Goal: Communication & Community: Answer question/provide support

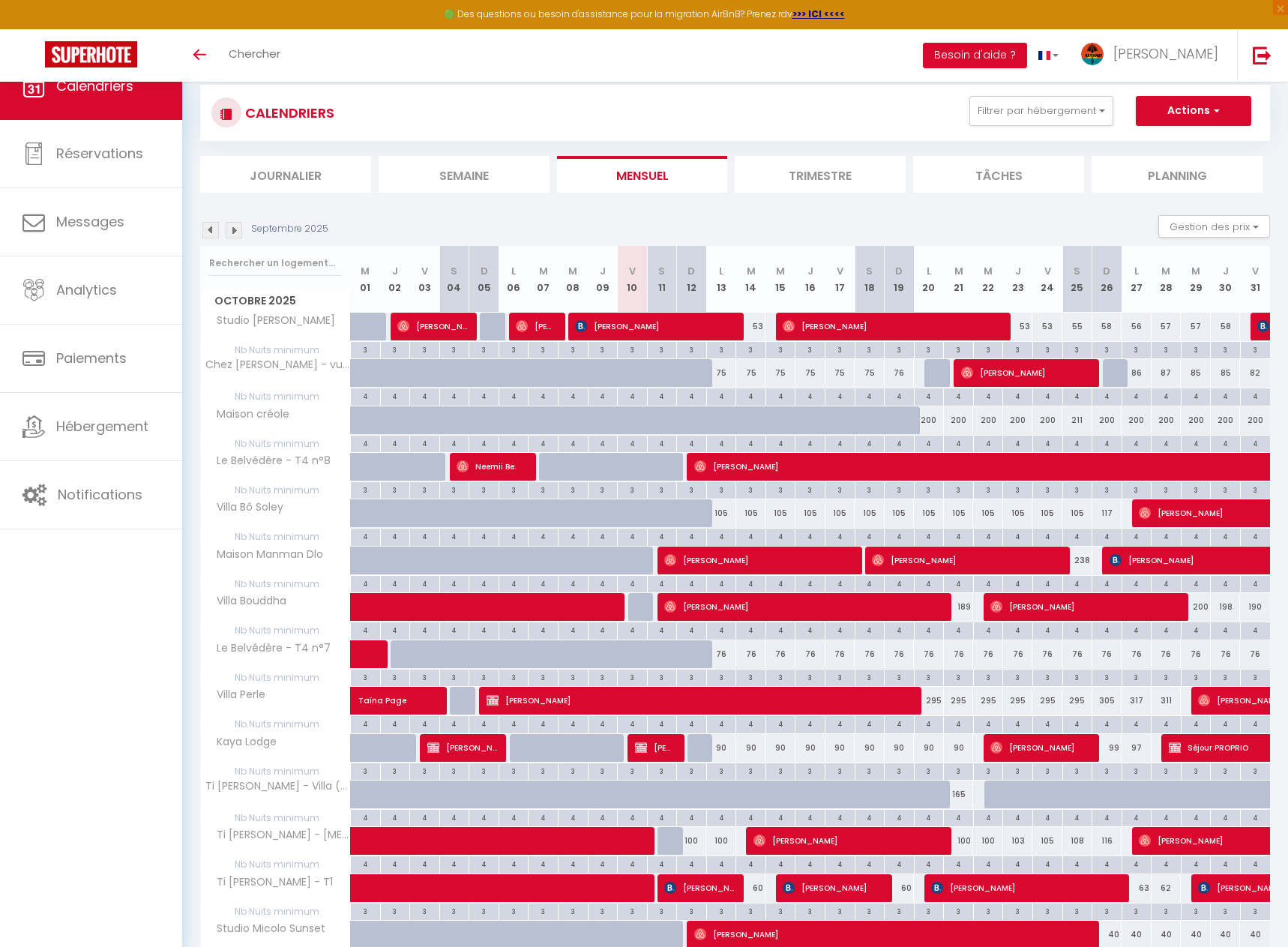
checkbox input "false"
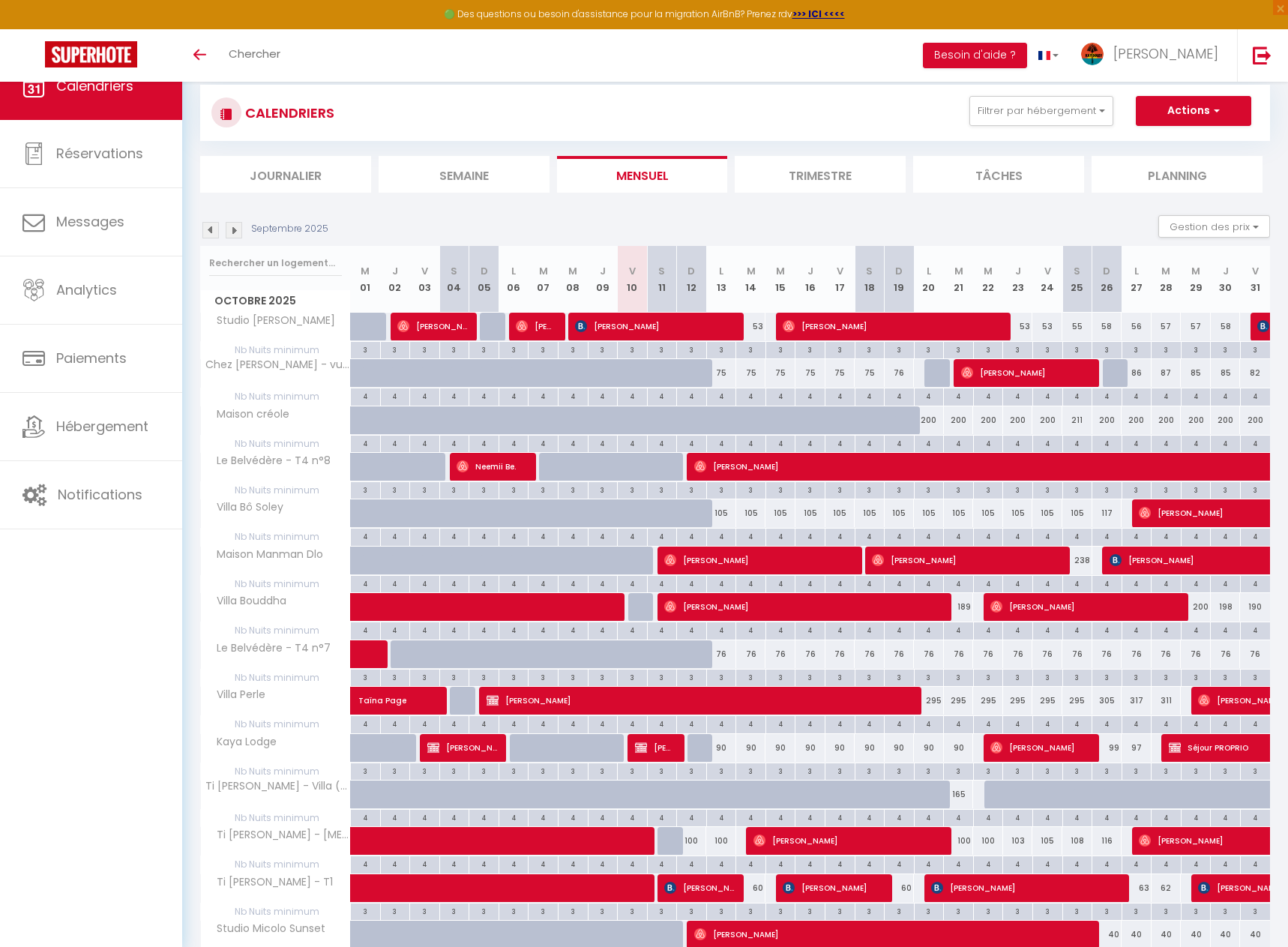
checkbox input "false"
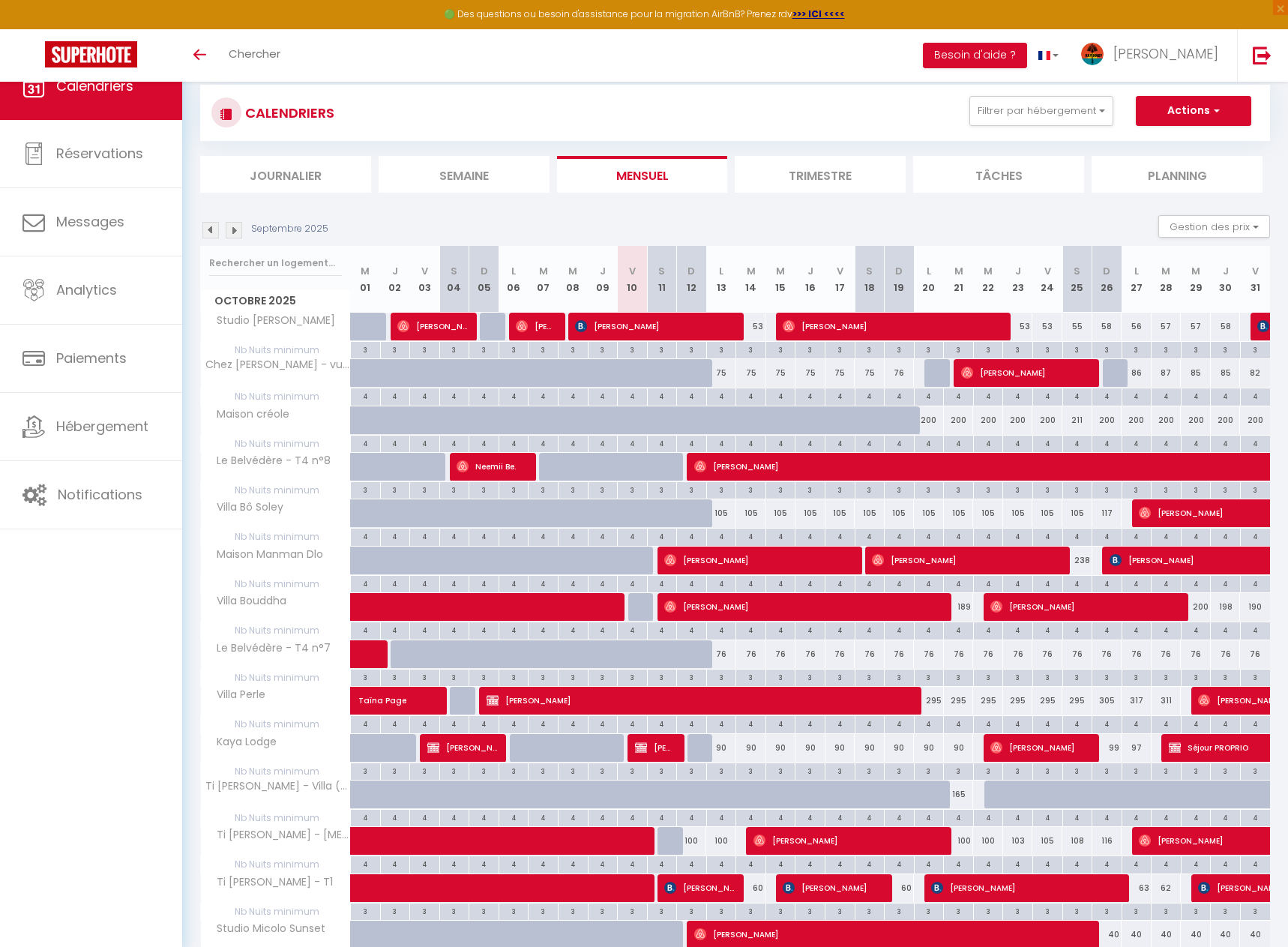
checkbox input "false"
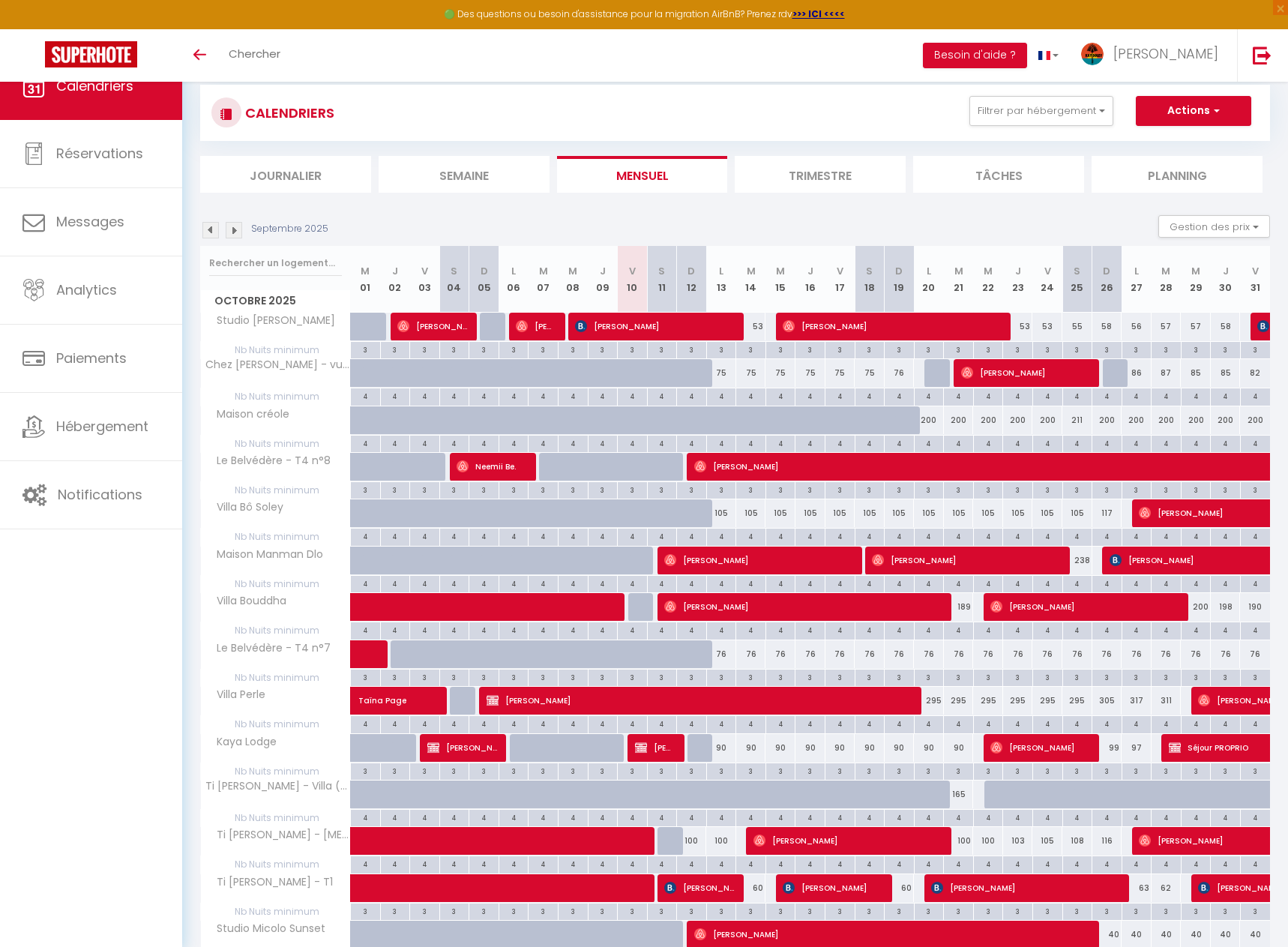
checkbox input "false"
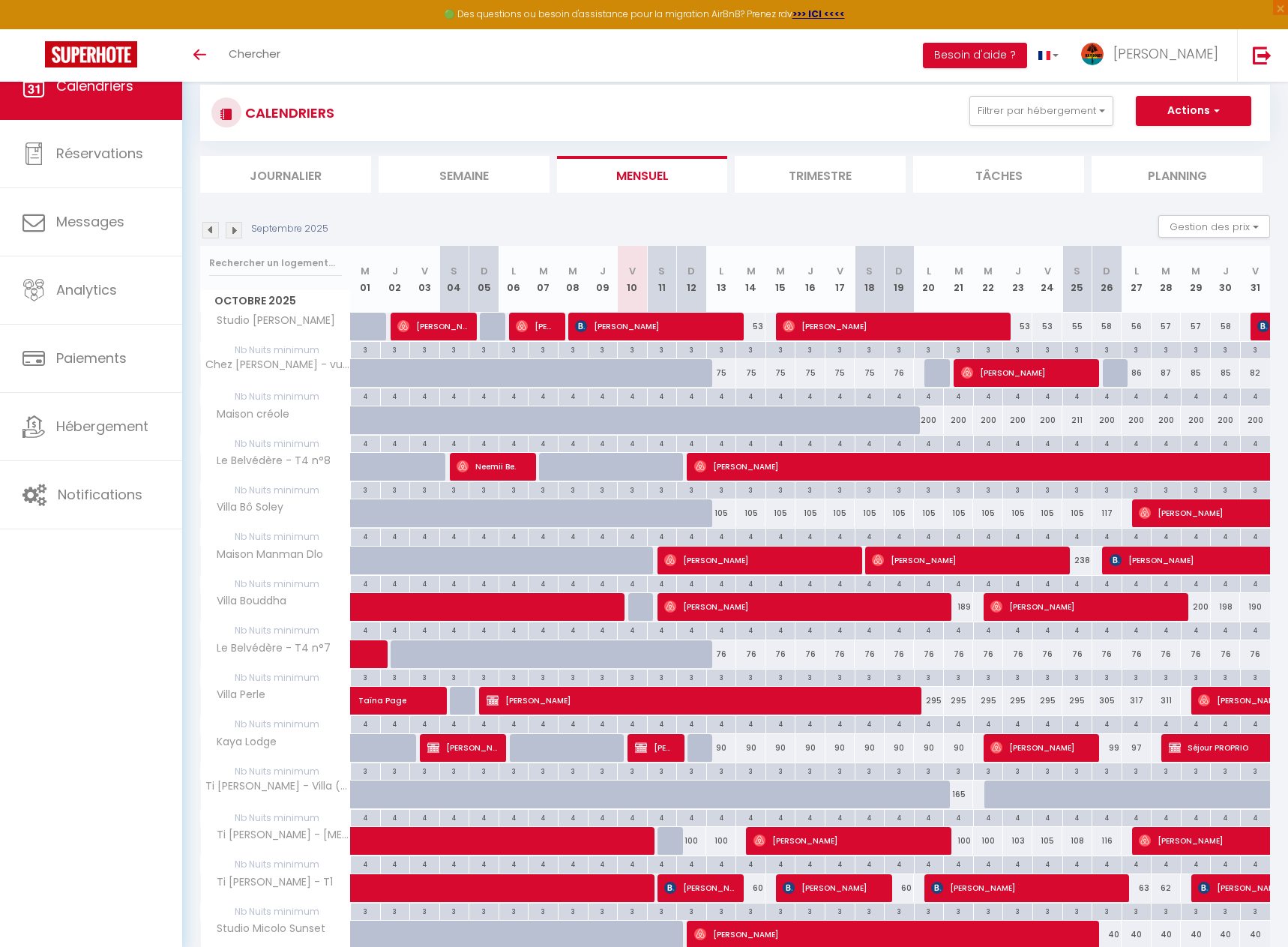
checkbox input "false"
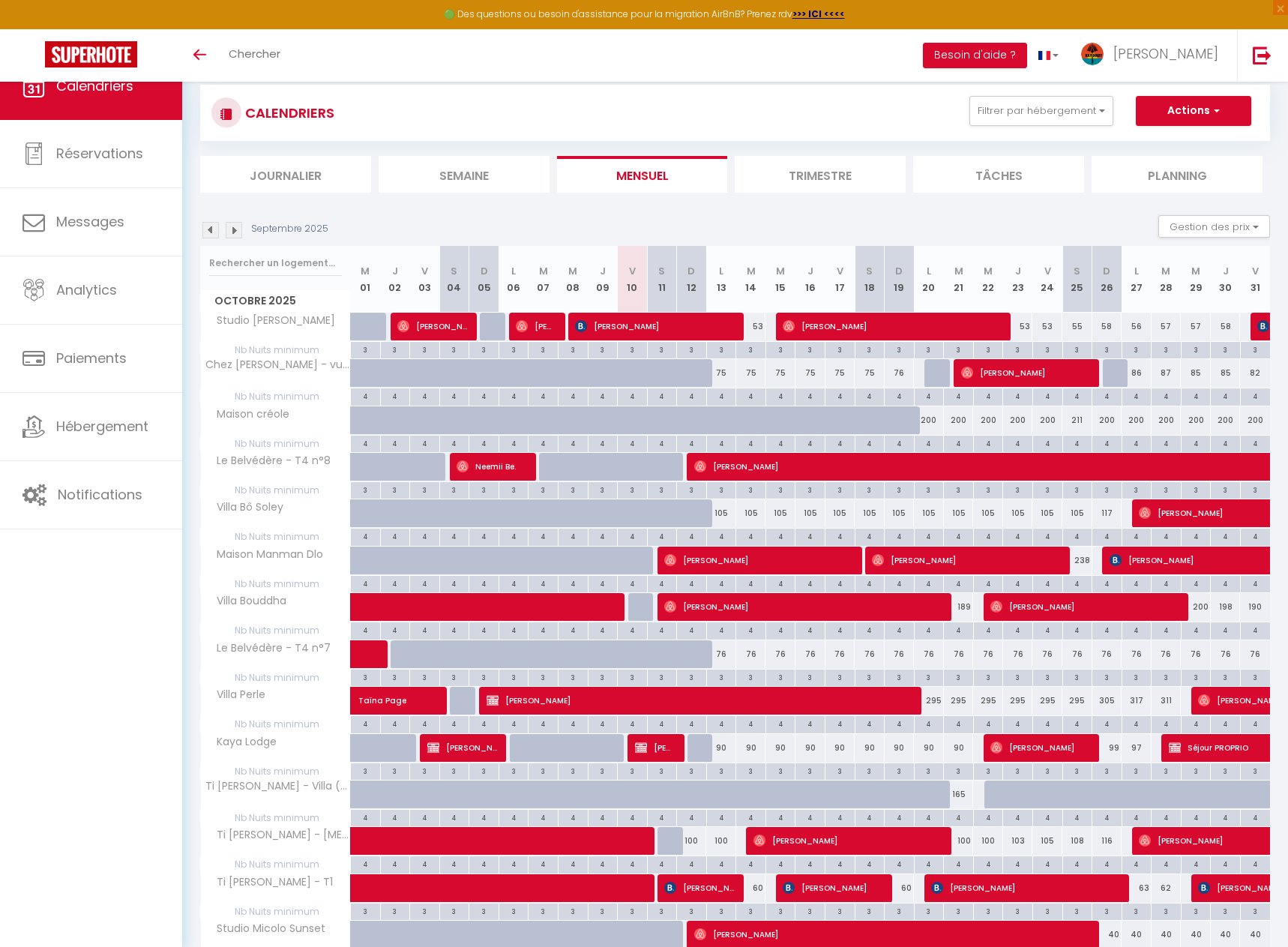
checkbox input "false"
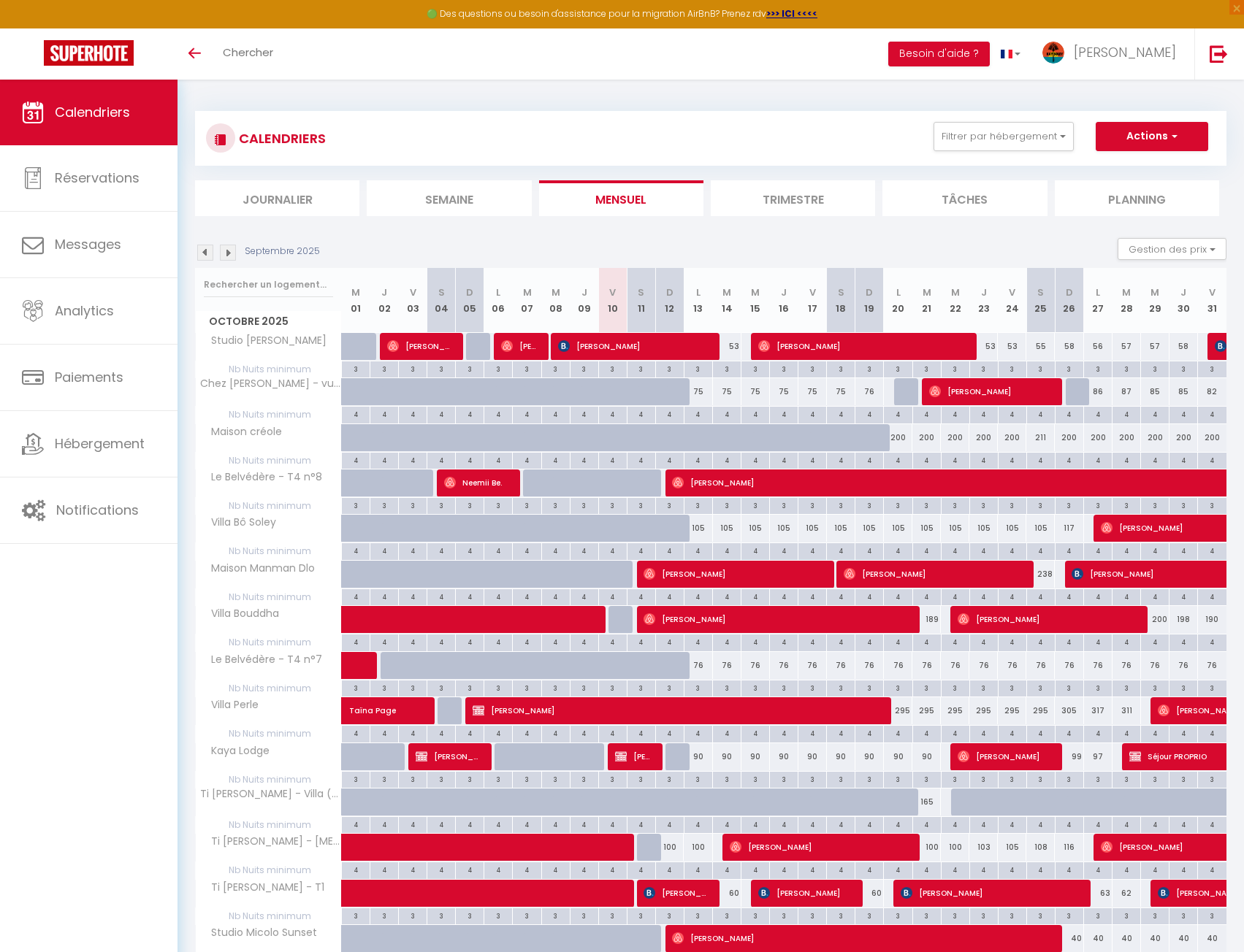
drag, startPoint x: 0, startPoint y: 0, endPoint x: 1057, endPoint y: 86, distance: 1060.5
click at [1060, 86] on div "CALENDRIERS Filtrer par hébergement Lauramar Lauramar - Mangue Lauramar - Avoca…" at bounding box center [710, 710] width 1066 height 1262
click at [1033, 127] on button "Filtrer par hébergement" at bounding box center [1003, 137] width 140 height 29
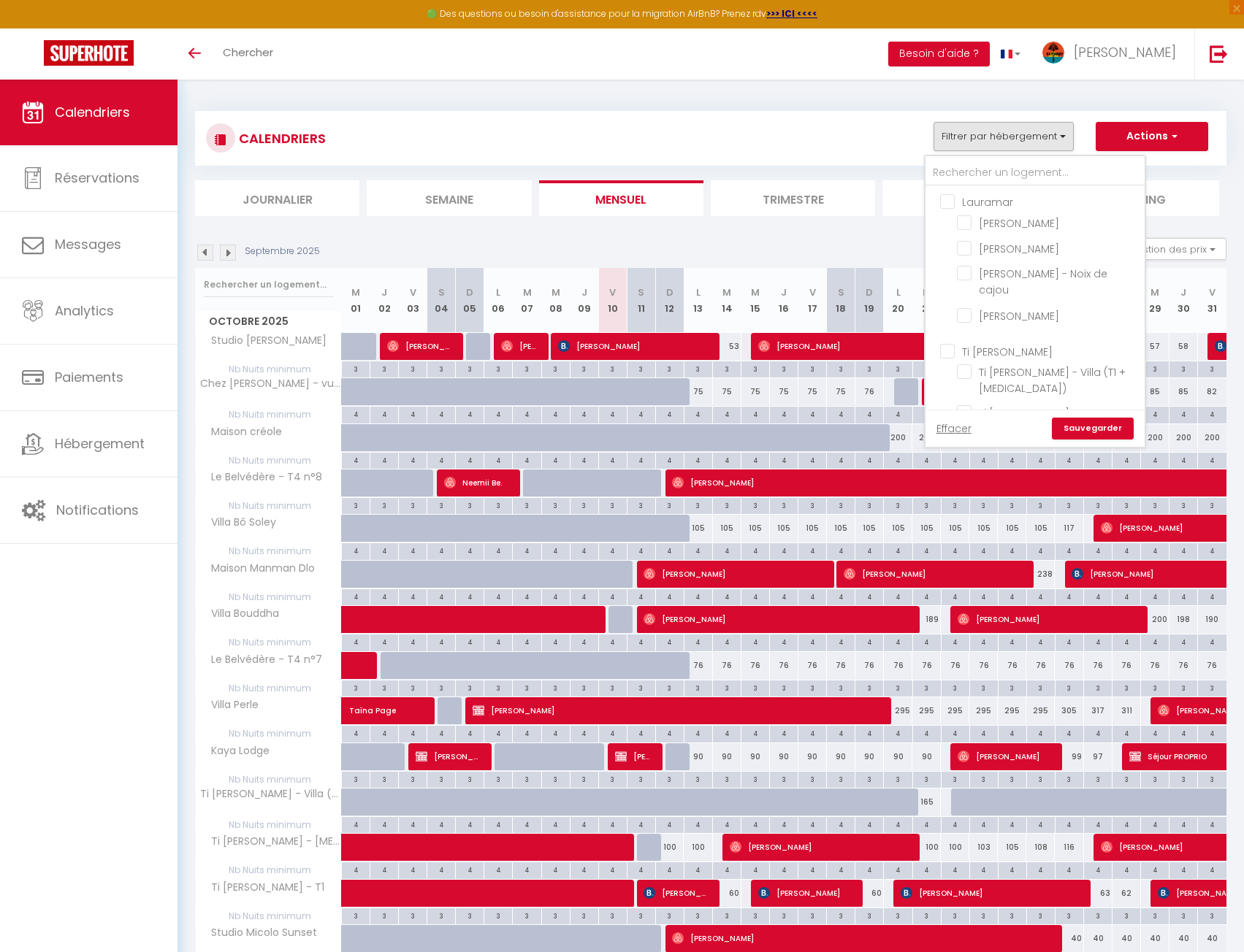
click at [997, 195] on input "Lauramar" at bounding box center [1049, 201] width 220 height 14
checkbox input "true"
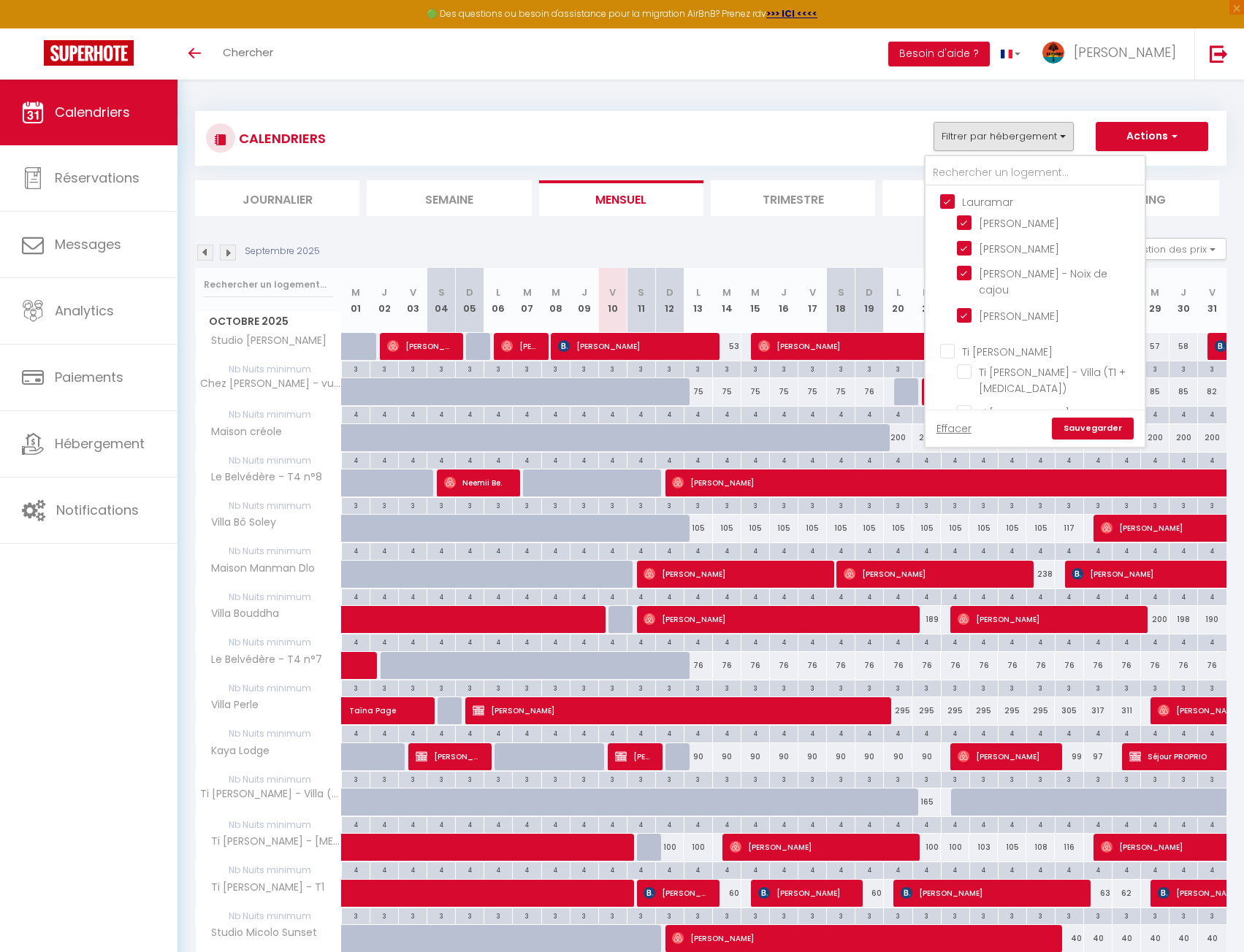
checkbox input "true"
checkbox input "false"
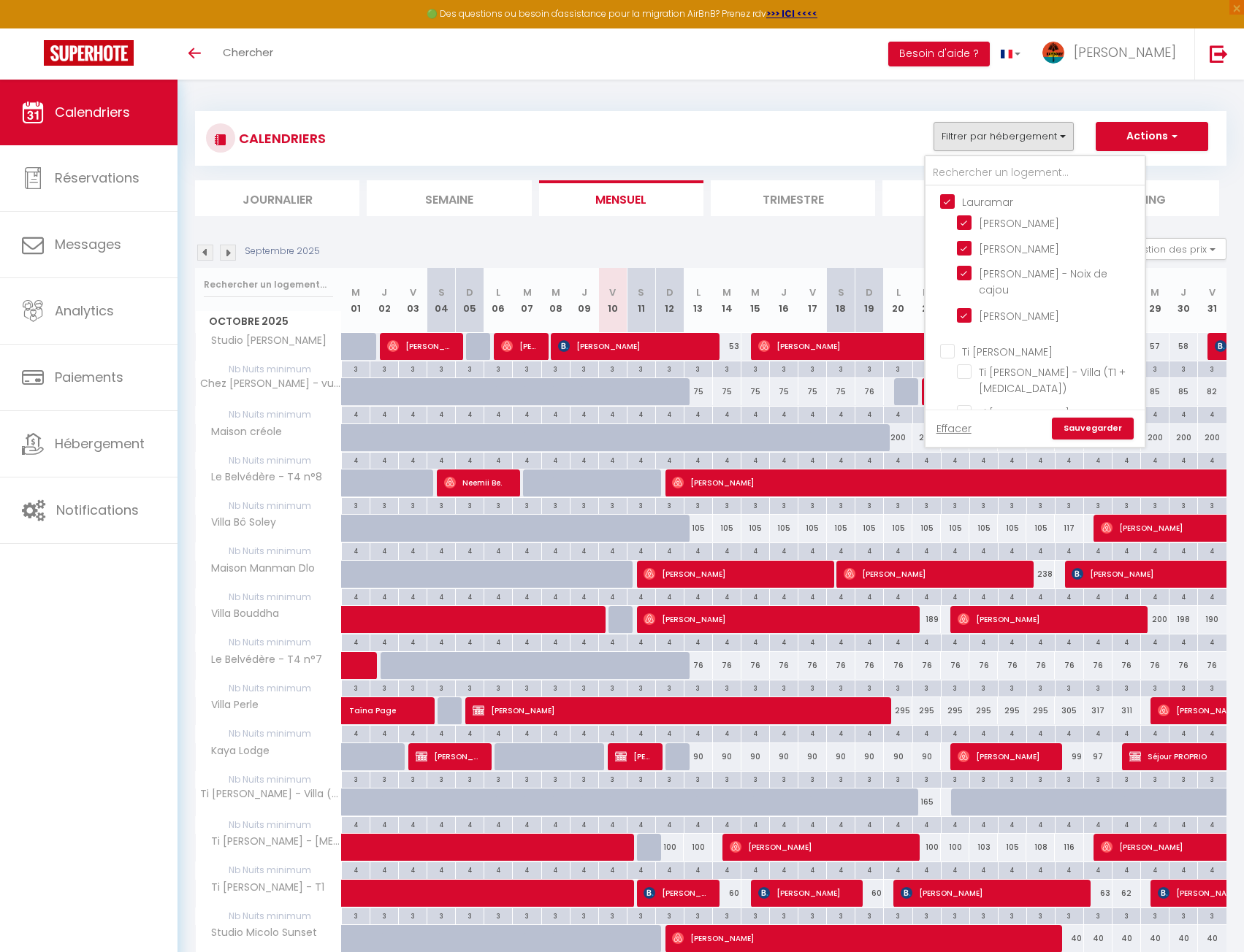
checkbox input "false"
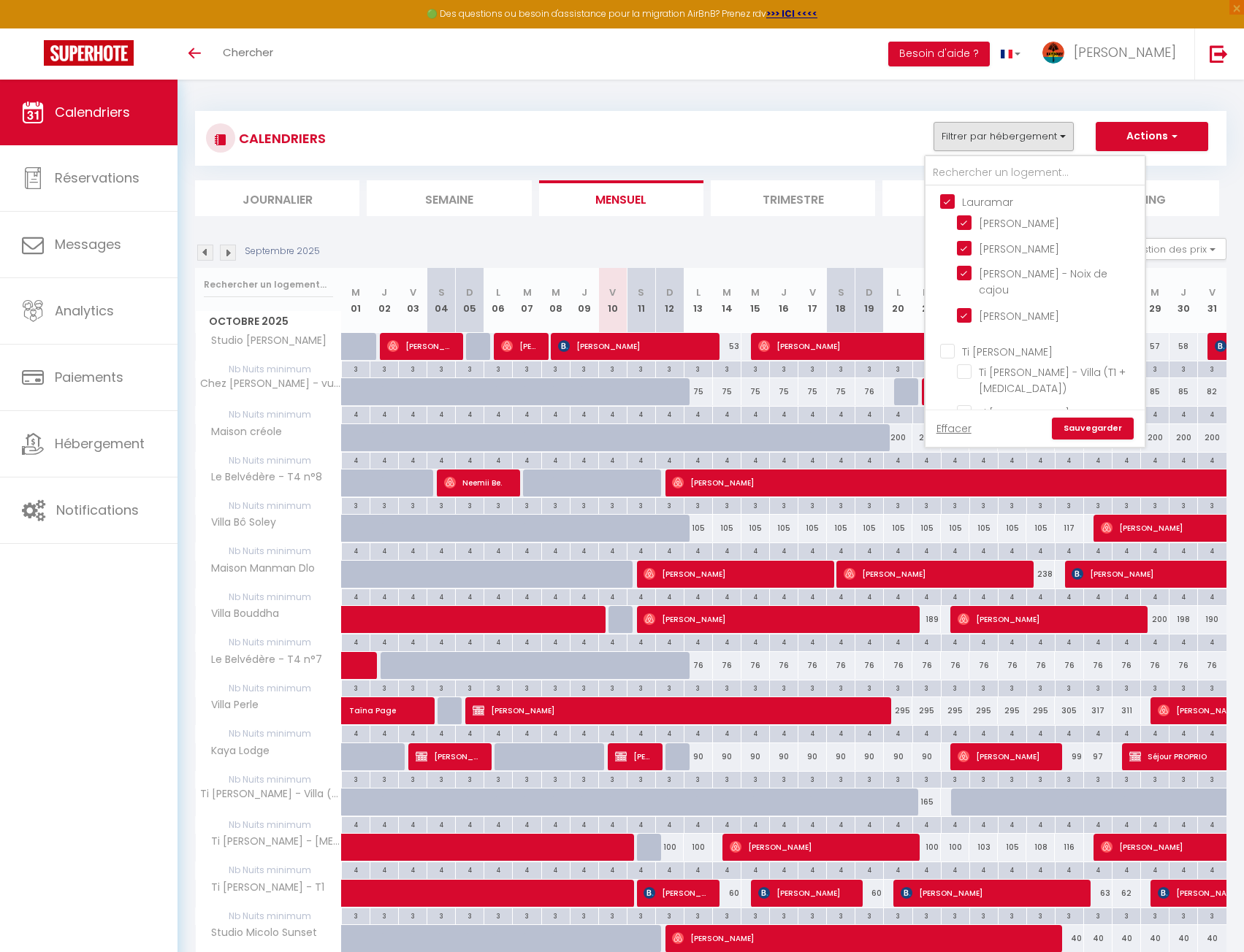
checkbox input "false"
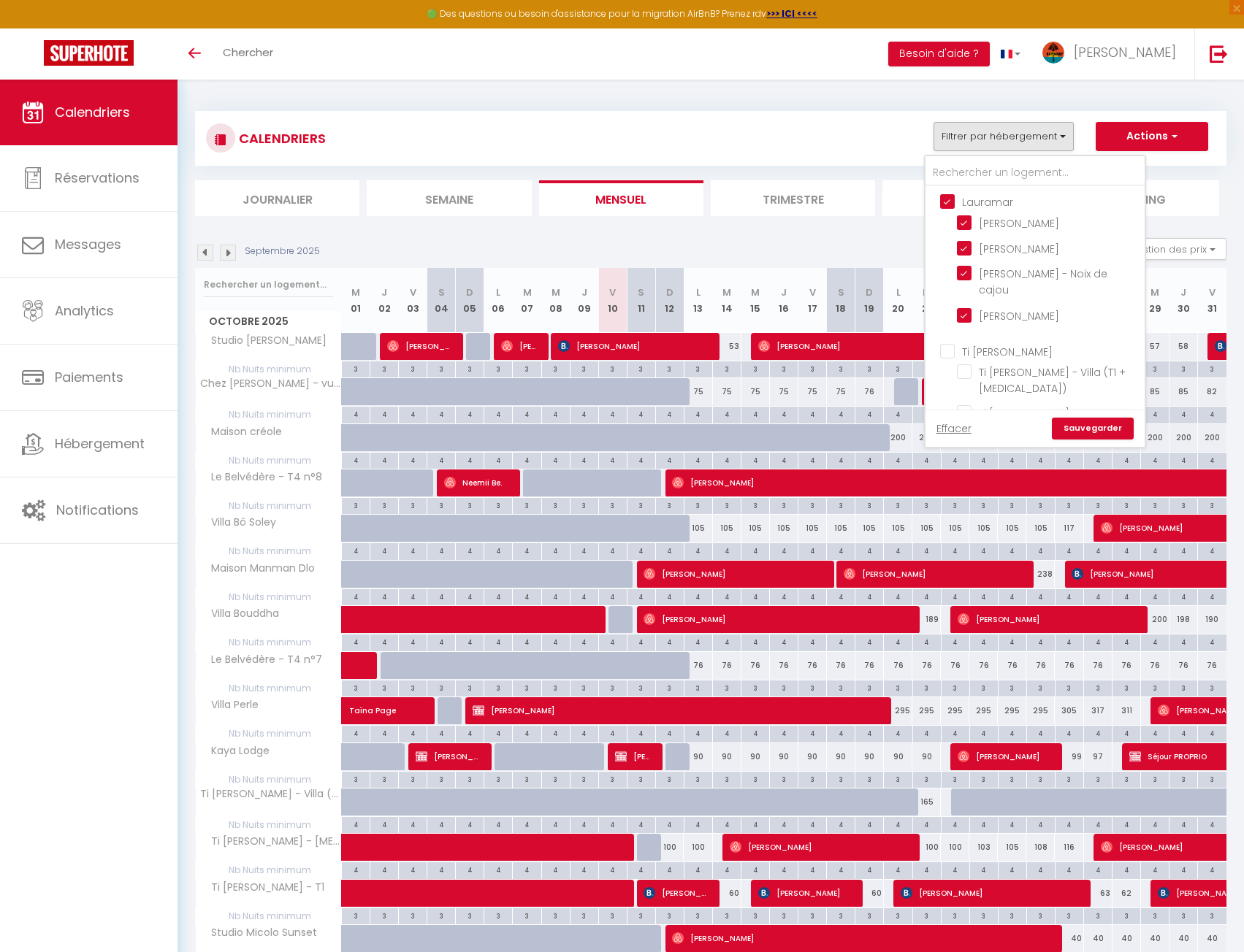
checkbox input "false"
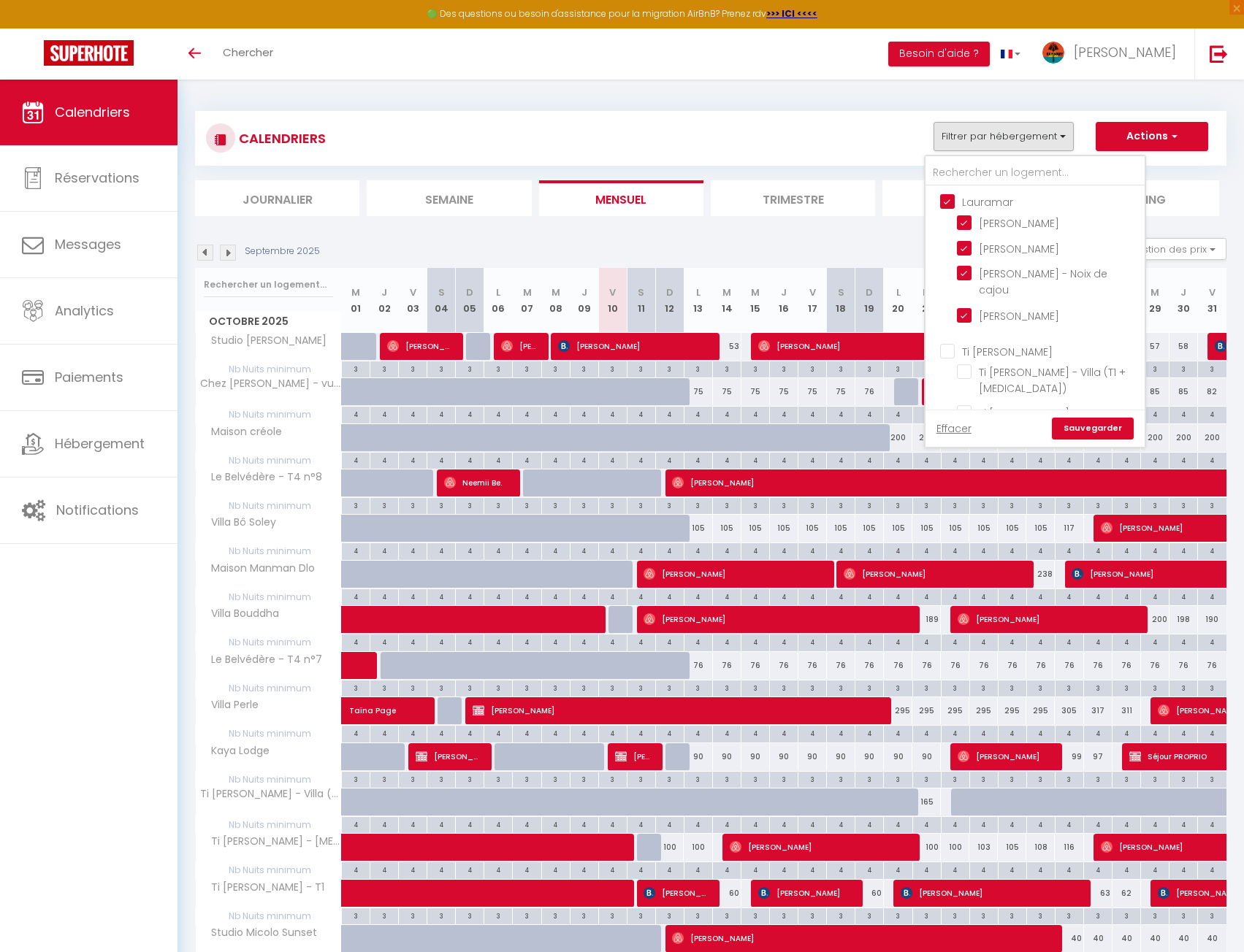
checkbox input "false"
click at [1031, 342] on input "[PERSON_NAME]" at bounding box center [1048, 349] width 183 height 14
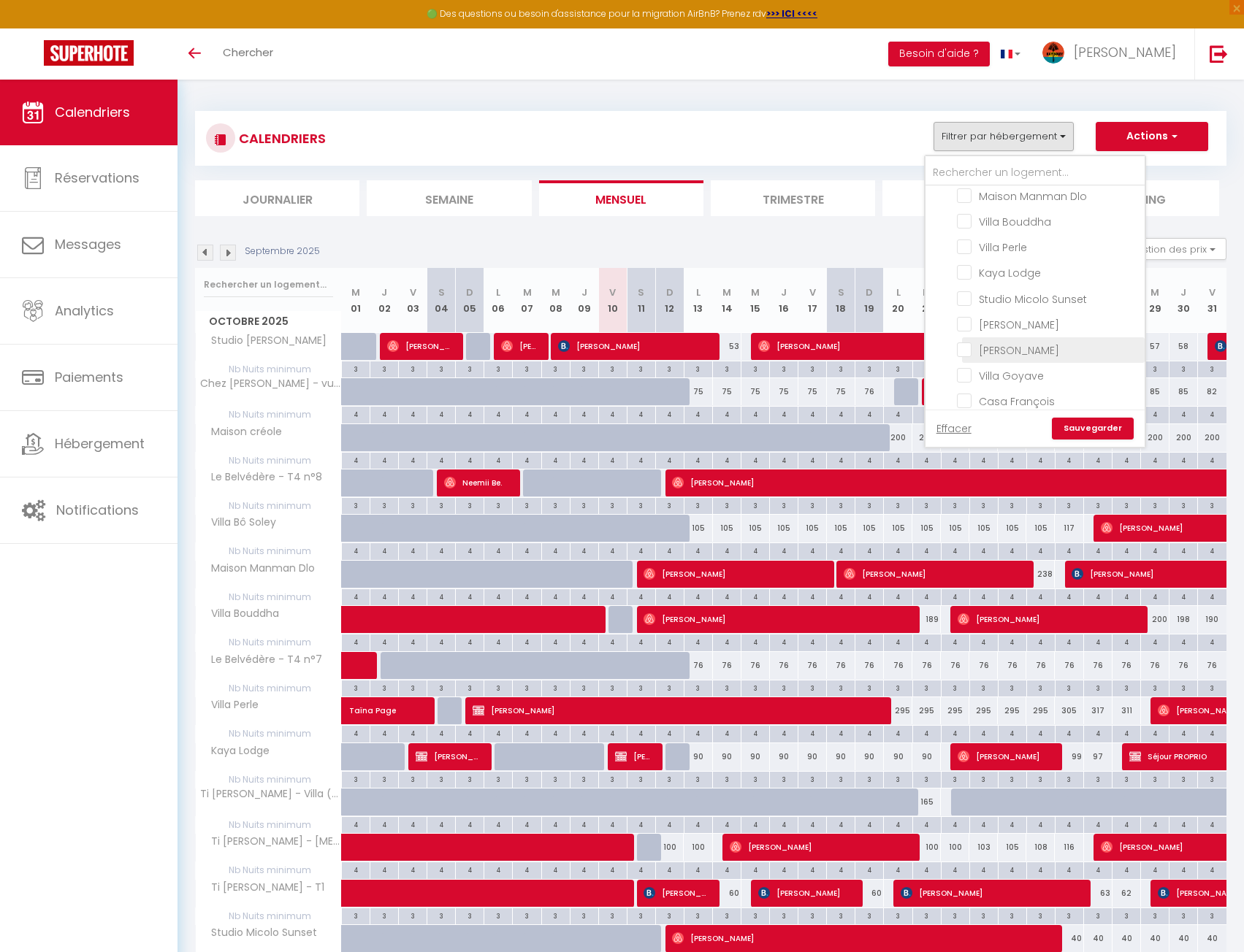
checkbox input "true"
checkbox input "false"
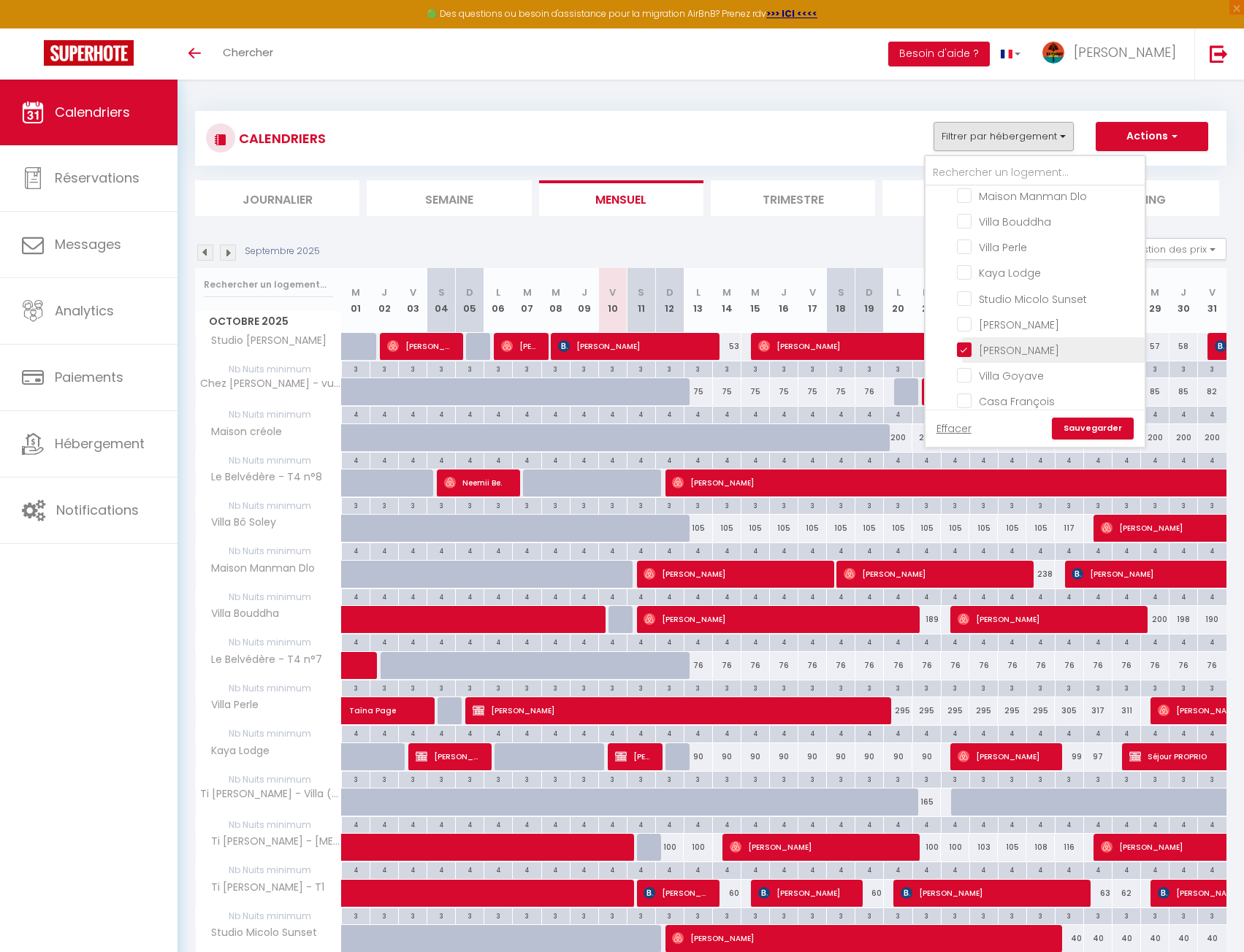
checkbox input "false"
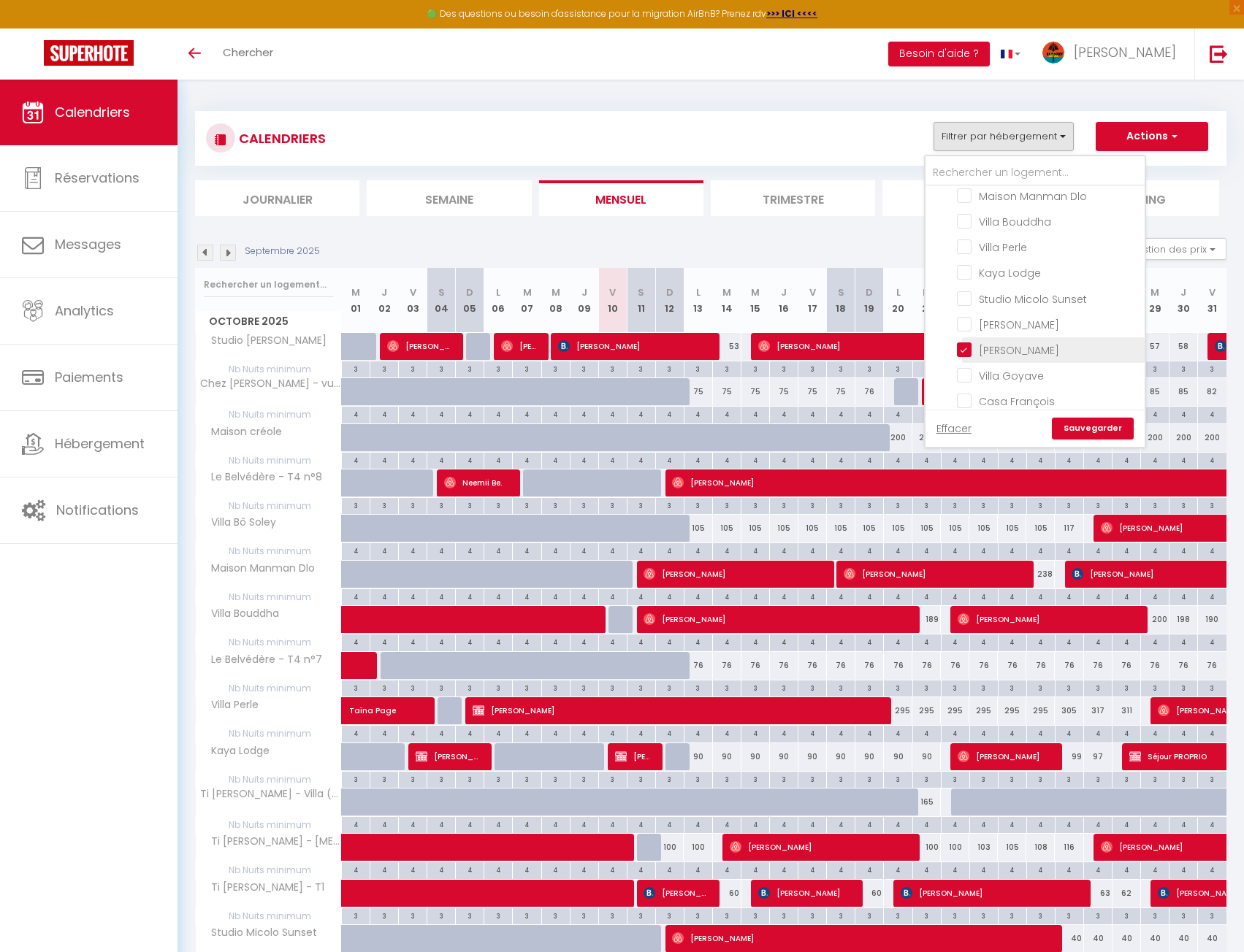
checkbox input "false"
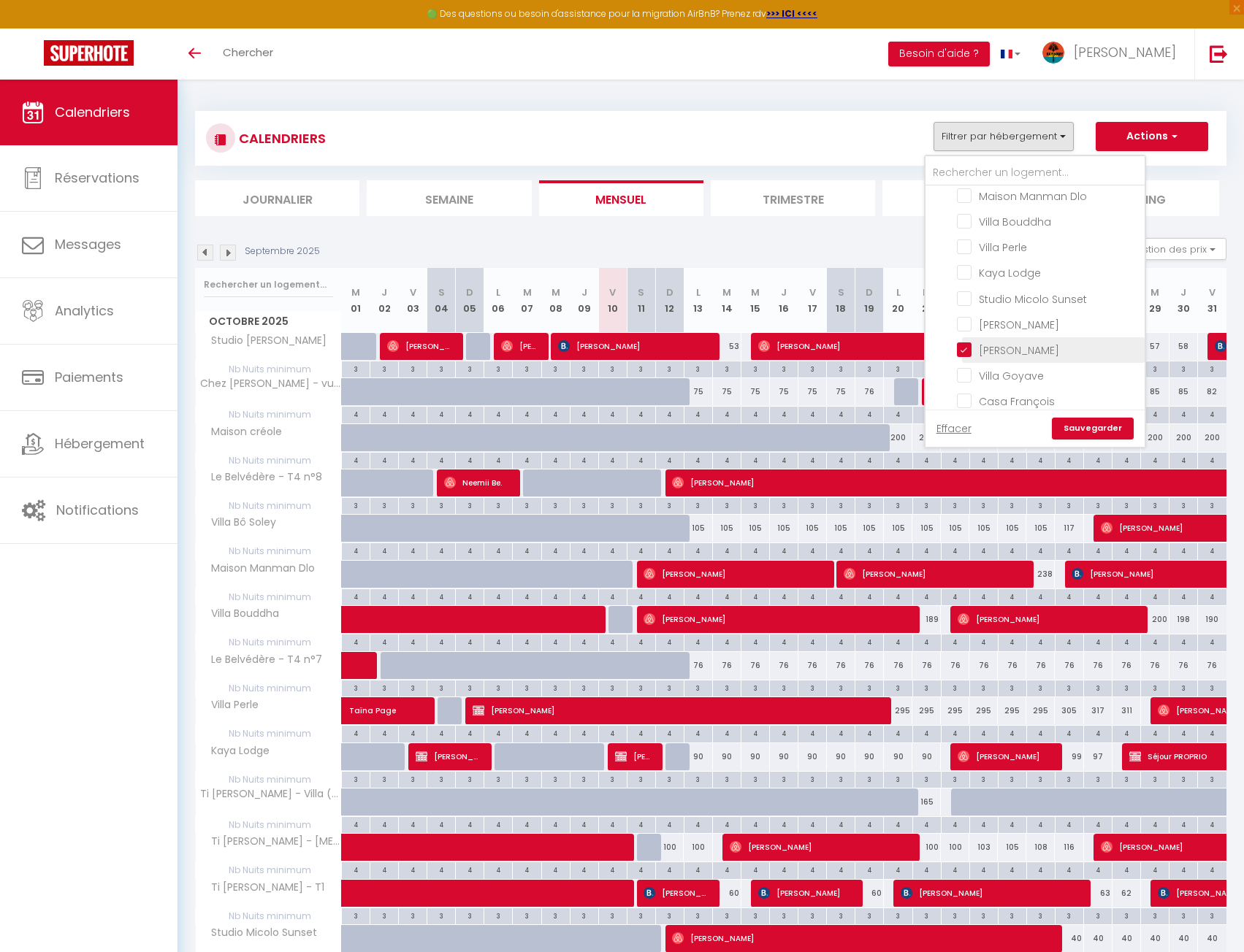
checkbox input "false"
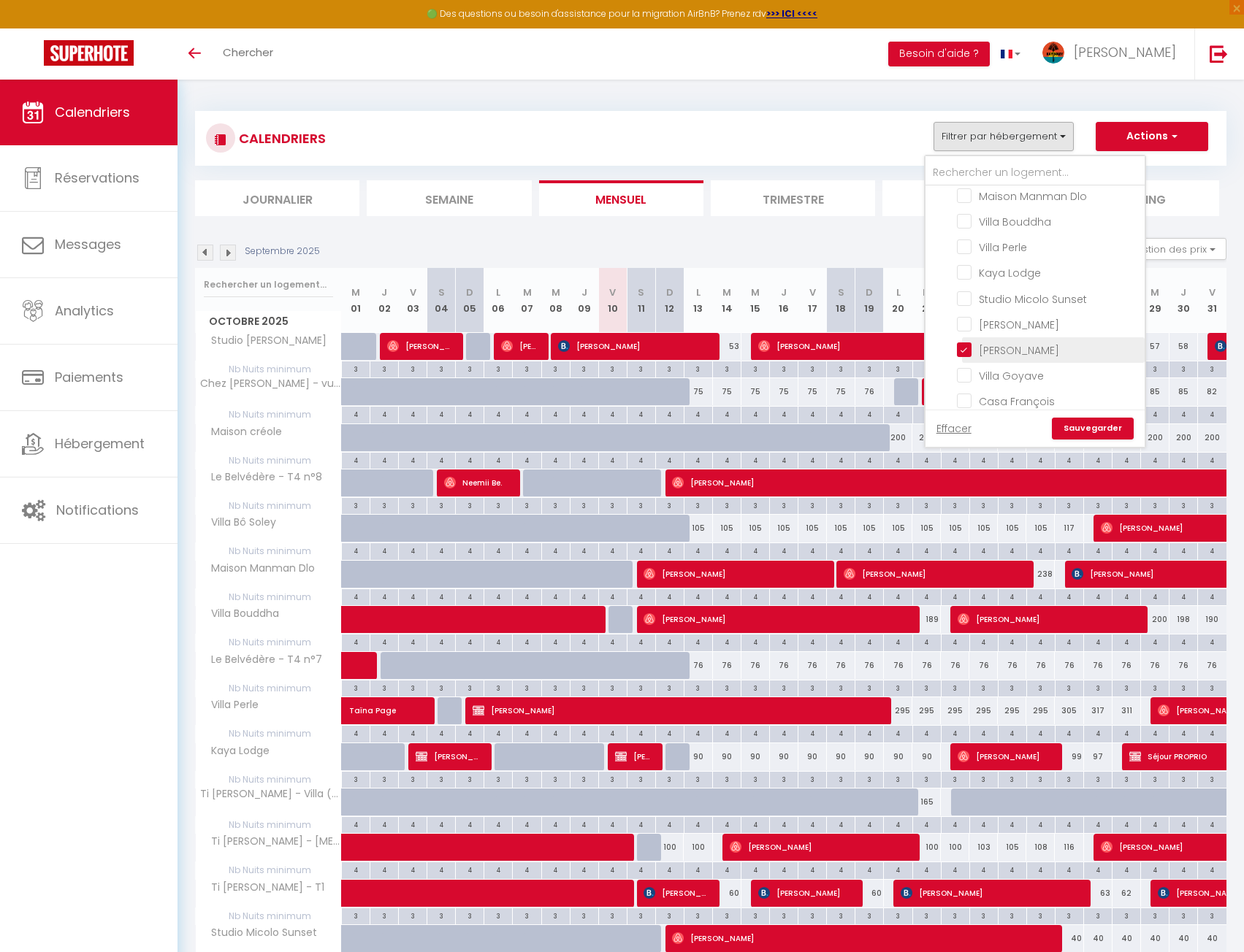
checkbox input "false"
click at [1106, 432] on link "Sauvegarder" at bounding box center [1093, 428] width 82 height 22
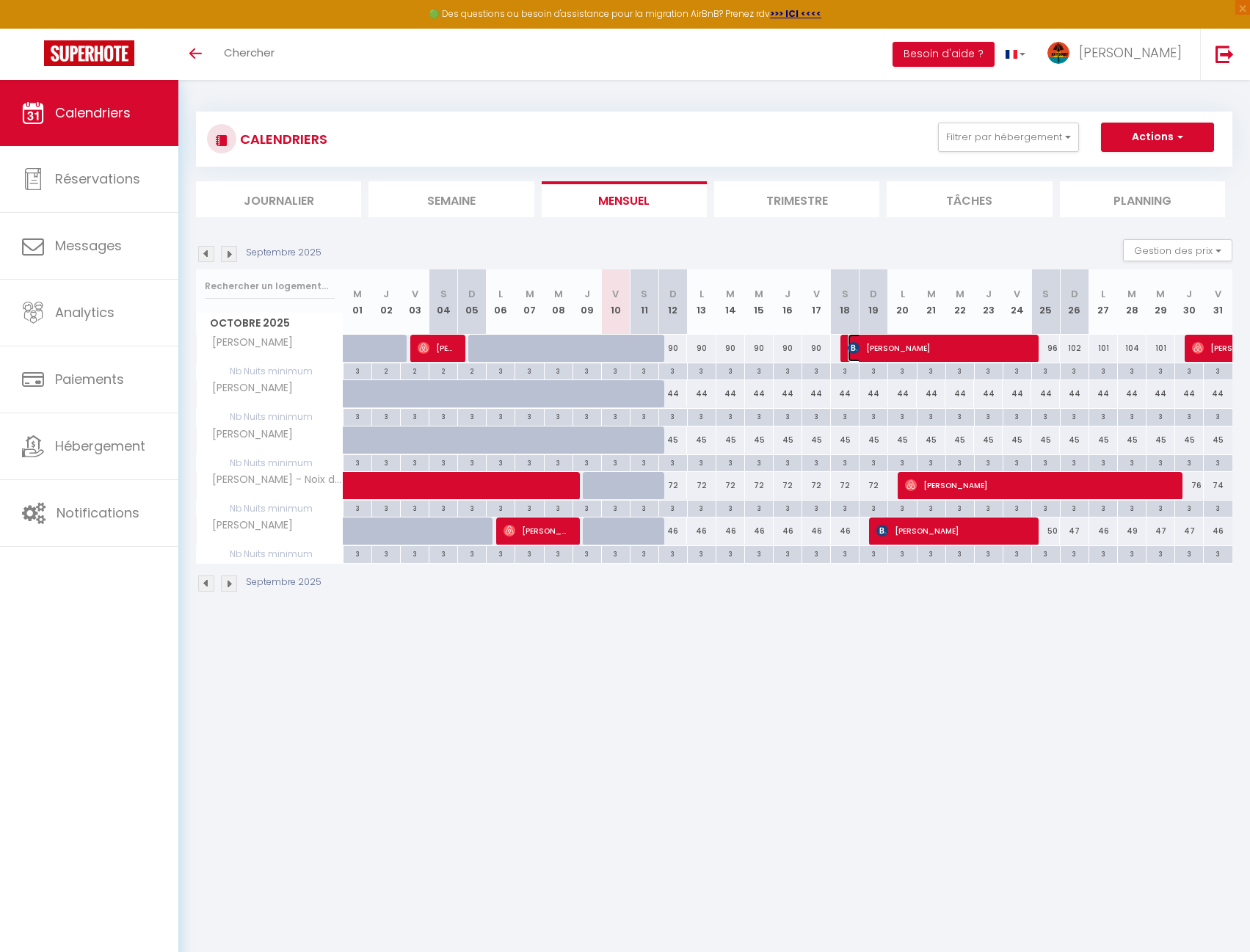
click at [904, 348] on span "Frederic MOYE" at bounding box center [938, 347] width 181 height 28
select select "OK"
select select "KO"
select select "0"
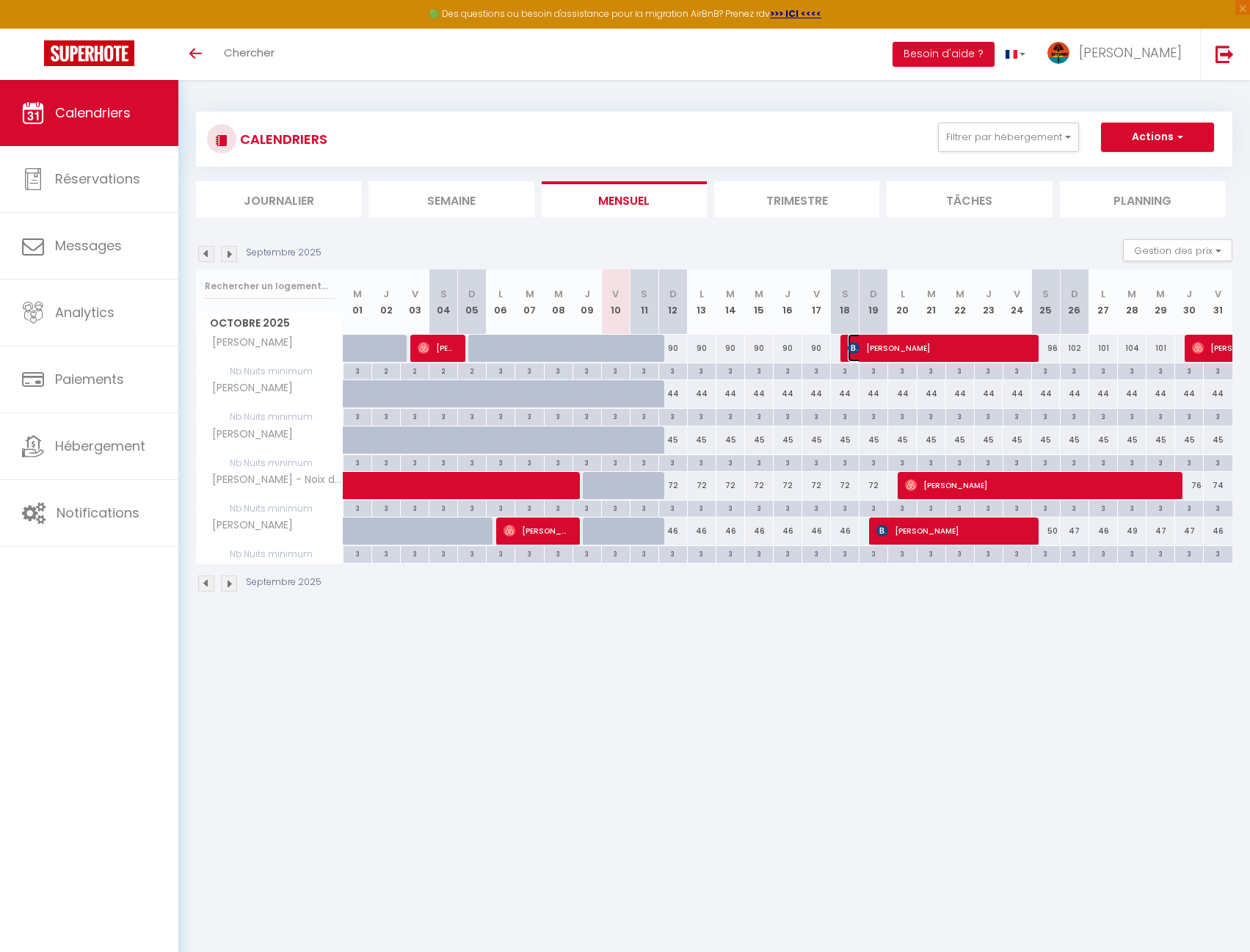
select select "1"
select select
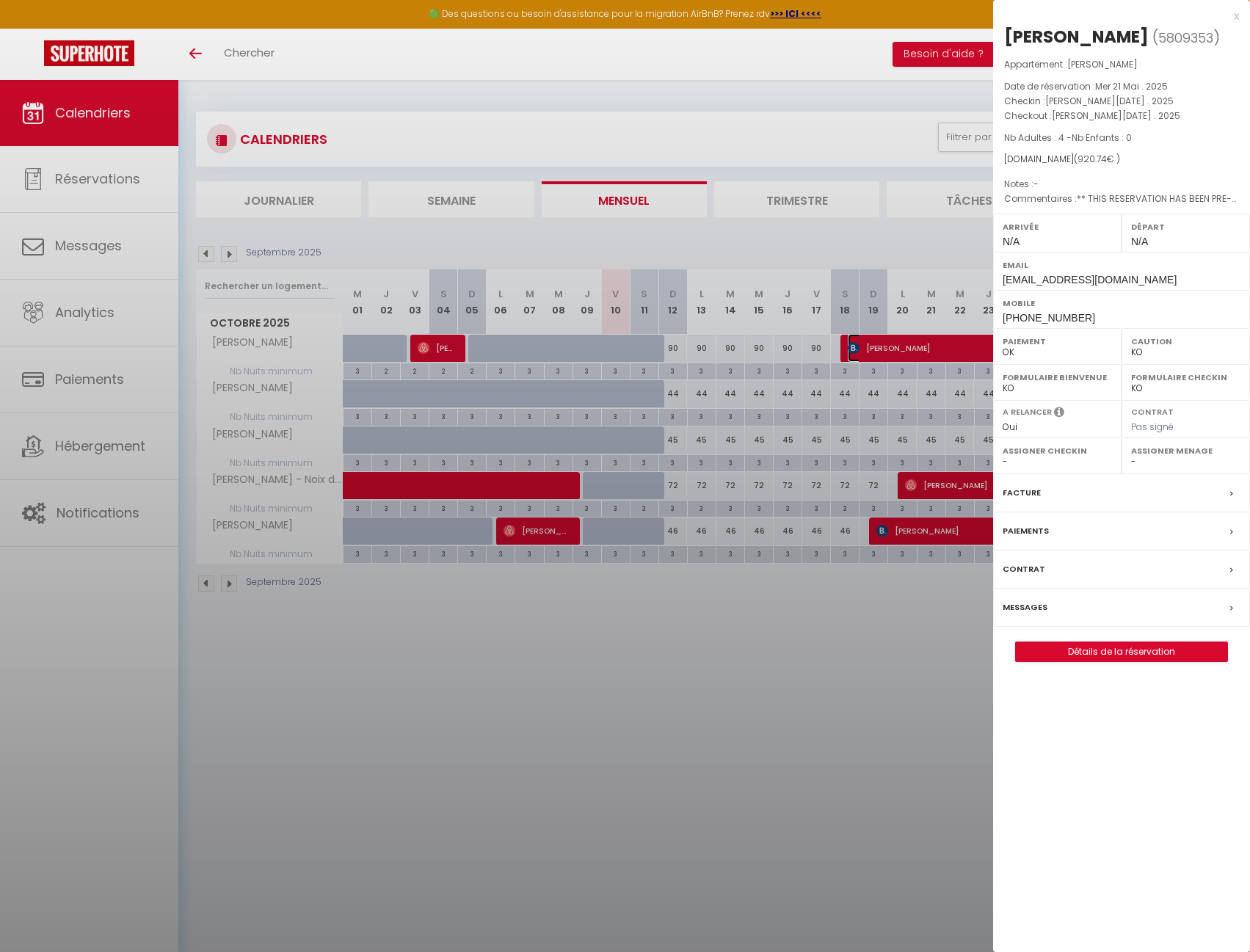
select select "33788"
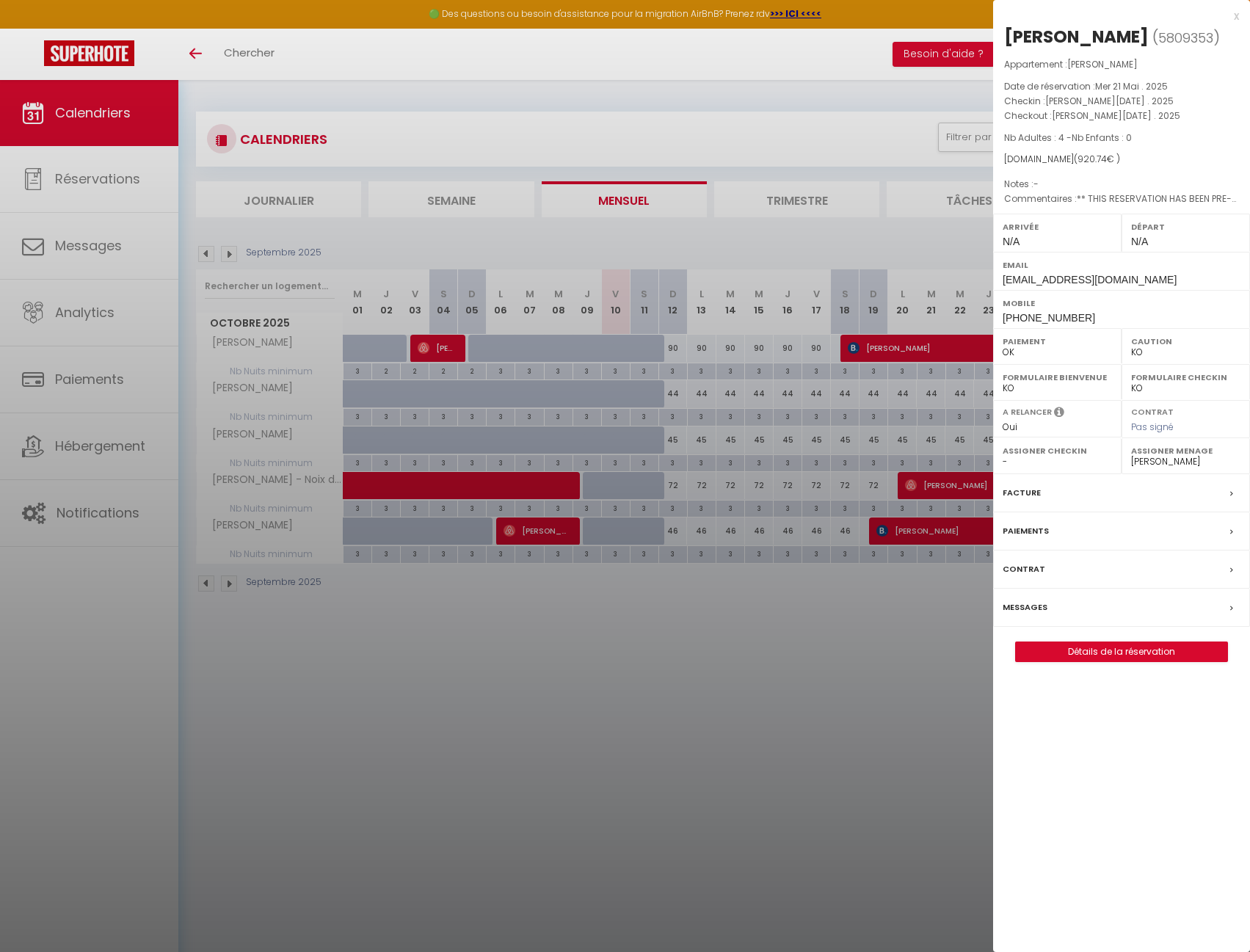
click at [868, 246] on div at bounding box center [625, 476] width 1250 height 952
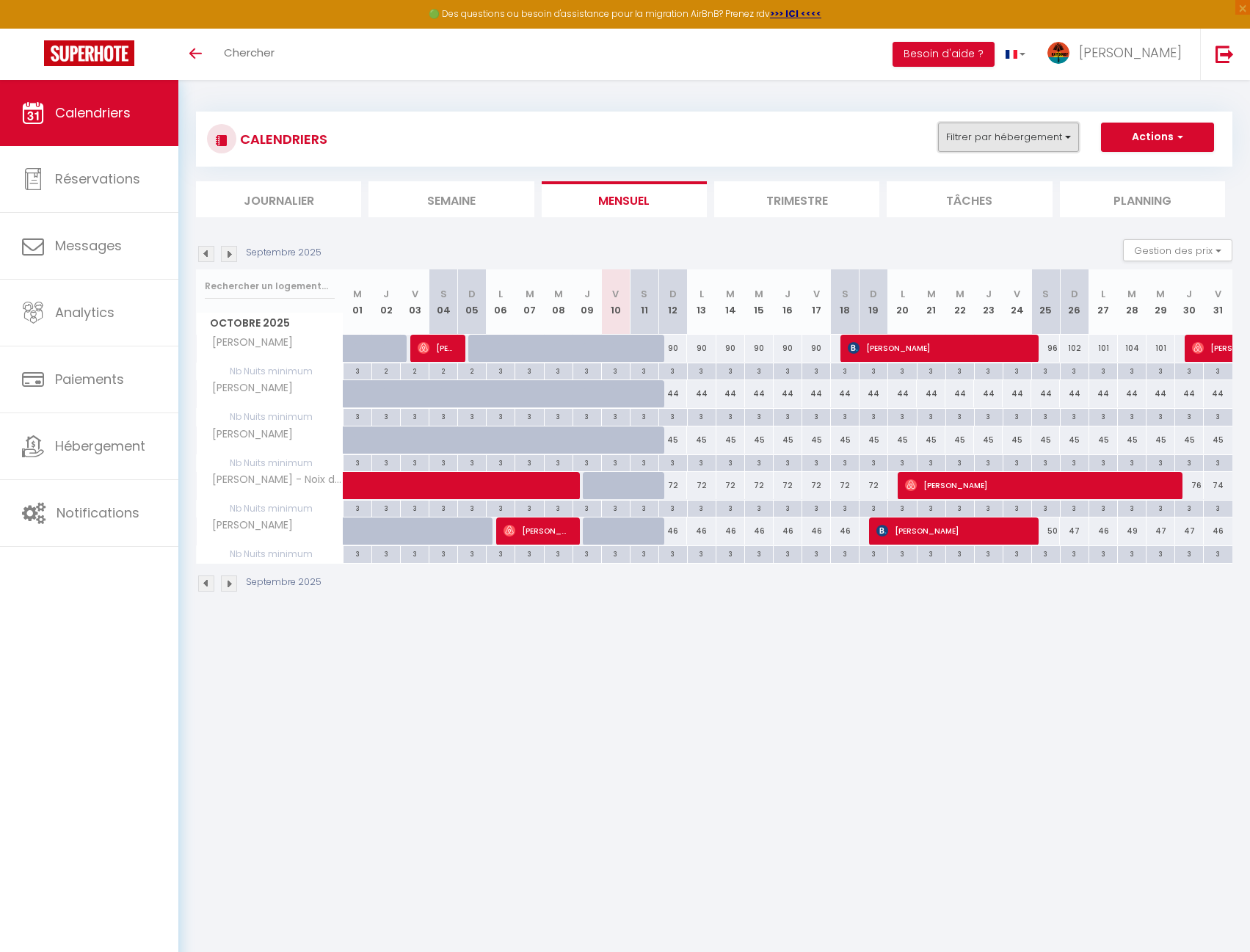
click at [1013, 142] on button "Filtrer par hébergement" at bounding box center [1008, 137] width 141 height 30
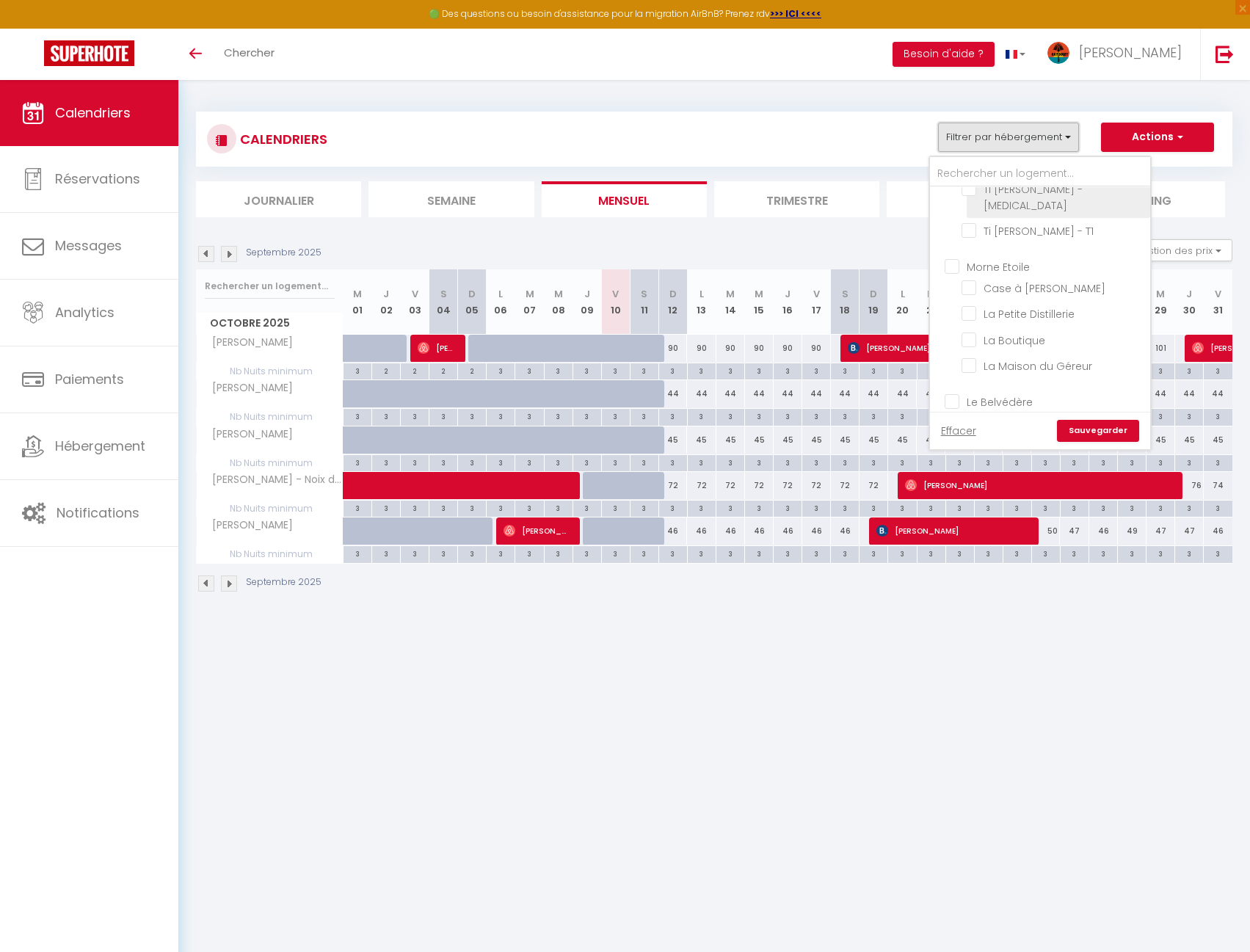
scroll to position [514, 0]
click at [1002, 417] on input "[PERSON_NAME]" at bounding box center [1053, 424] width 184 height 14
checkbox input "false"
click at [1098, 430] on link "Sauvegarder" at bounding box center [1098, 430] width 82 height 22
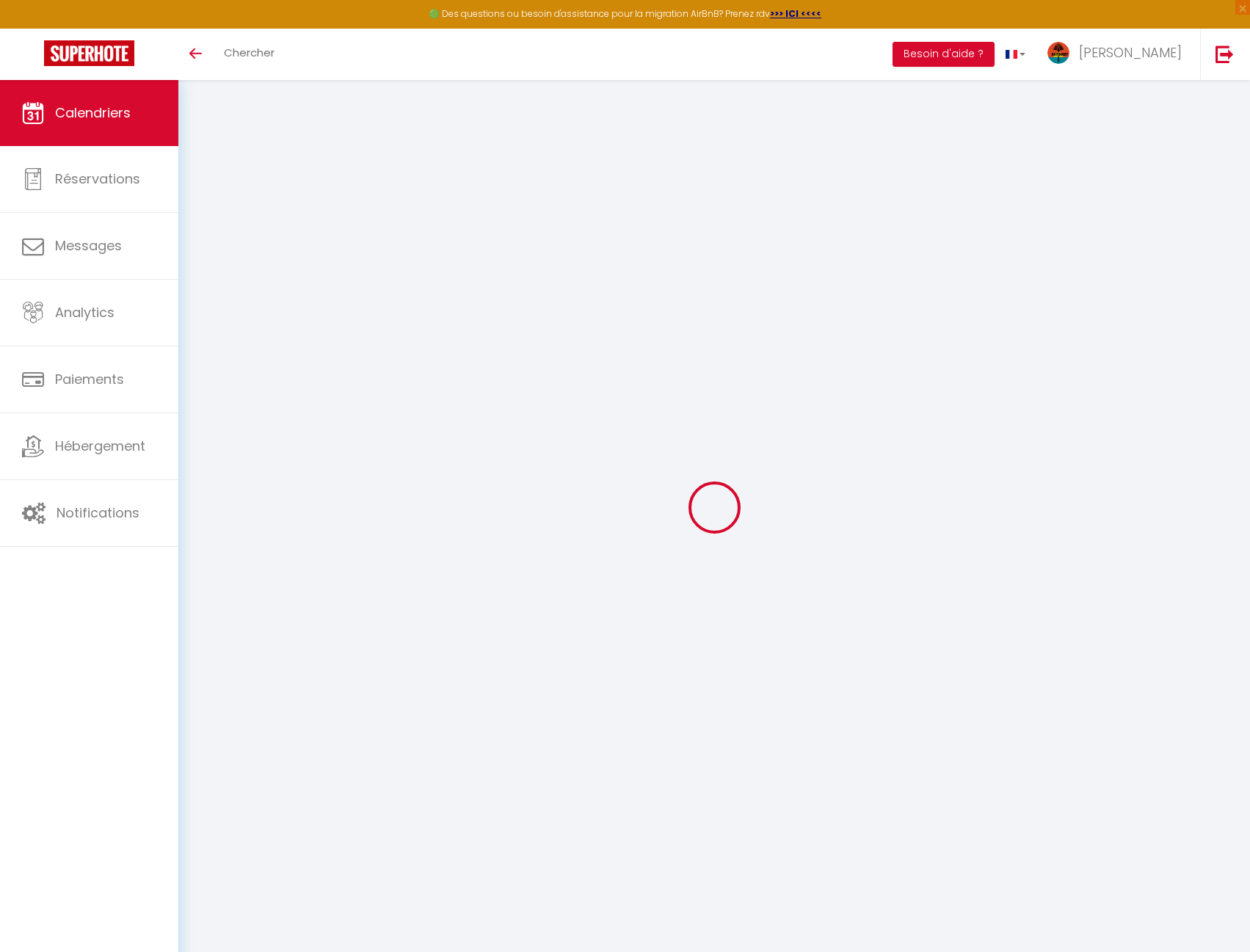
select select "KO"
select select "0"
select select "33788"
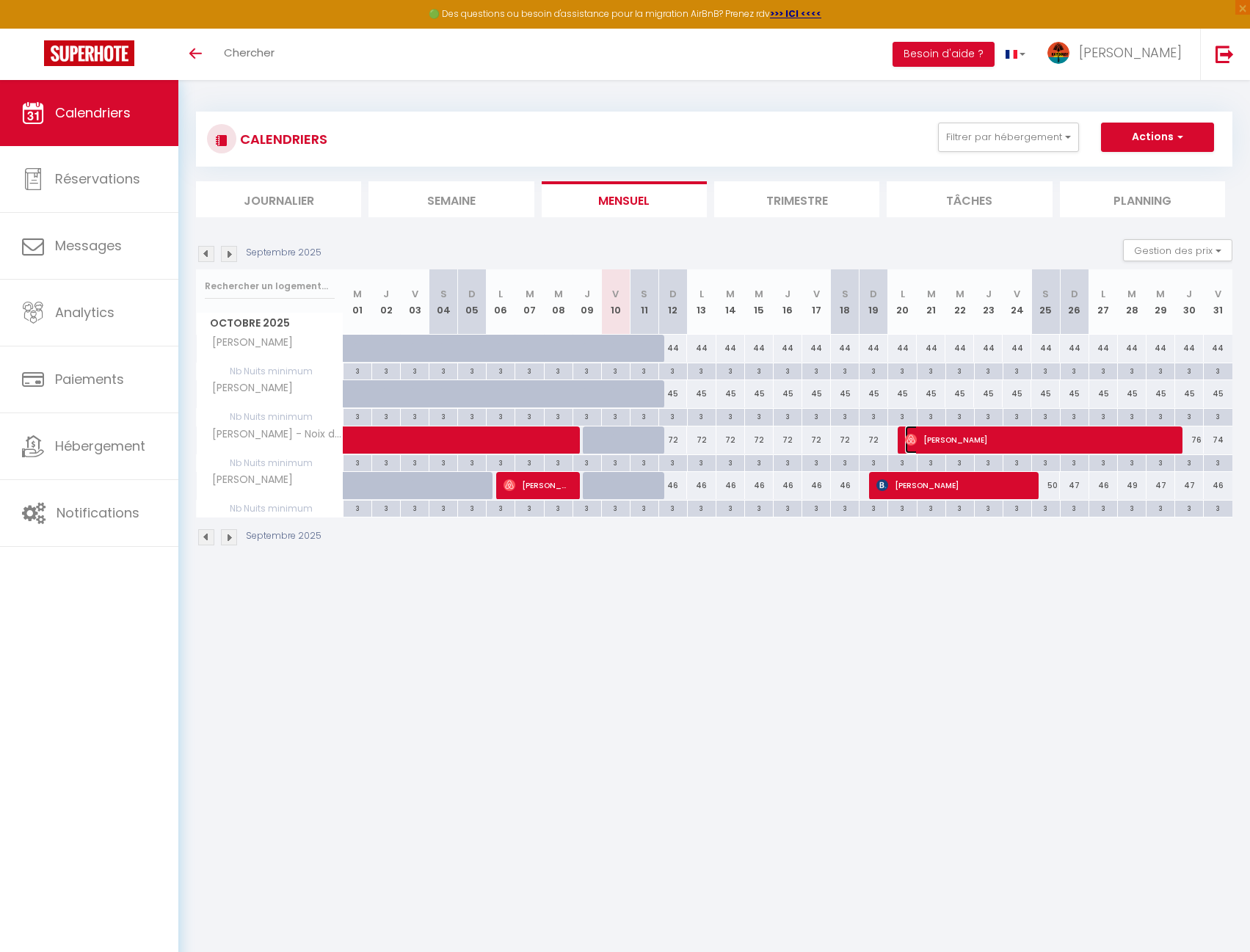
click at [992, 437] on span "[PERSON_NAME]" at bounding box center [1038, 439] width 267 height 28
select select "OK"
select select "33788"
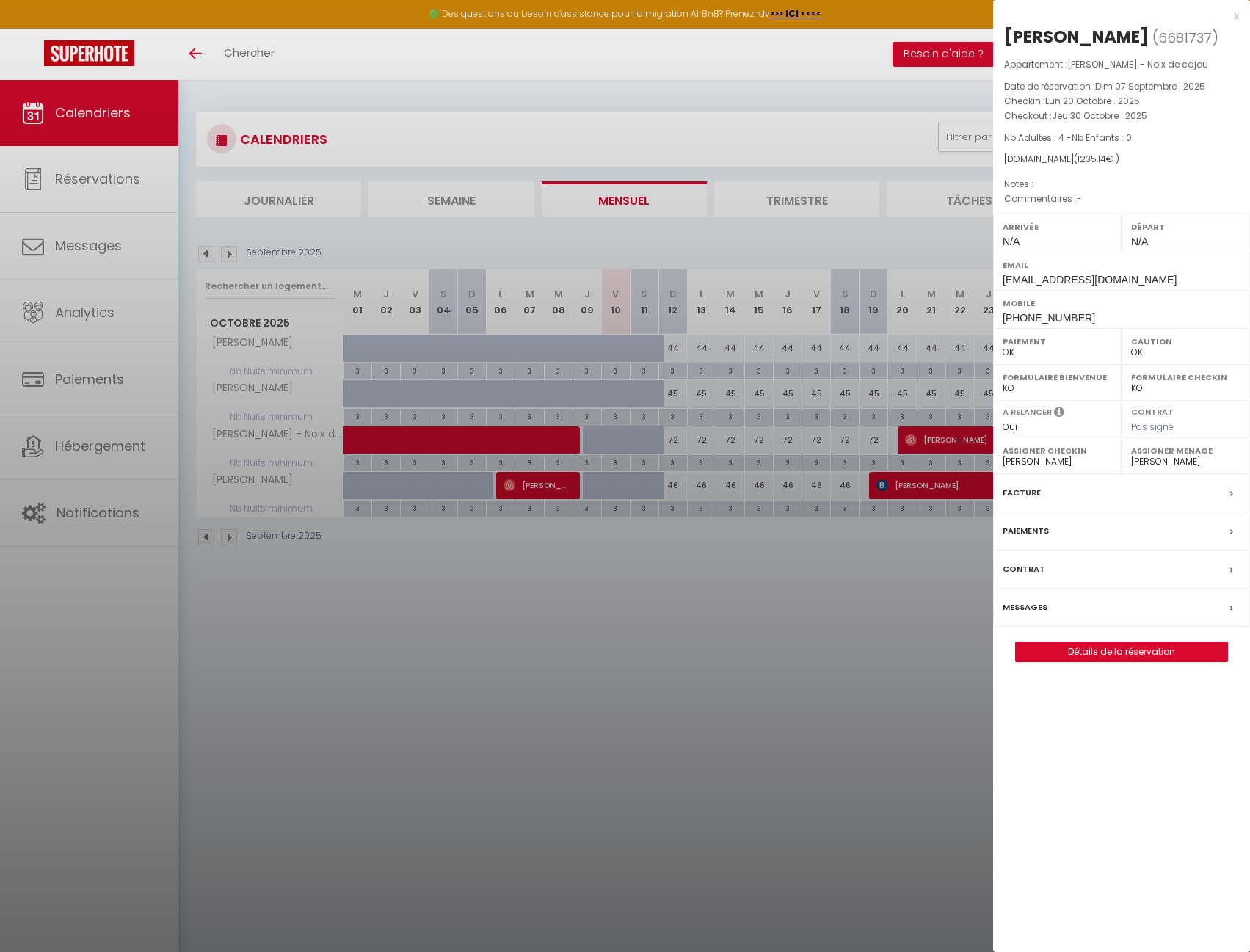
click at [1026, 615] on label "Messages" at bounding box center [1025, 607] width 45 height 15
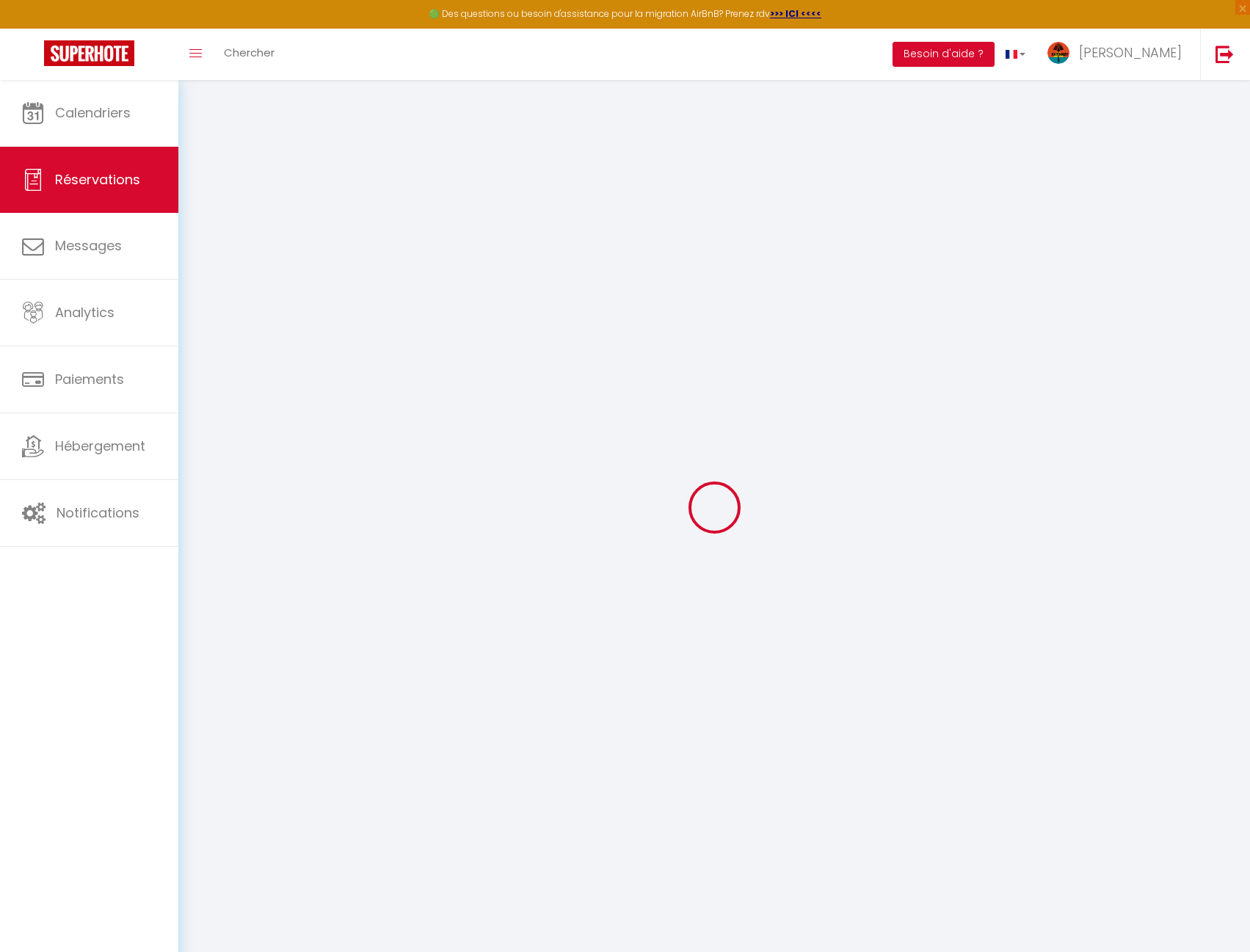
select select
checkbox input "false"
select select
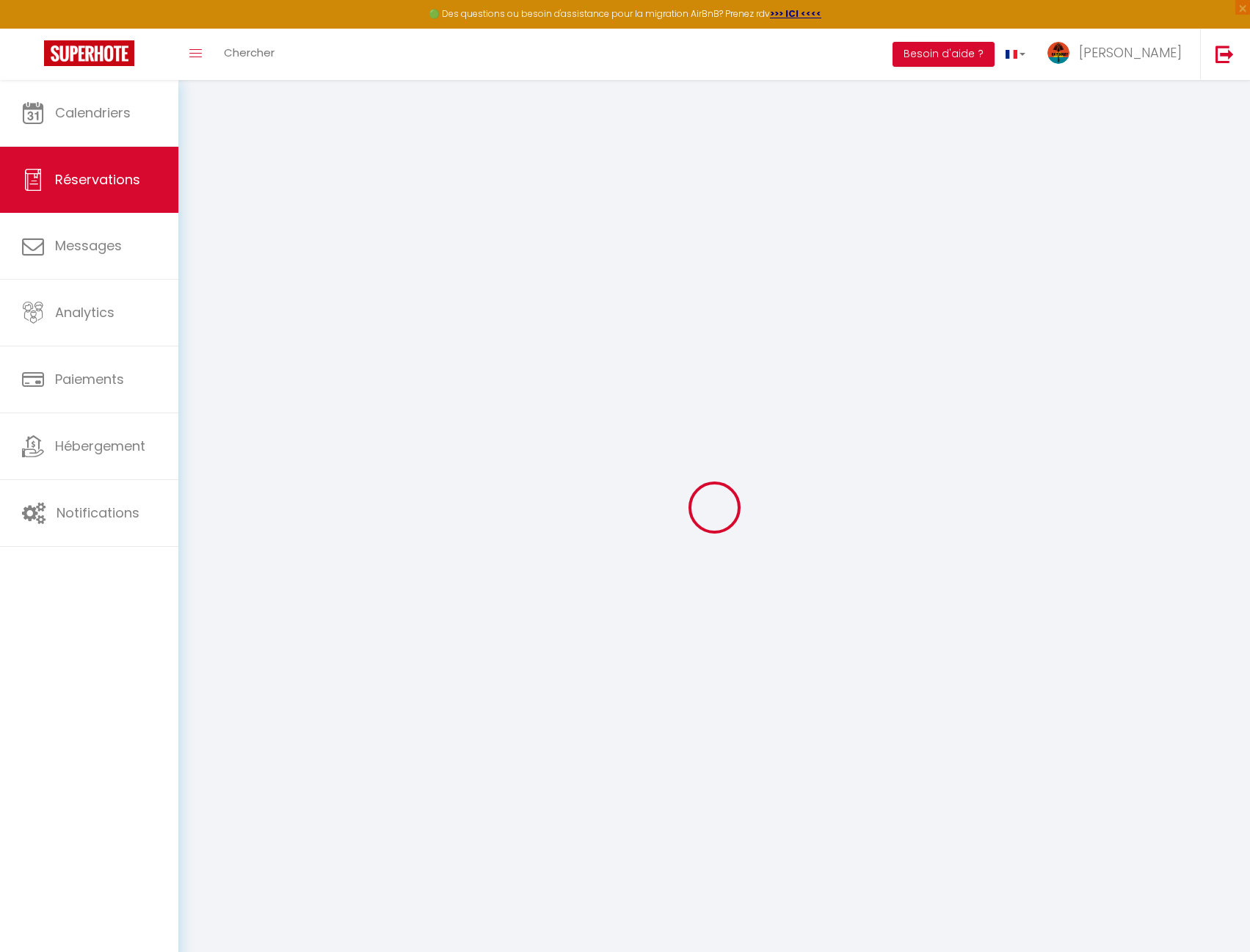
select select
checkbox input "false"
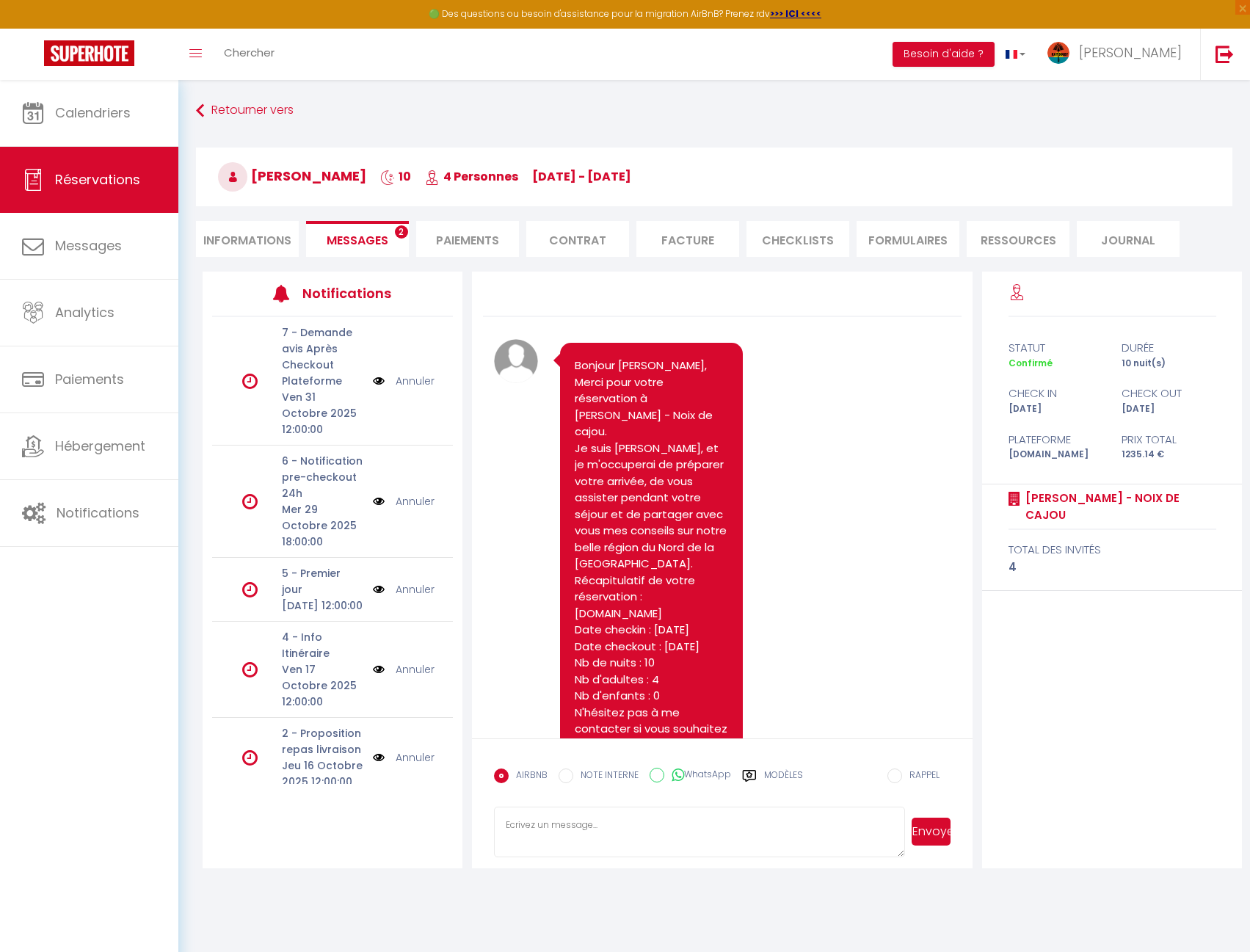
click at [387, 232] on span "Messages" at bounding box center [357, 240] width 62 height 17
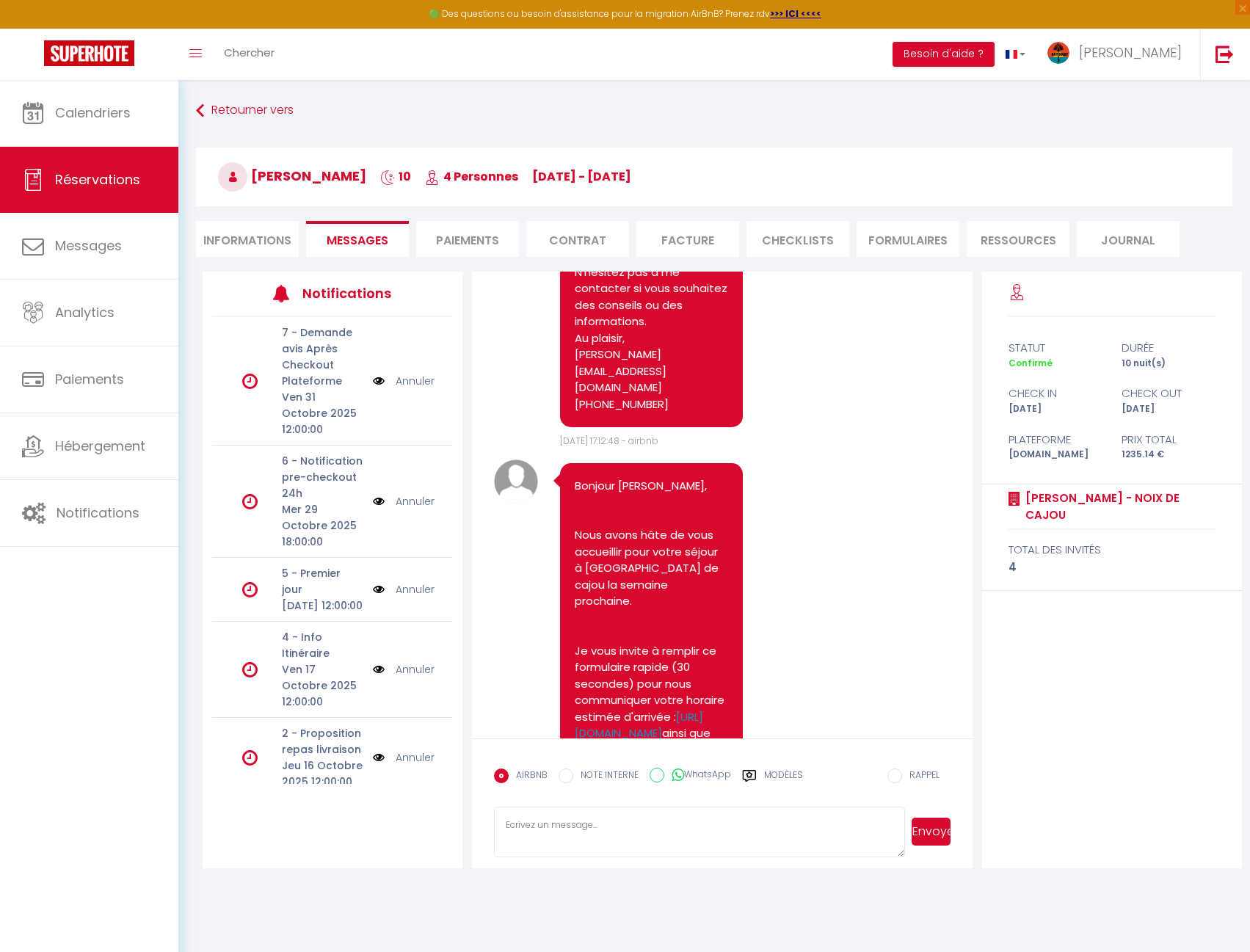
scroll to position [810, 0]
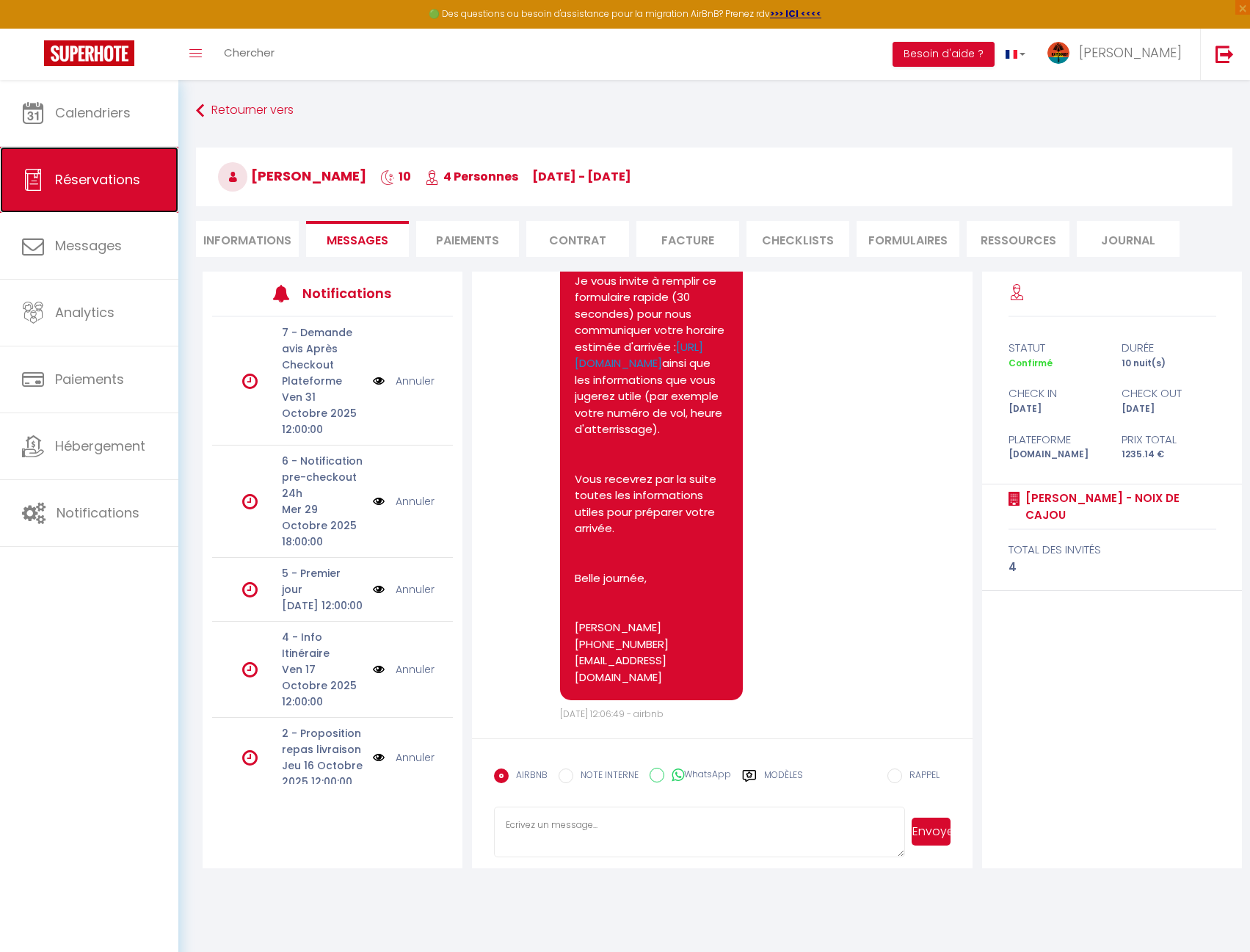
click at [89, 160] on link "Réservations" at bounding box center [89, 180] width 178 height 66
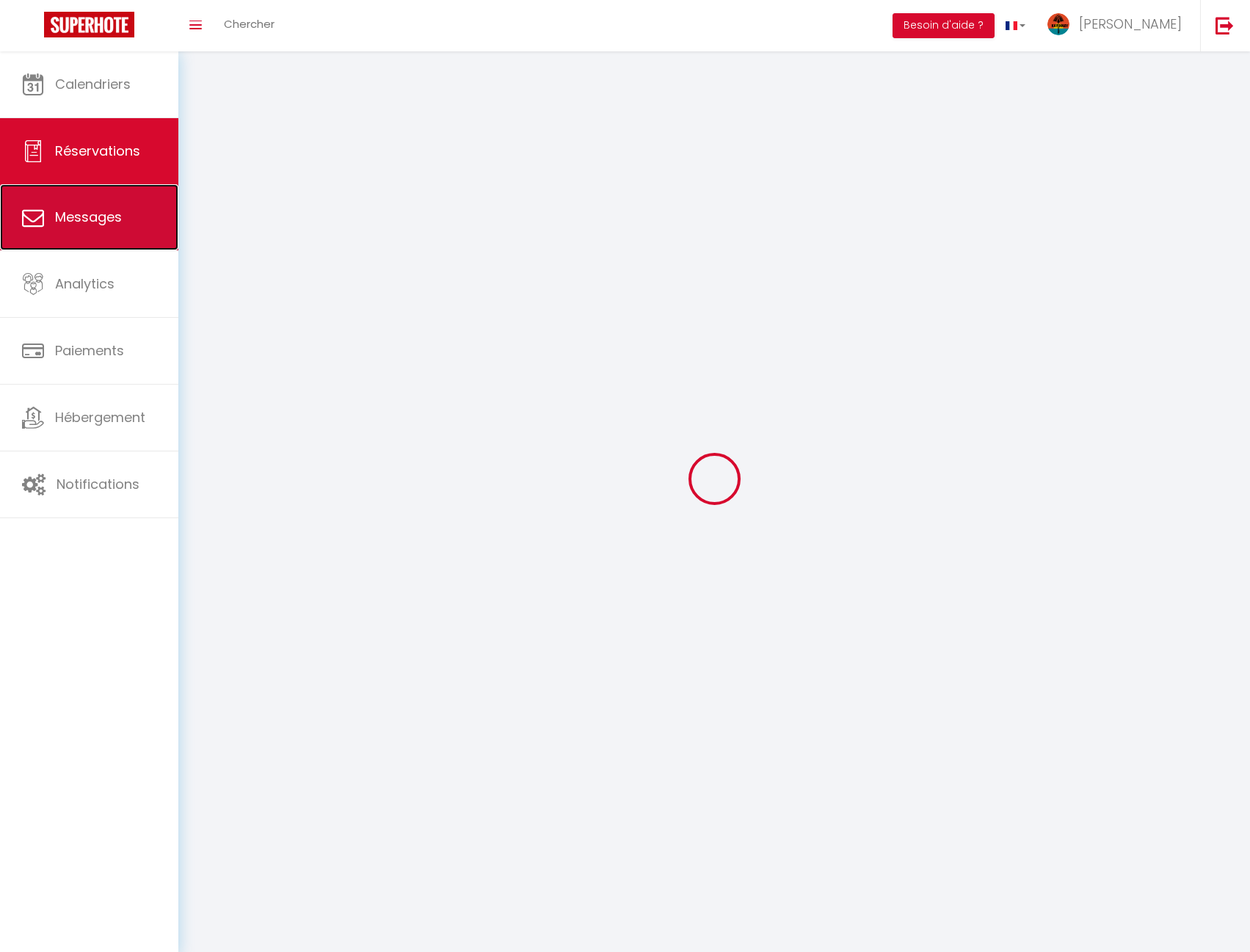
click at [103, 206] on link "Messages" at bounding box center [89, 217] width 178 height 66
select select "message"
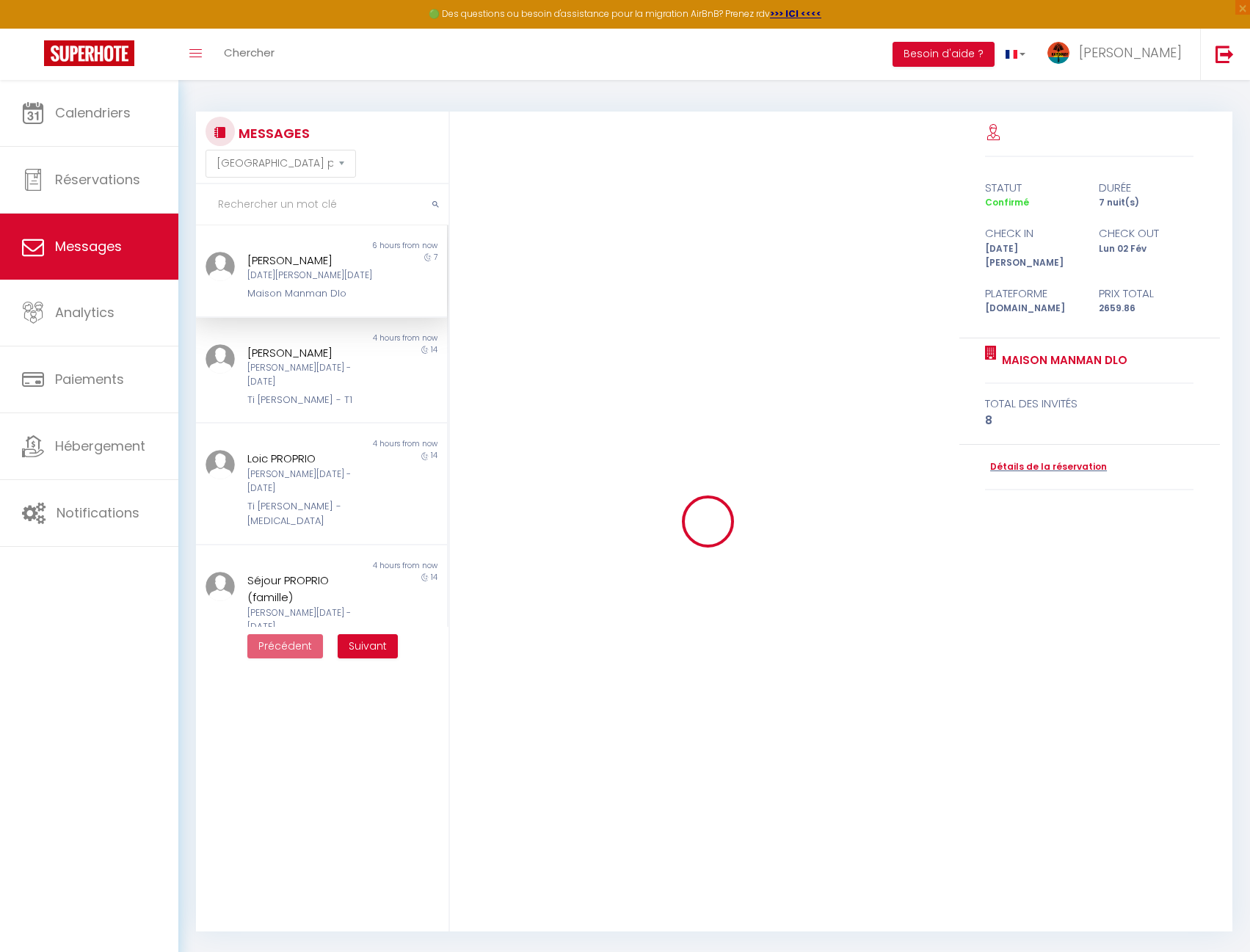
click at [273, 200] on input "text" at bounding box center [323, 204] width 253 height 41
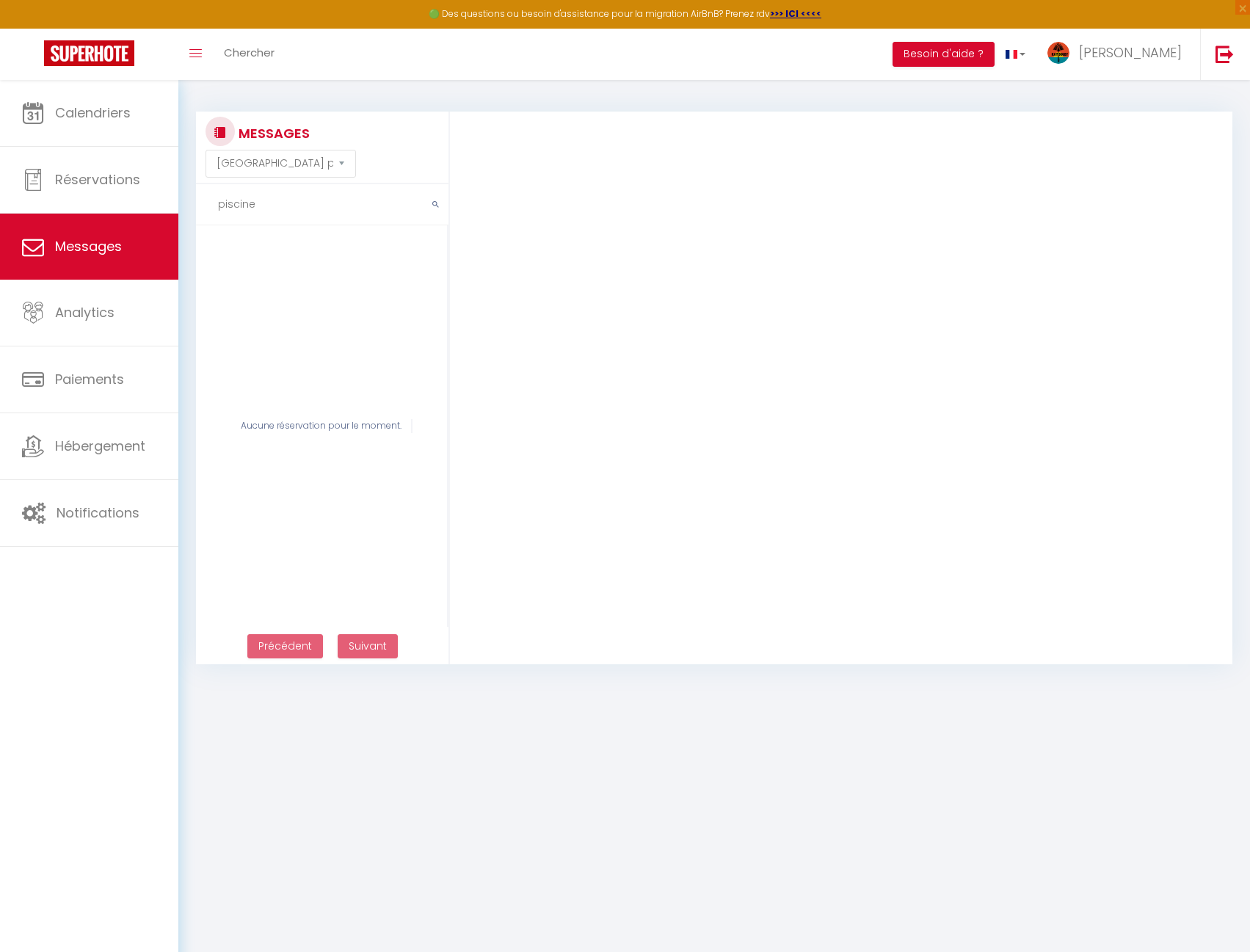
click at [283, 205] on input "piscine" at bounding box center [323, 204] width 253 height 41
type input "piscine"
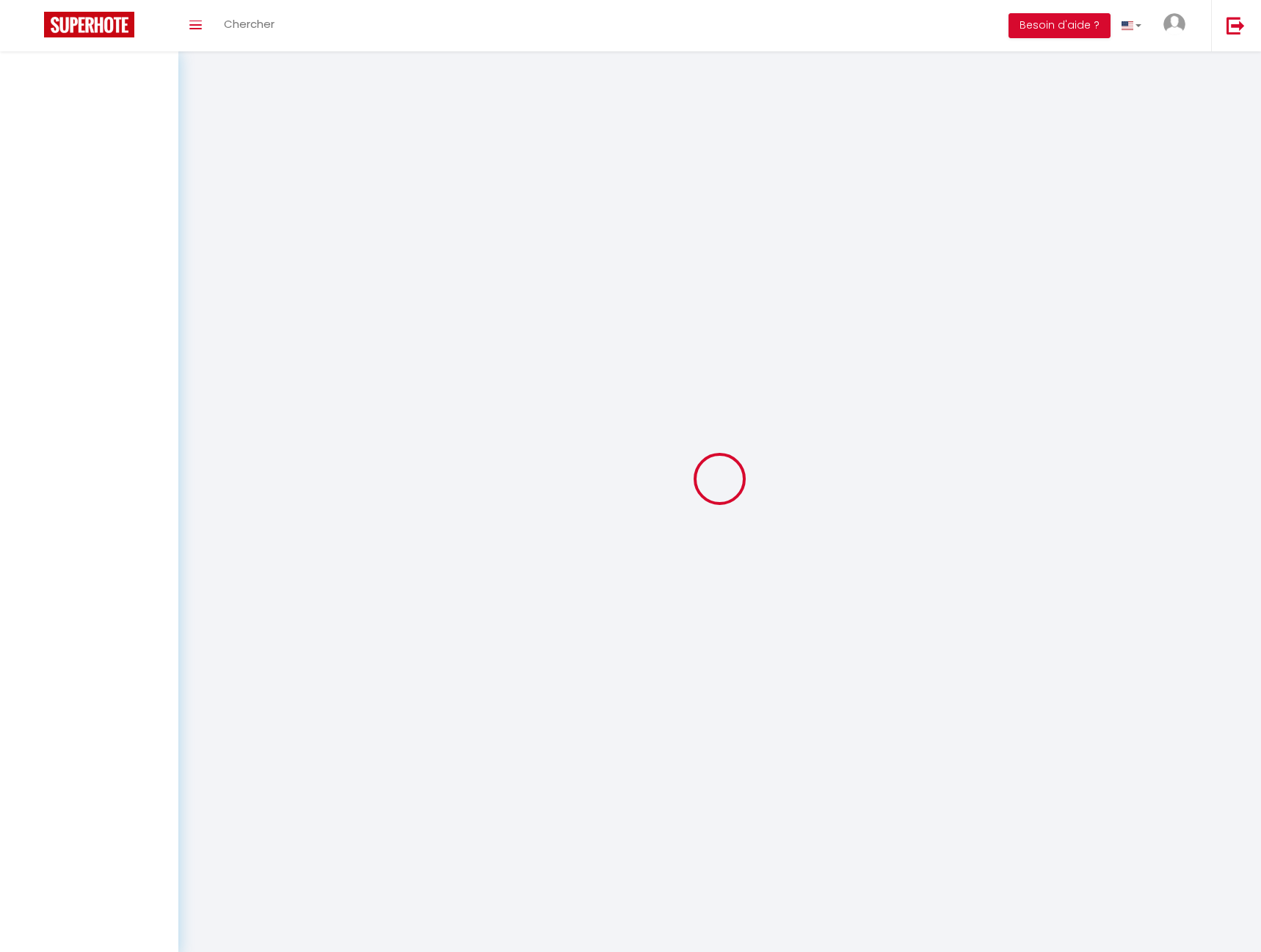
select select "message"
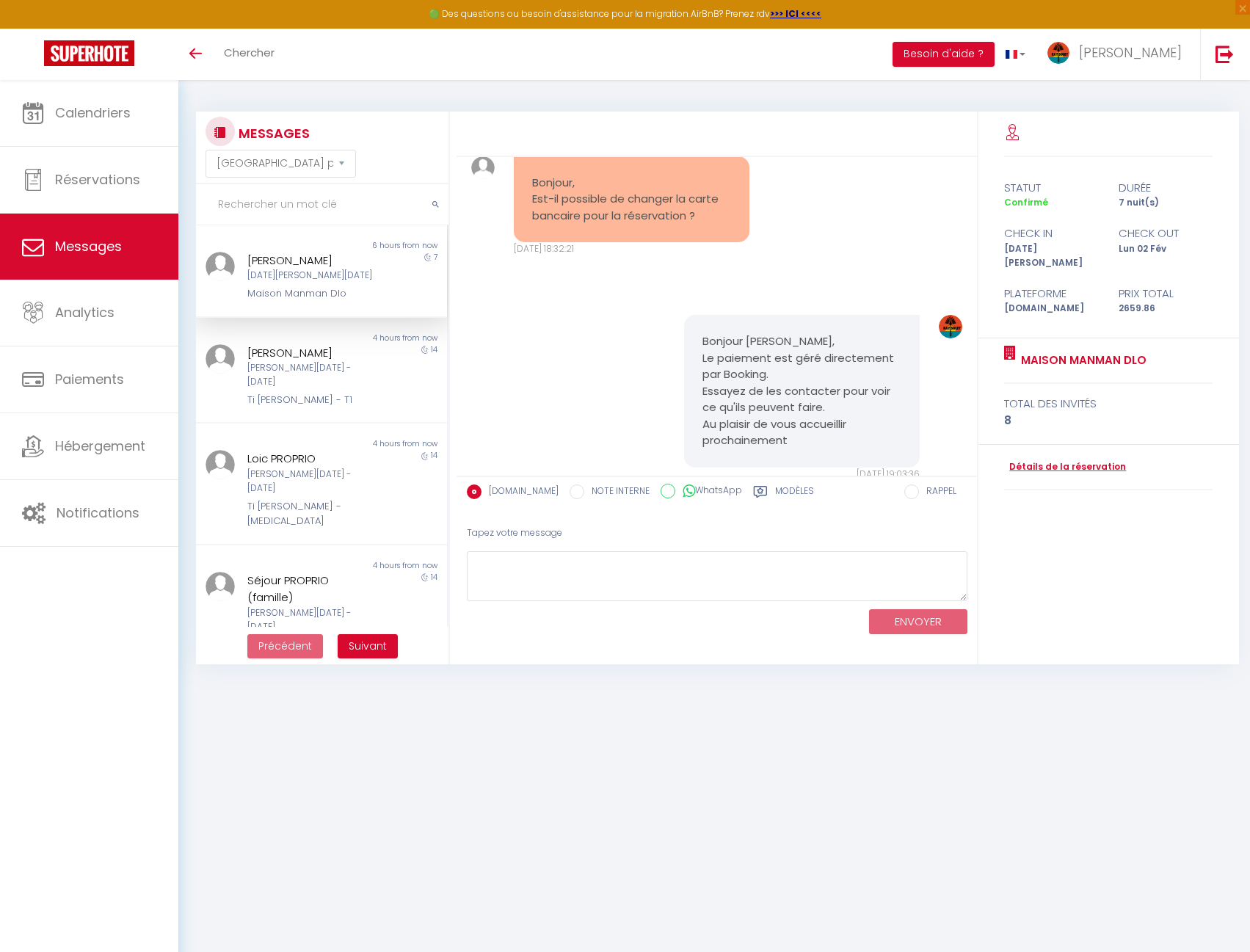
click at [261, 213] on input "text" at bounding box center [323, 204] width 253 height 41
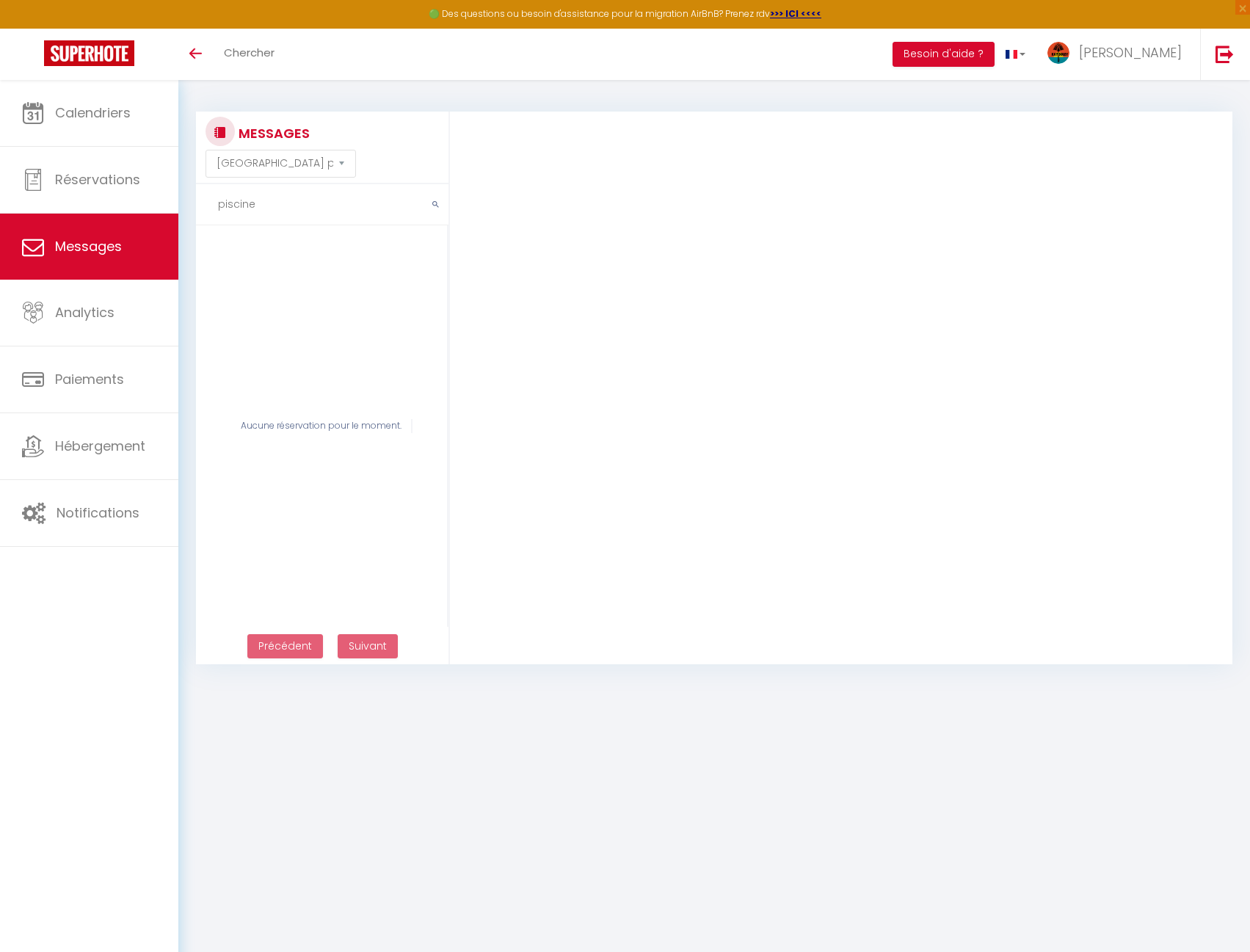
type input "piscine"
click at [395, 204] on input "piscine" at bounding box center [323, 204] width 253 height 41
click at [112, 110] on span "Calendriers" at bounding box center [92, 112] width 75 height 18
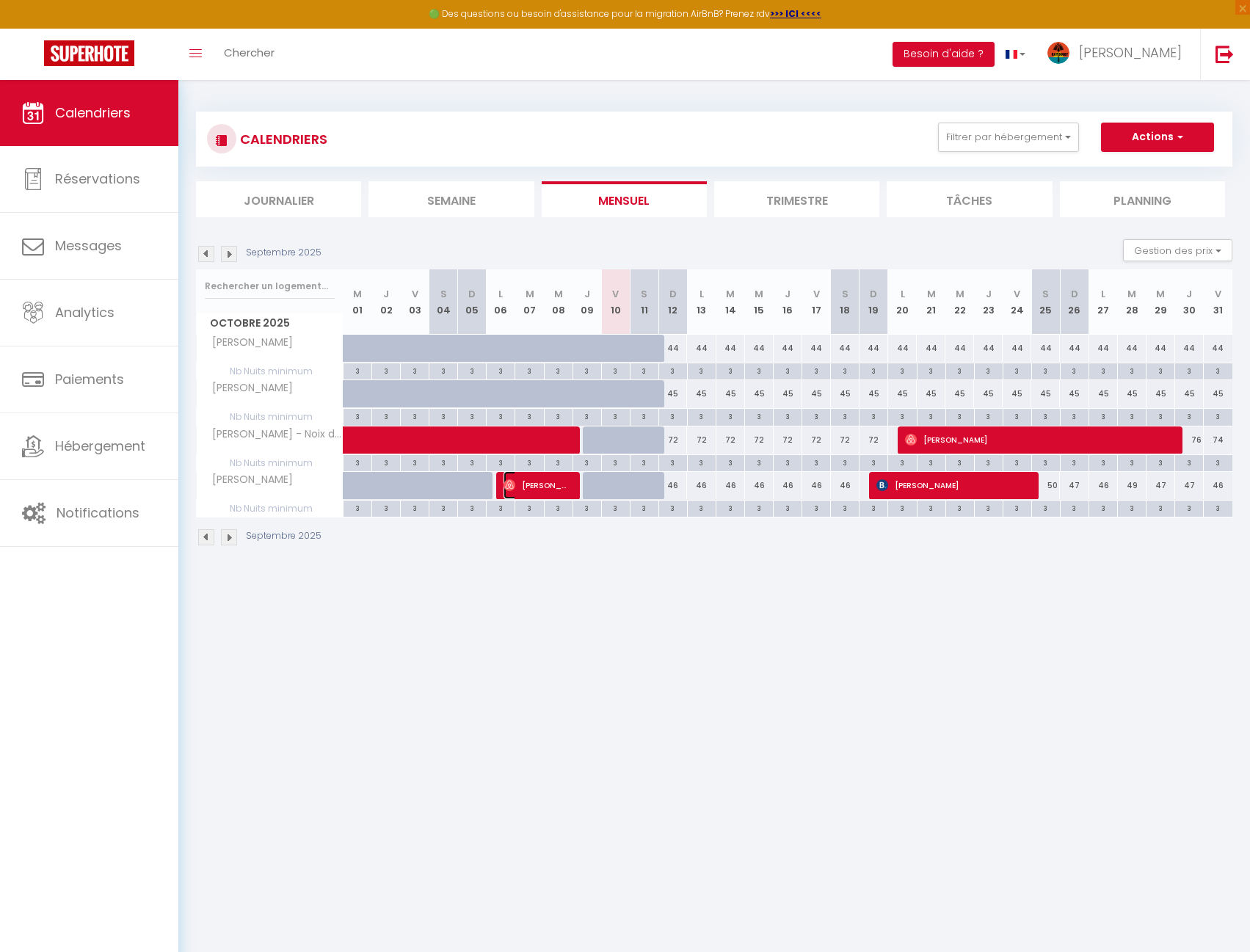
click at [551, 481] on span "[PERSON_NAME]" at bounding box center [537, 484] width 66 height 28
select select "OK"
select select "1"
select select "0"
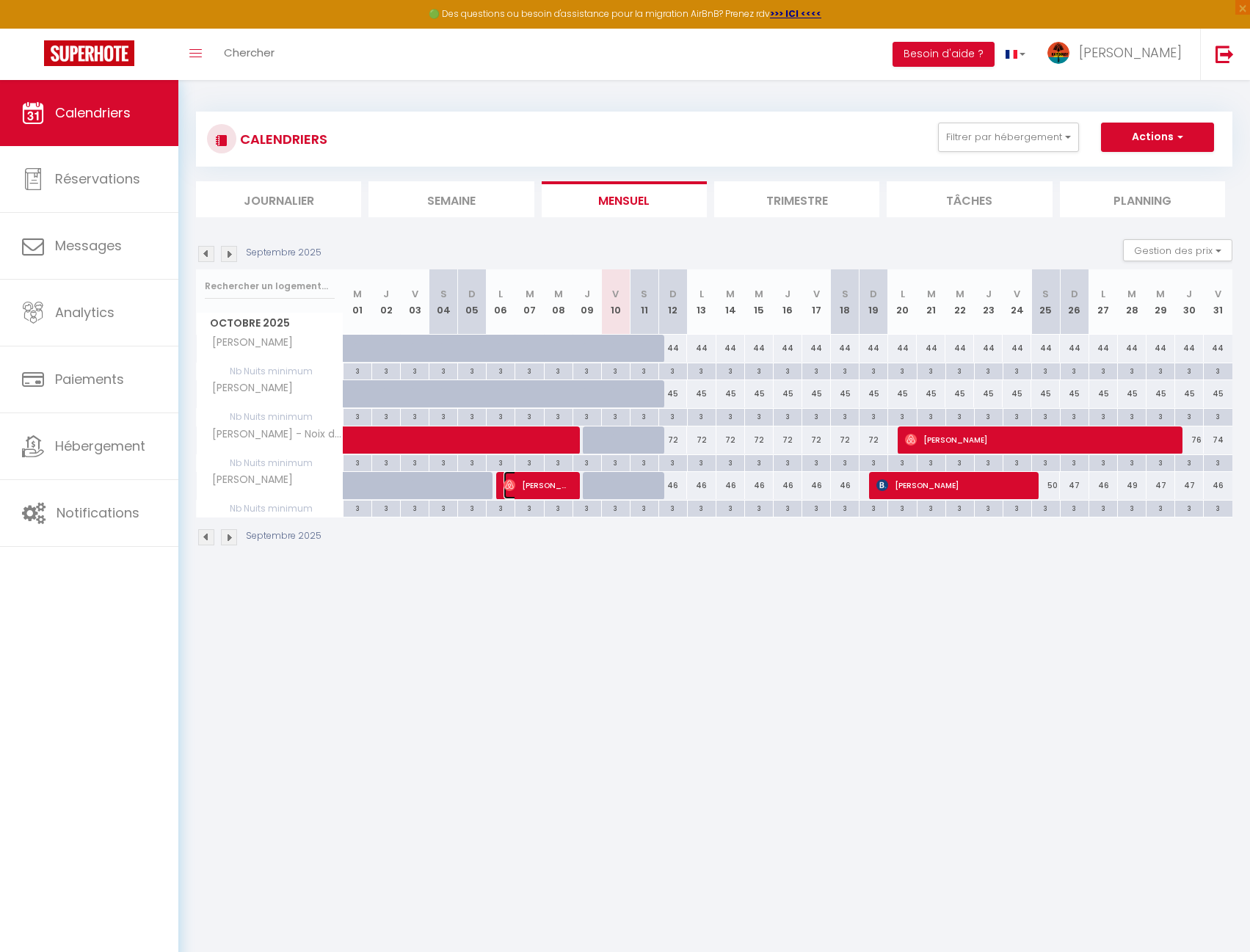
select select "1"
select select
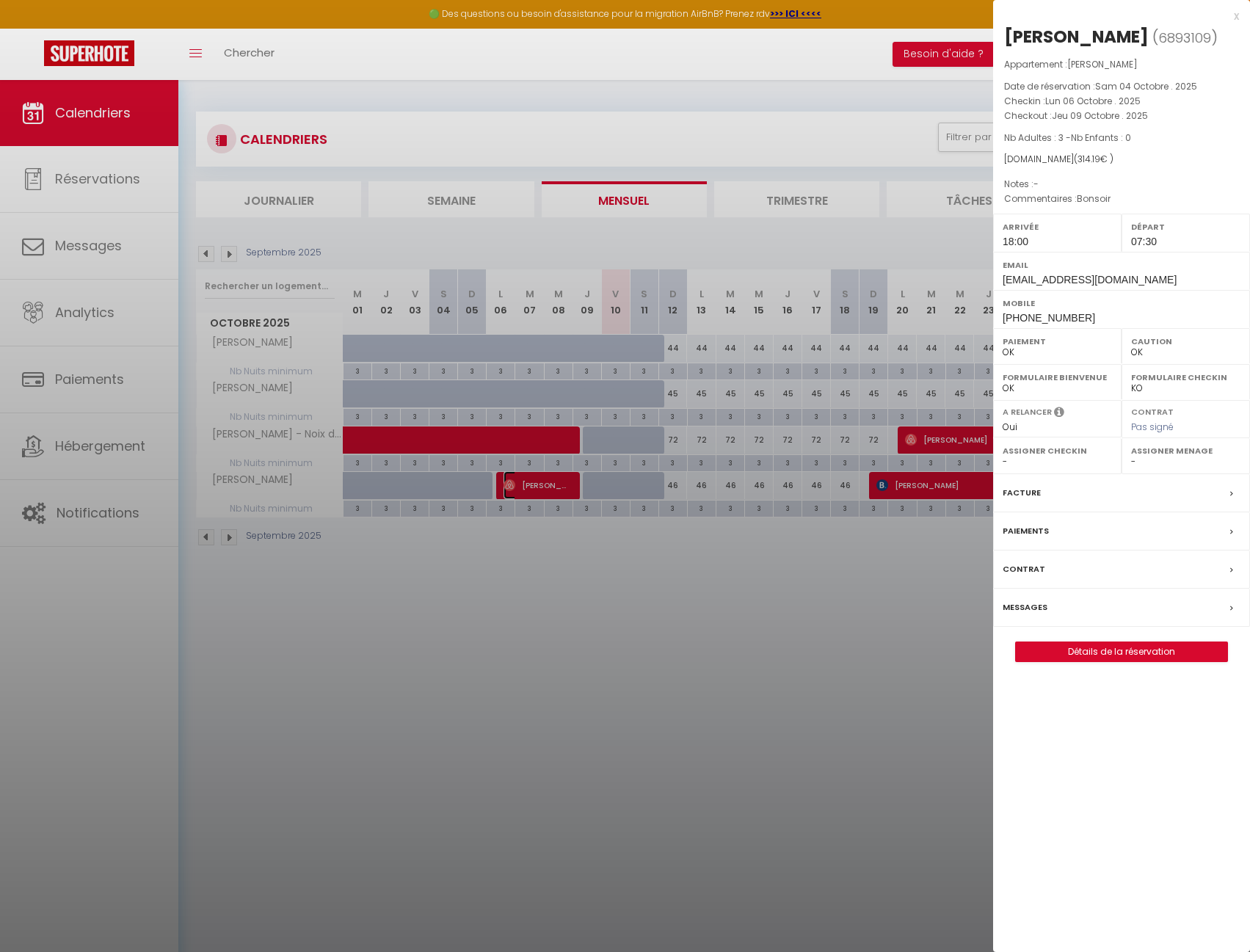
select select "33788"
click at [1034, 615] on label "Messages" at bounding box center [1025, 607] width 45 height 15
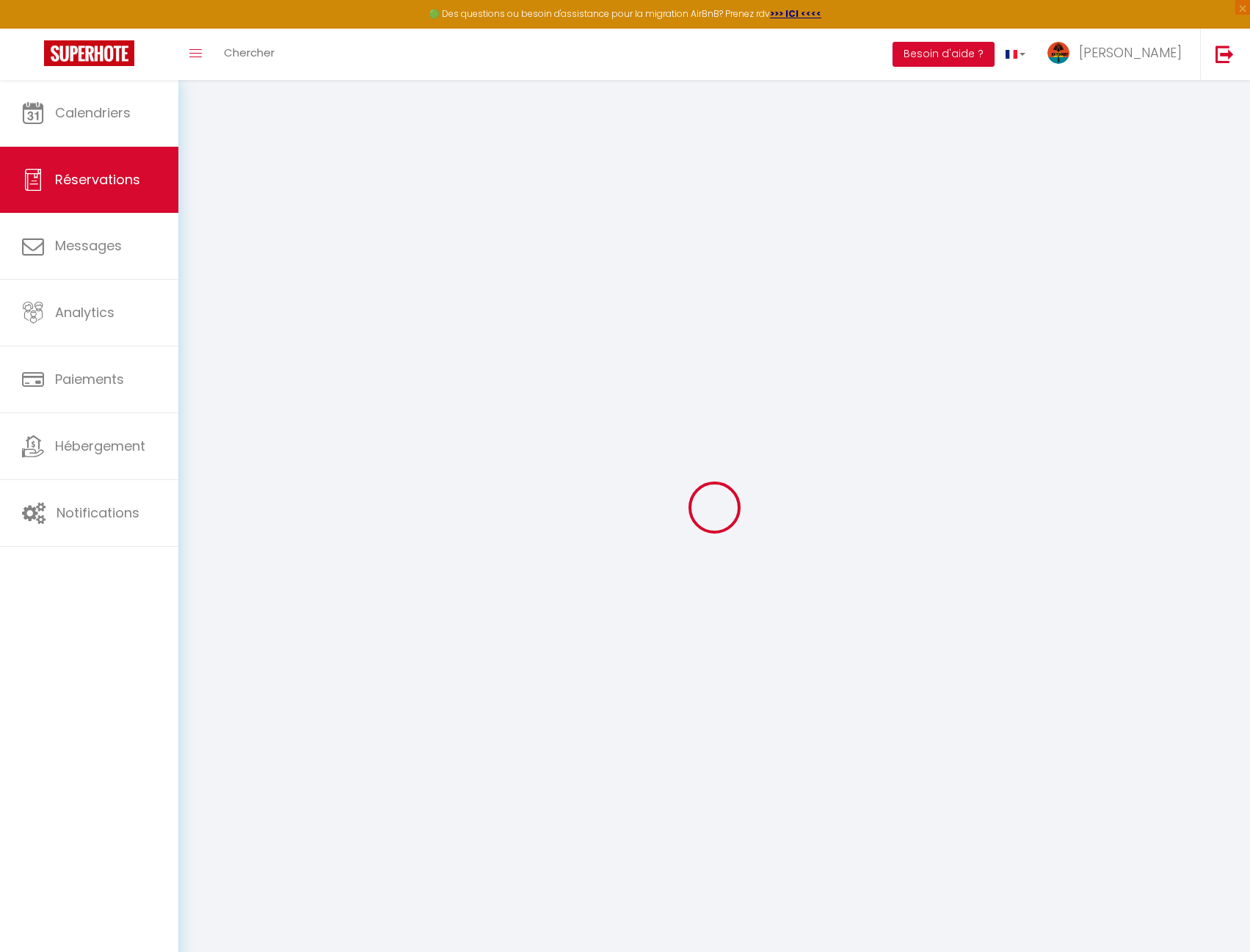
type input "[PERSON_NAME]"
type input "[EMAIL_ADDRESS][DOMAIN_NAME]"
type input "[PHONE_NUMBER]"
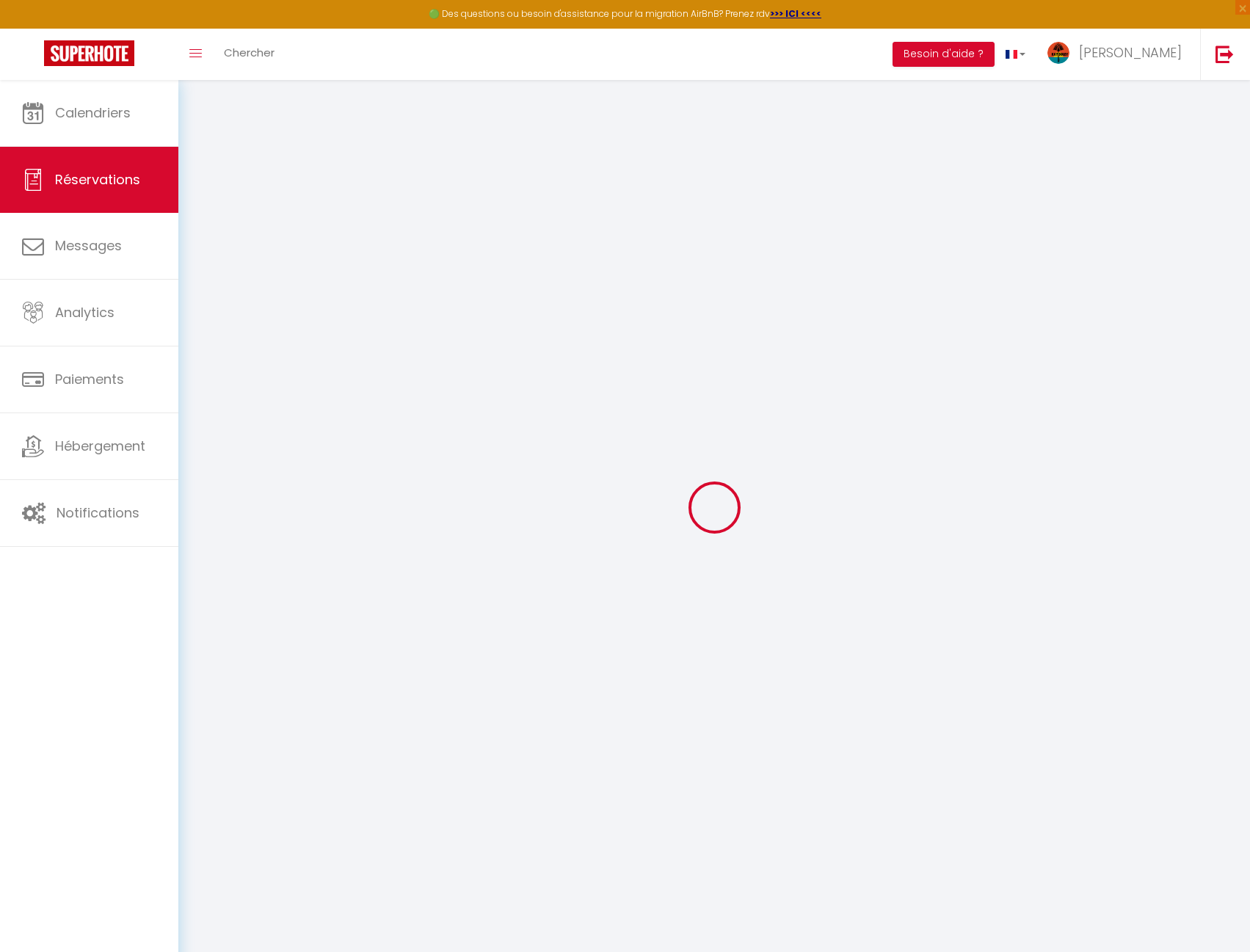
type input "[PHONE_NUMBER]"
select select
type input "46.35"
select select "50938"
select select "1"
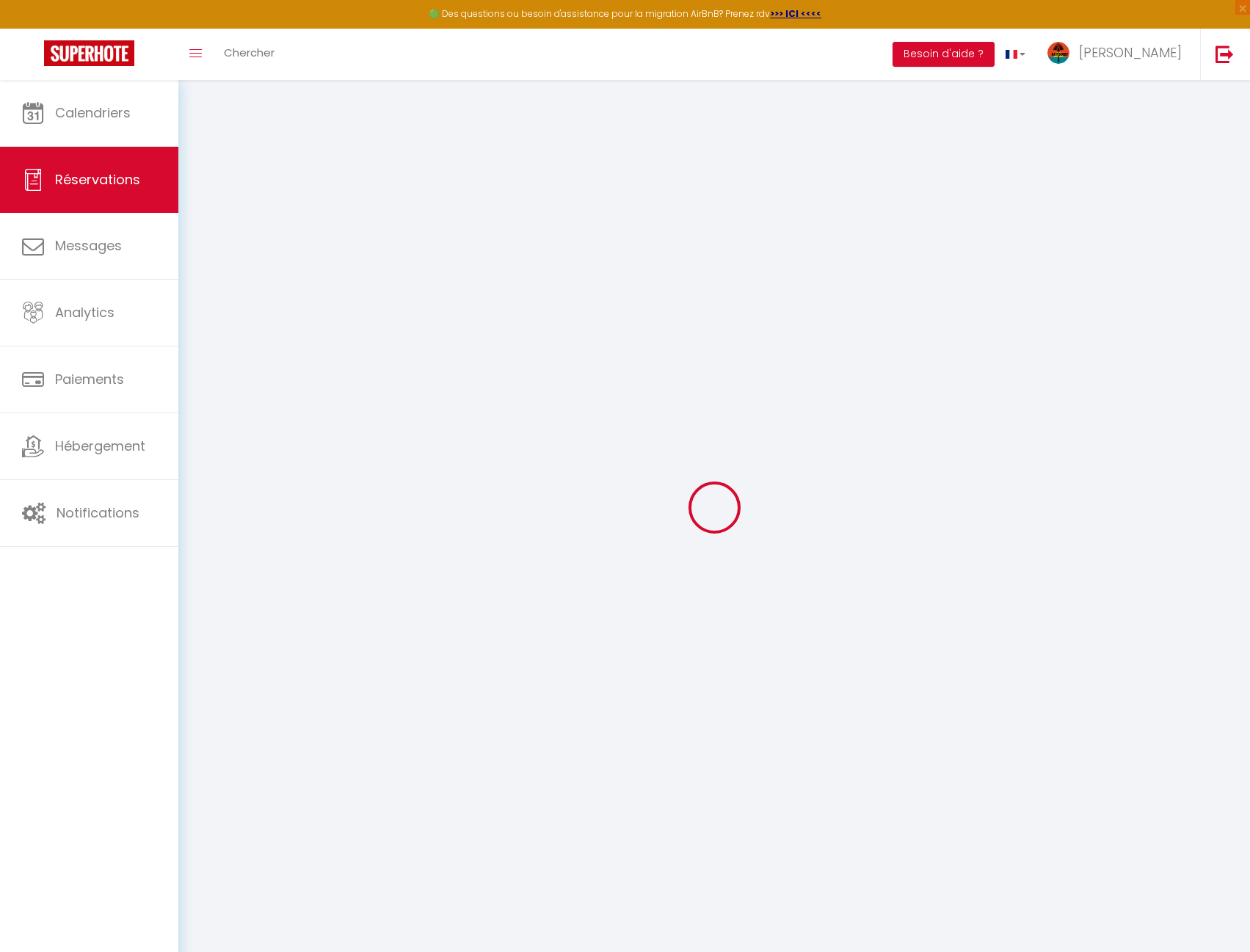
select select
type input "3"
select select "12"
select select
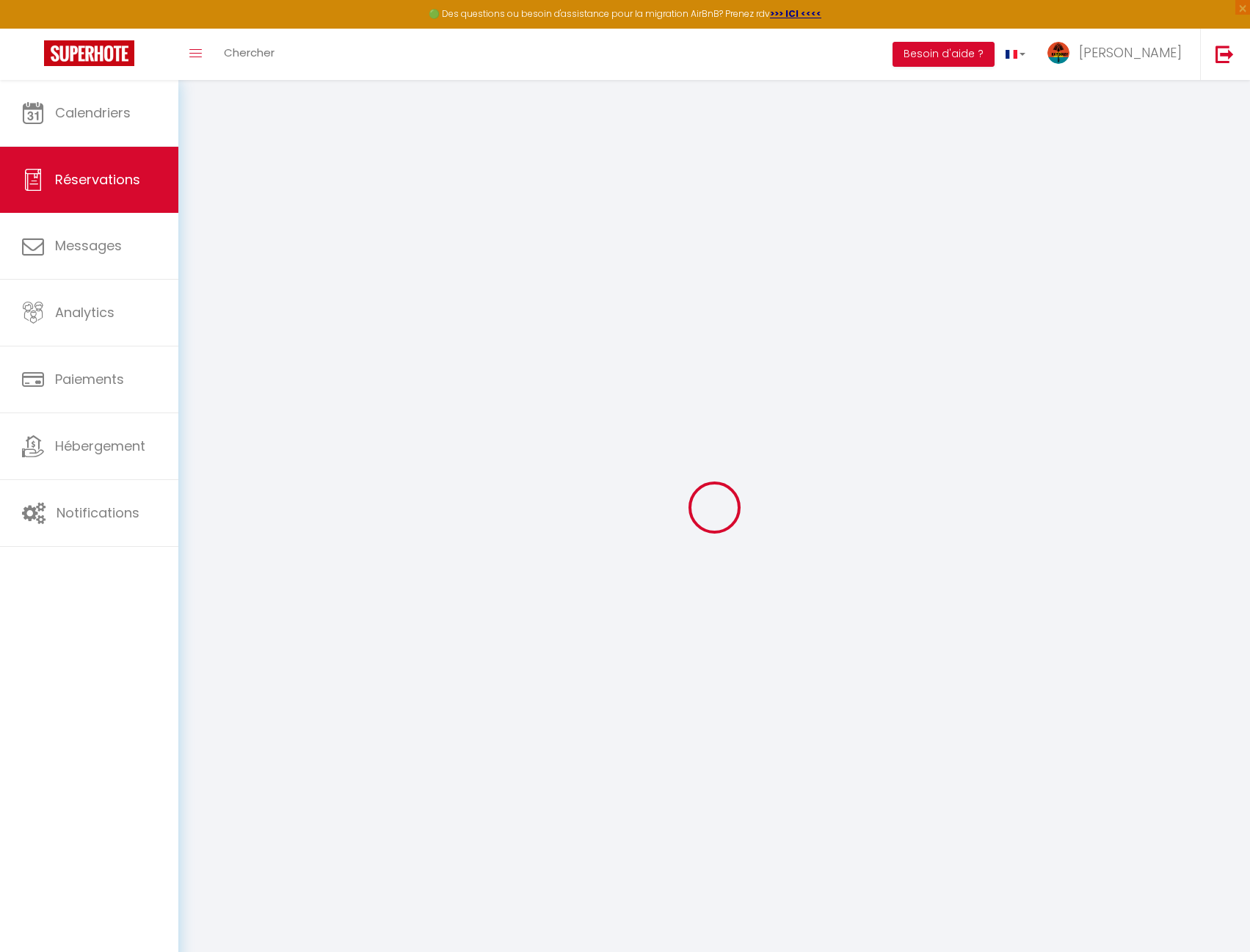
type input "189"
checkbox input "false"
type input "0"
select select "1"
type input "65"
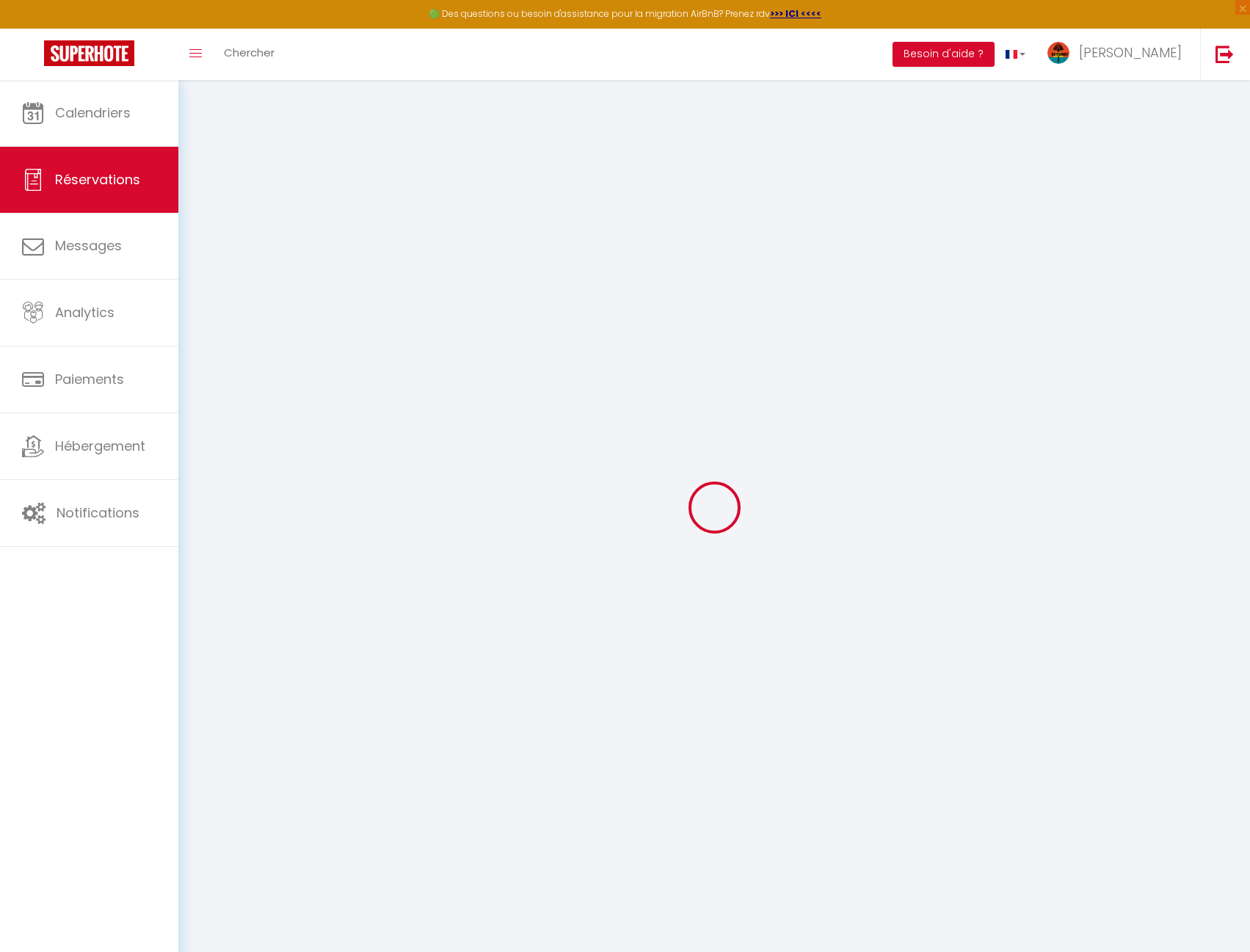
type input "0"
select select
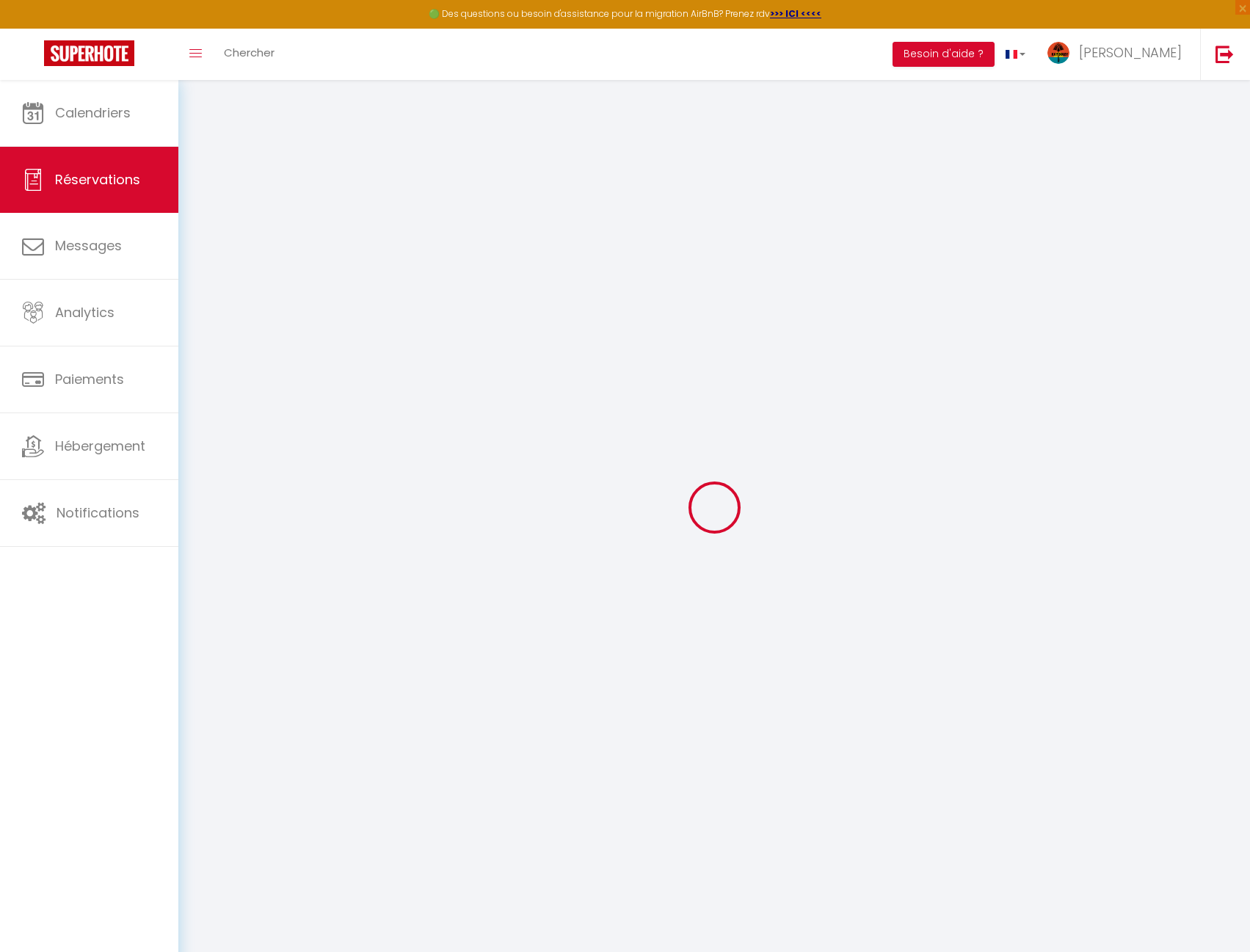
select select "15"
checkbox input "false"
select select
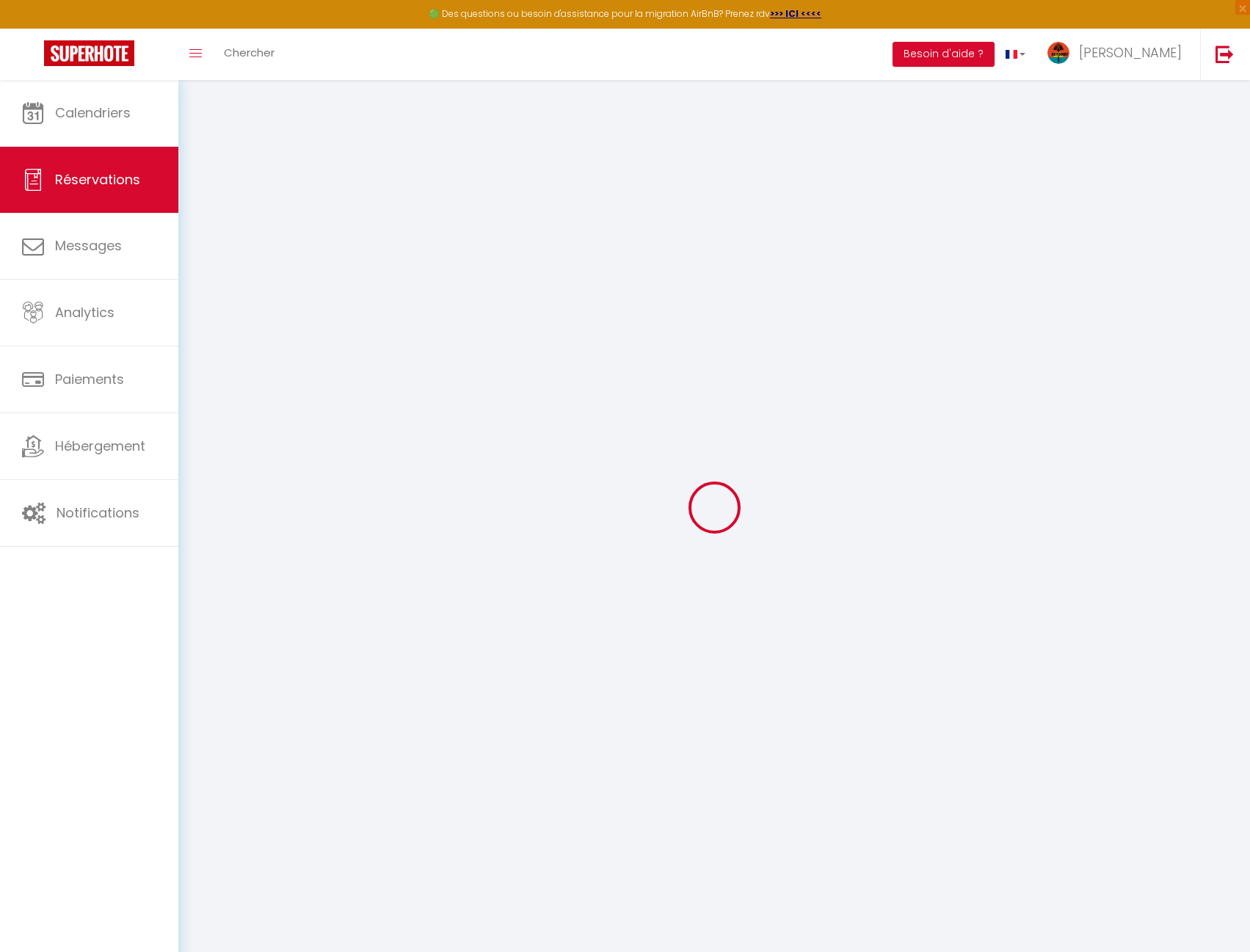
checkbox input "false"
select select
checkbox input "false"
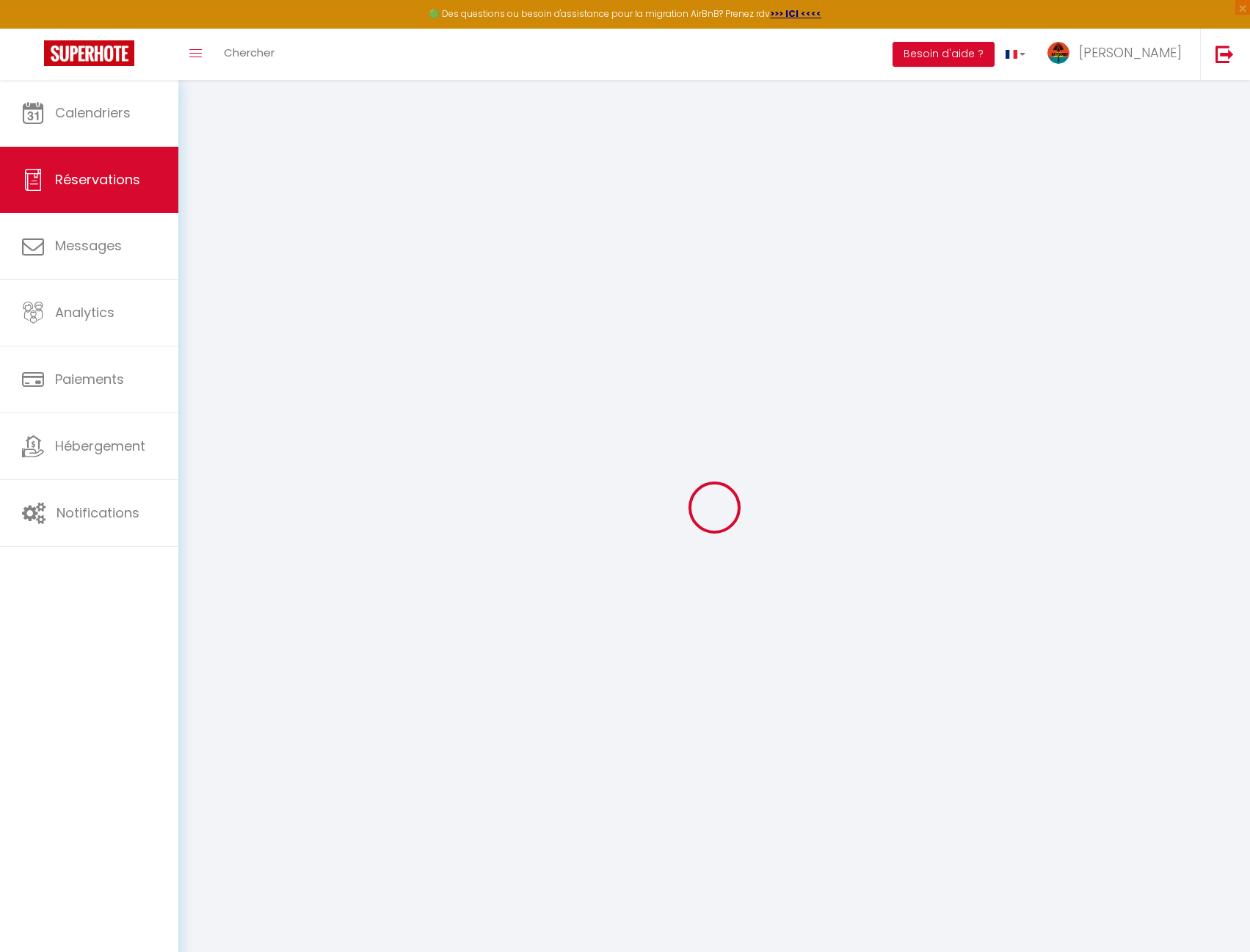
select select
checkbox input "false"
type textarea "Bonsoir"
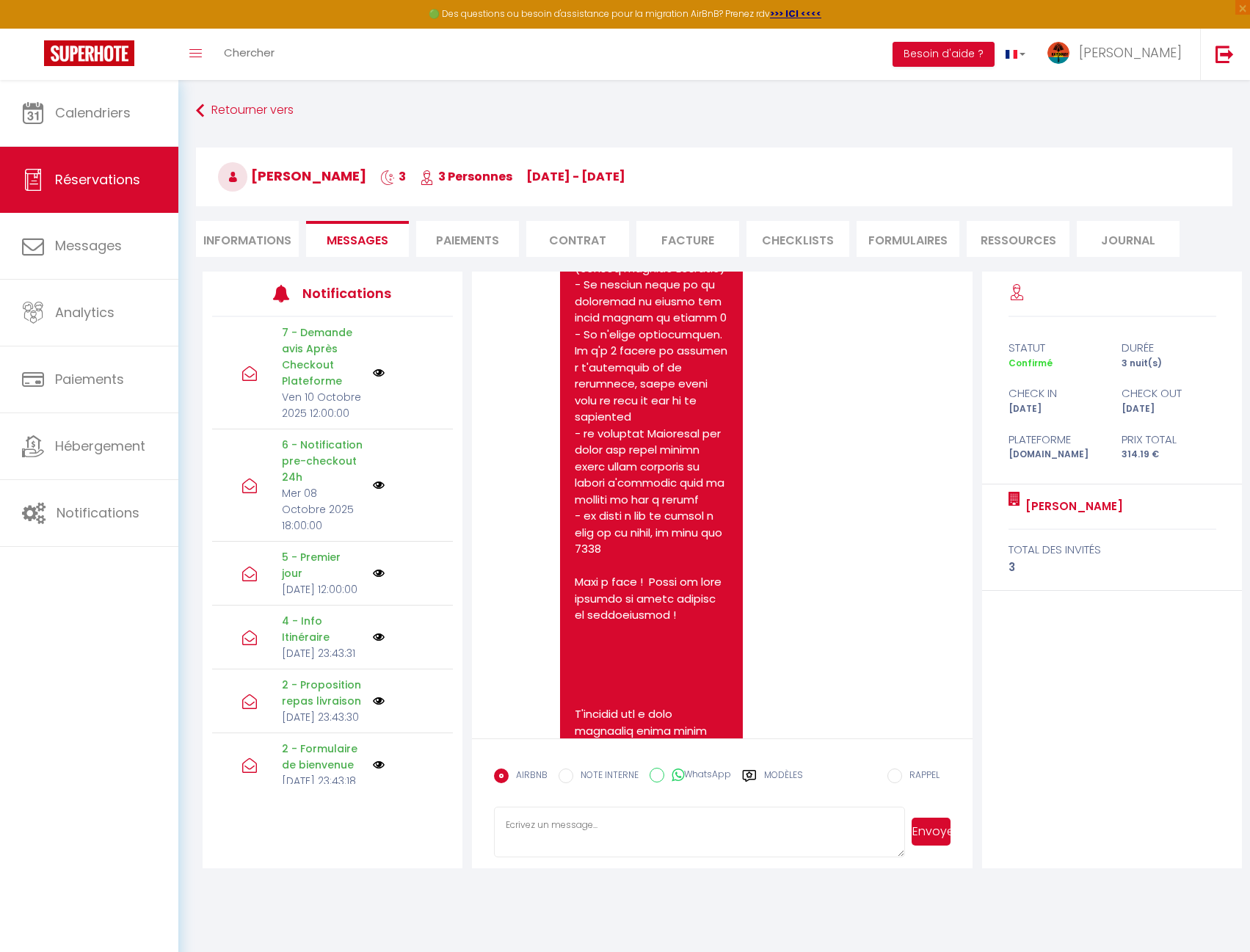
scroll to position [3596, 0]
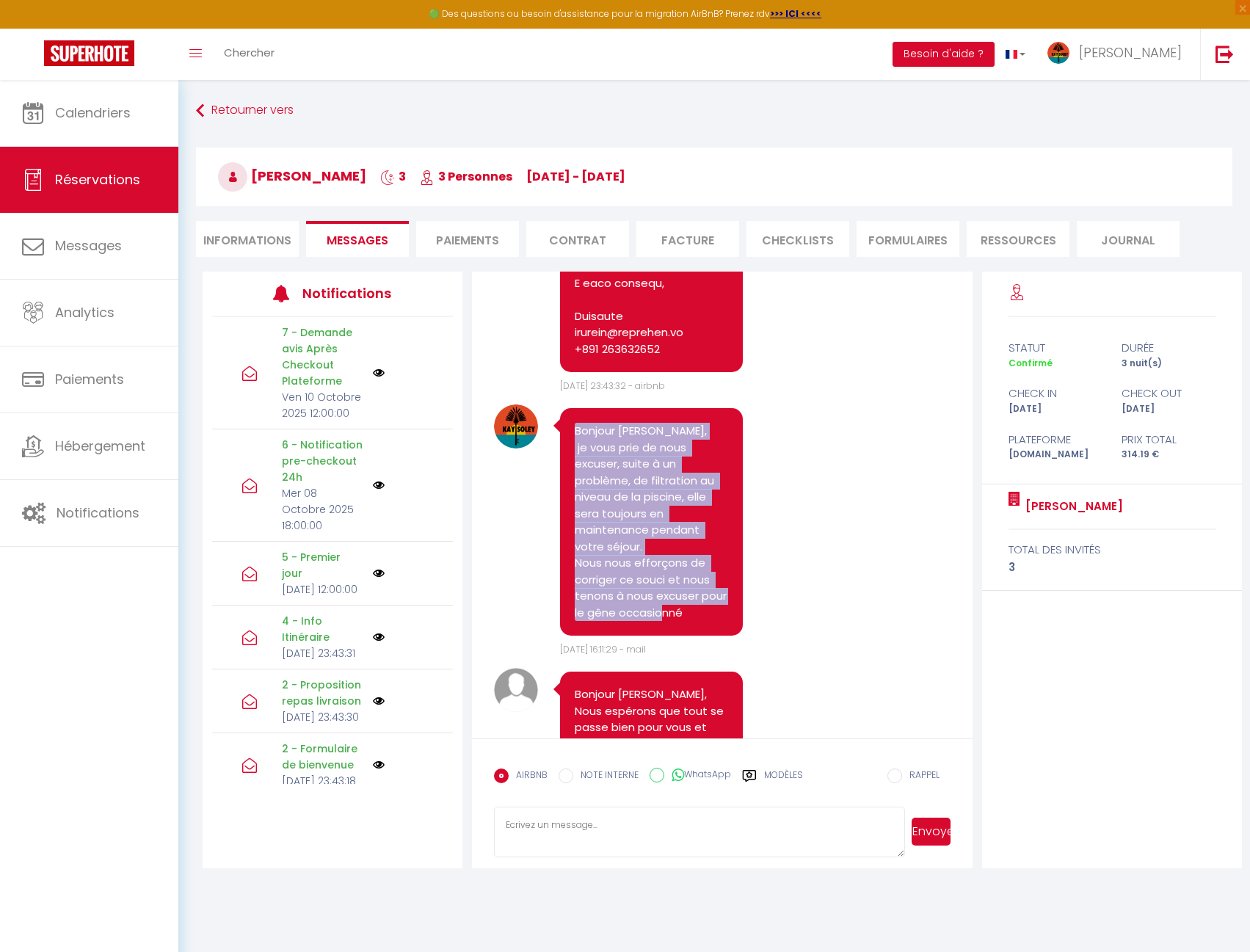
drag, startPoint x: 712, startPoint y: 675, endPoint x: 572, endPoint y: 495, distance: 228.0
click at [572, 495] on div "Bonjour [PERSON_NAME], je vous prie de nous excuser, suite à un problème, de fi…" at bounding box center [652, 522] width 183 height 228
copy pre "Bonjour [PERSON_NAME], je vous prie de nous excuser, suite à un problème, de fi…"
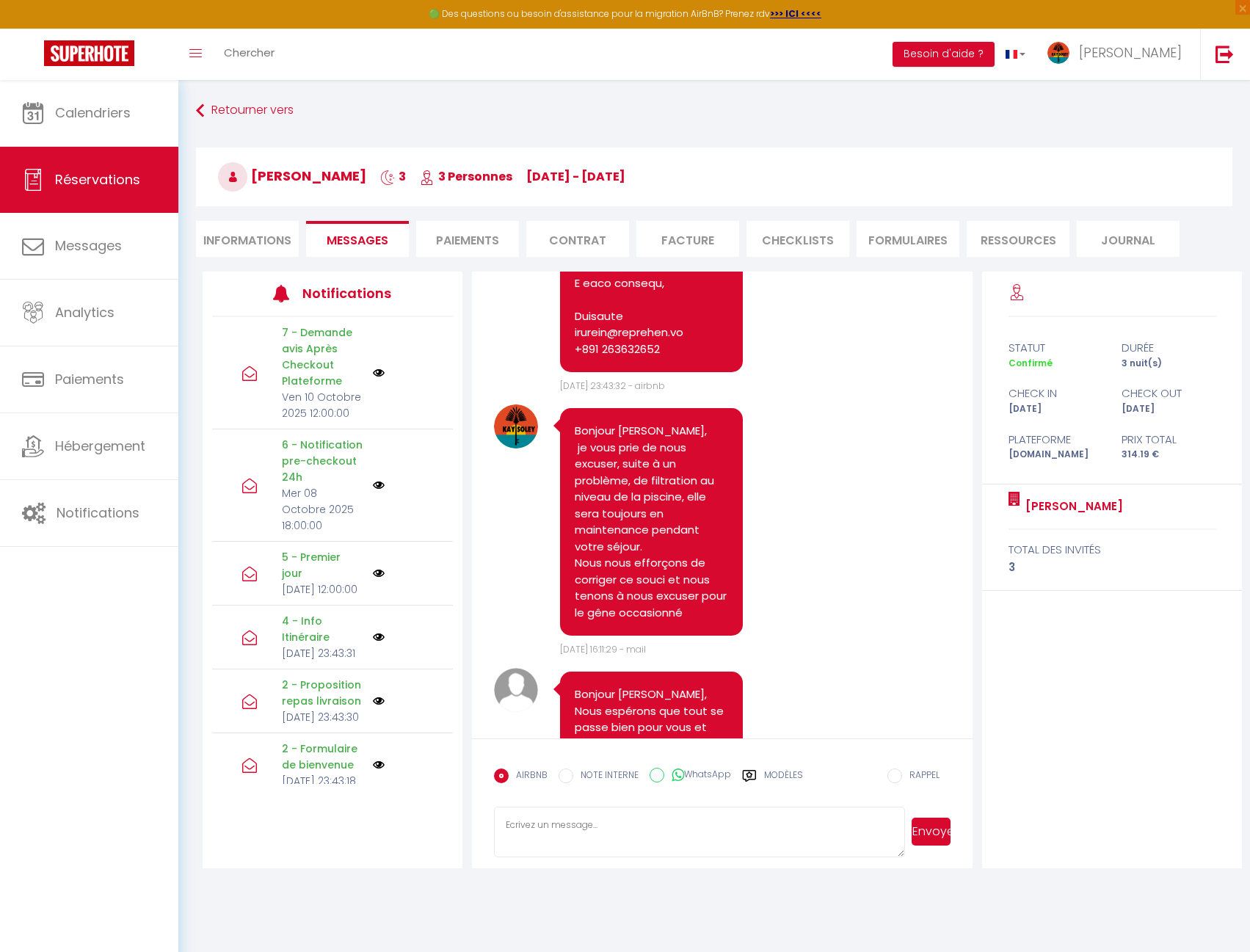
click at [245, 239] on li "Informations" at bounding box center [247, 238] width 103 height 36
select select
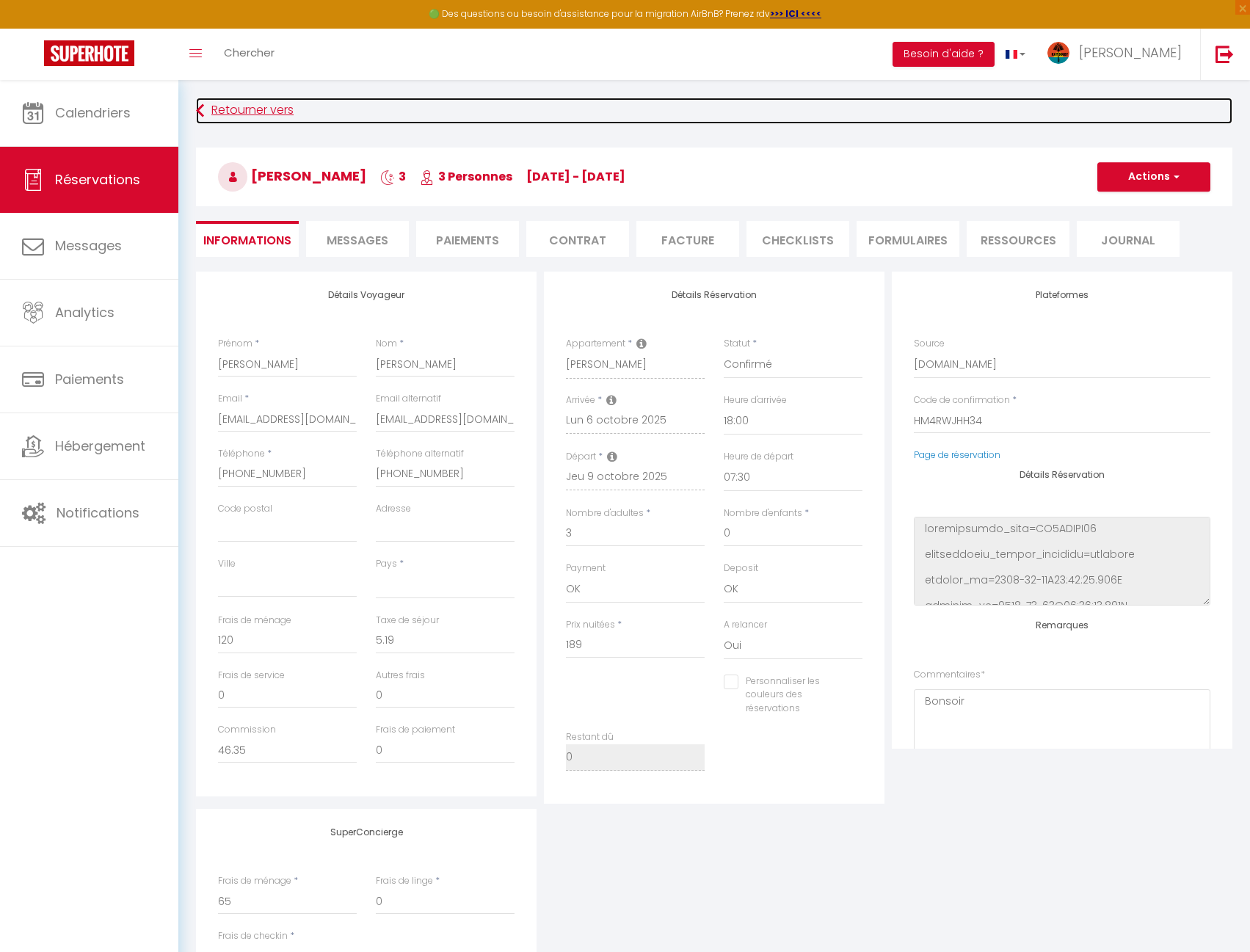
click at [270, 109] on link "Retourner vers" at bounding box center [715, 110] width 1037 height 26
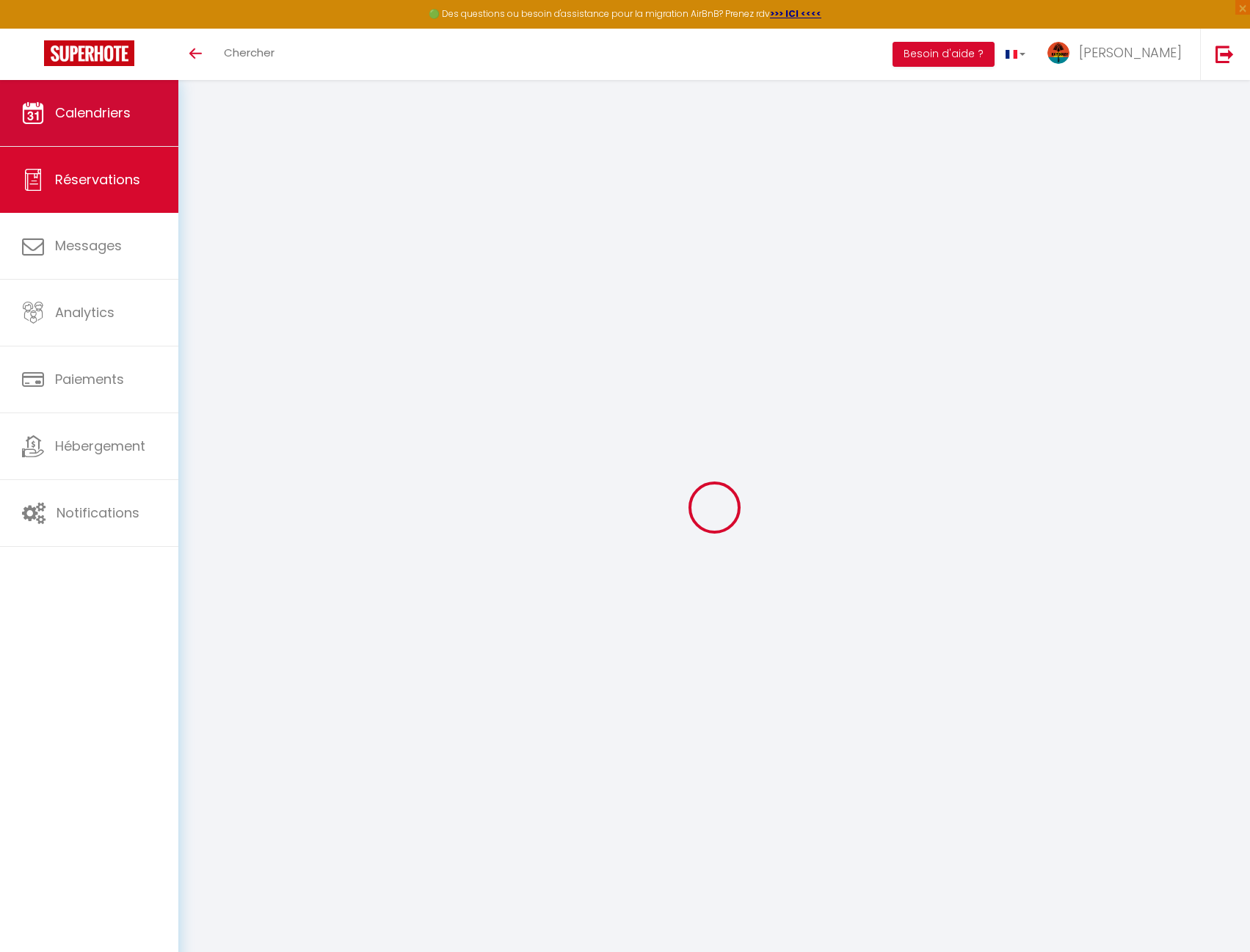
click at [54, 116] on link "Calendriers" at bounding box center [89, 113] width 178 height 66
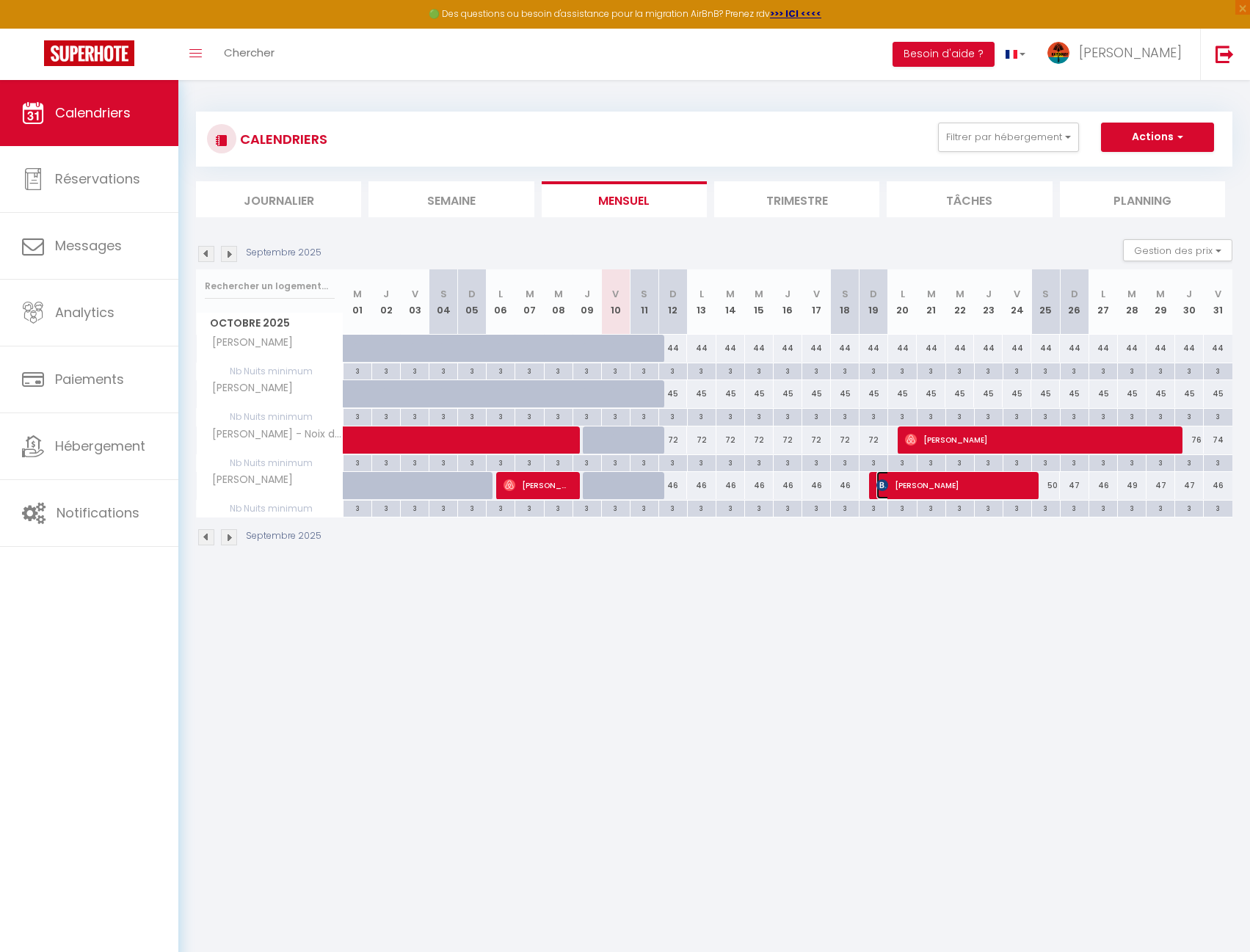
click at [933, 485] on span "[PERSON_NAME]" at bounding box center [952, 484] width 152 height 28
select select "OK"
select select "KO"
select select "1"
select select "0"
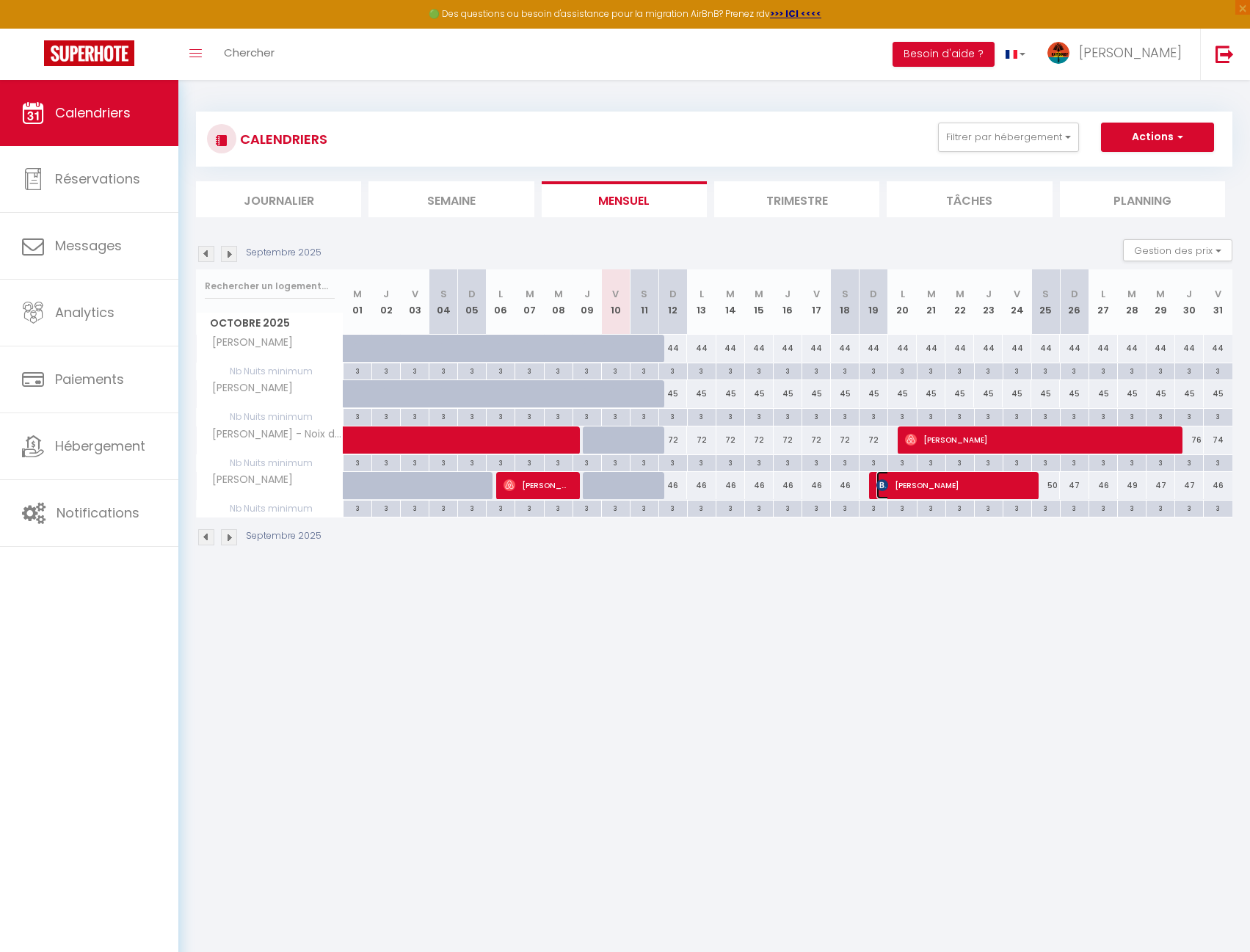
select select "1"
select select
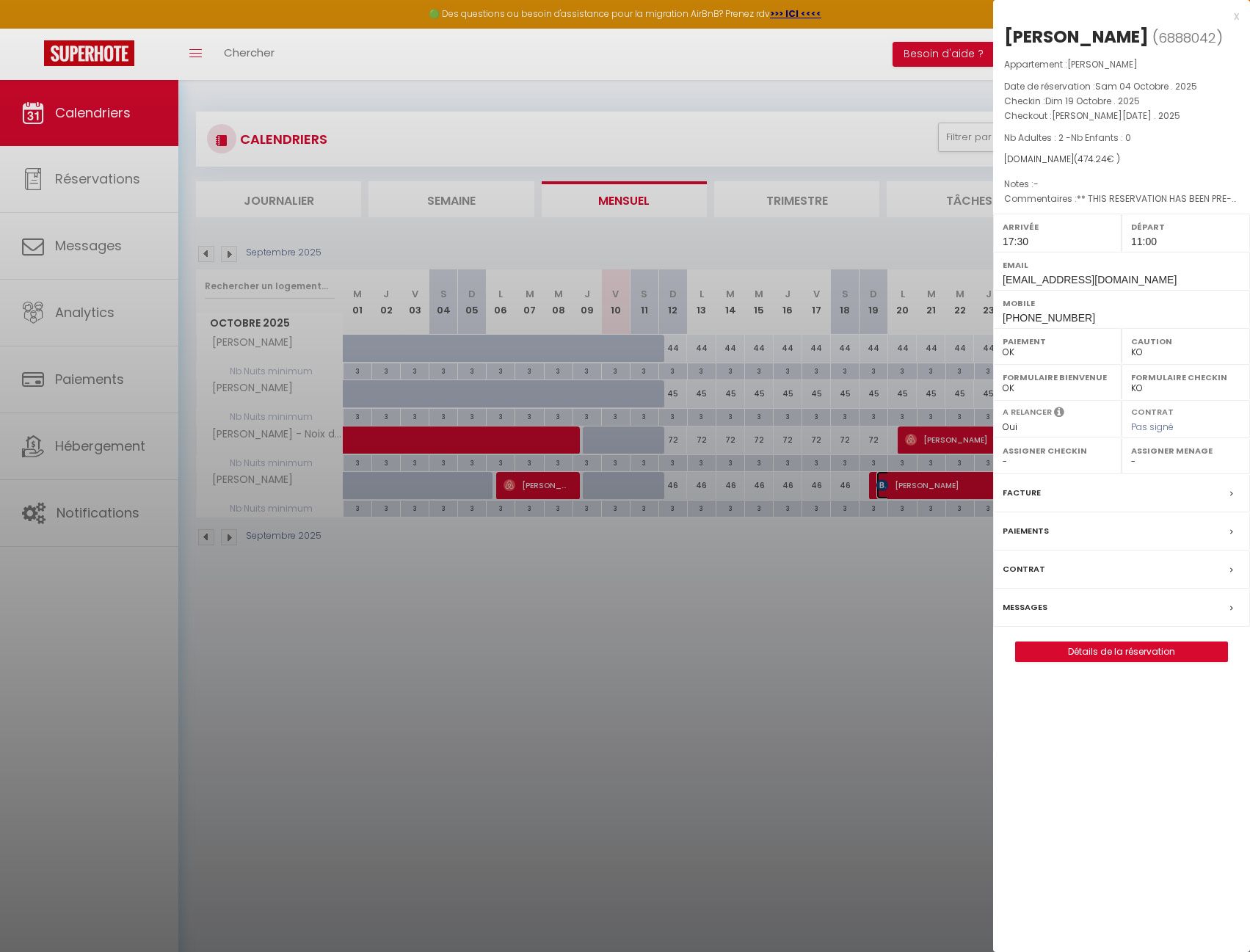
select select "33788"
click at [1033, 605] on label "Messages" at bounding box center [1025, 607] width 45 height 15
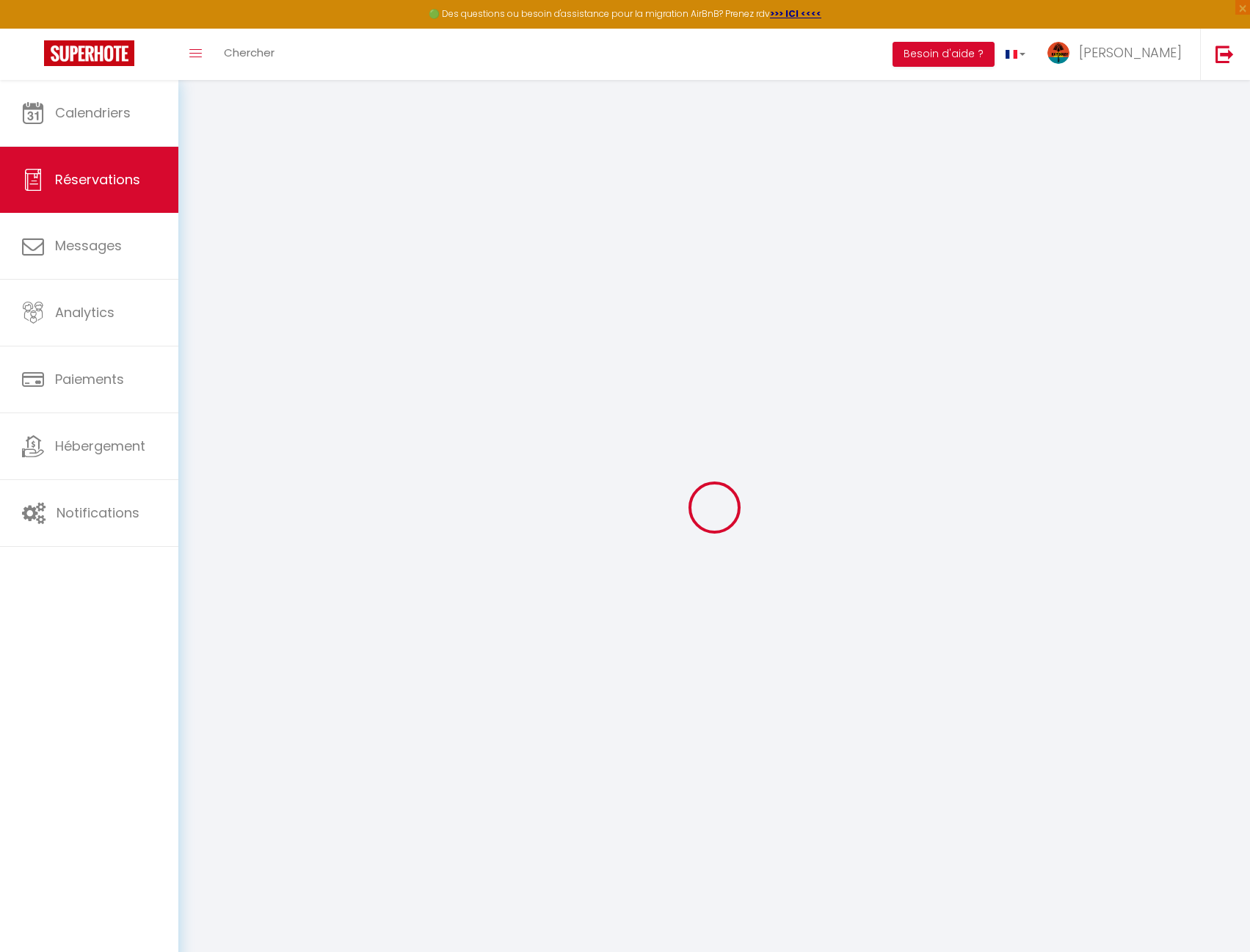
select select
checkbox input "false"
type textarea "** THIS RESERVATION HAS BEEN PRE-PAID ** BOOKING NOTE : Payment charge is EUR 4…"
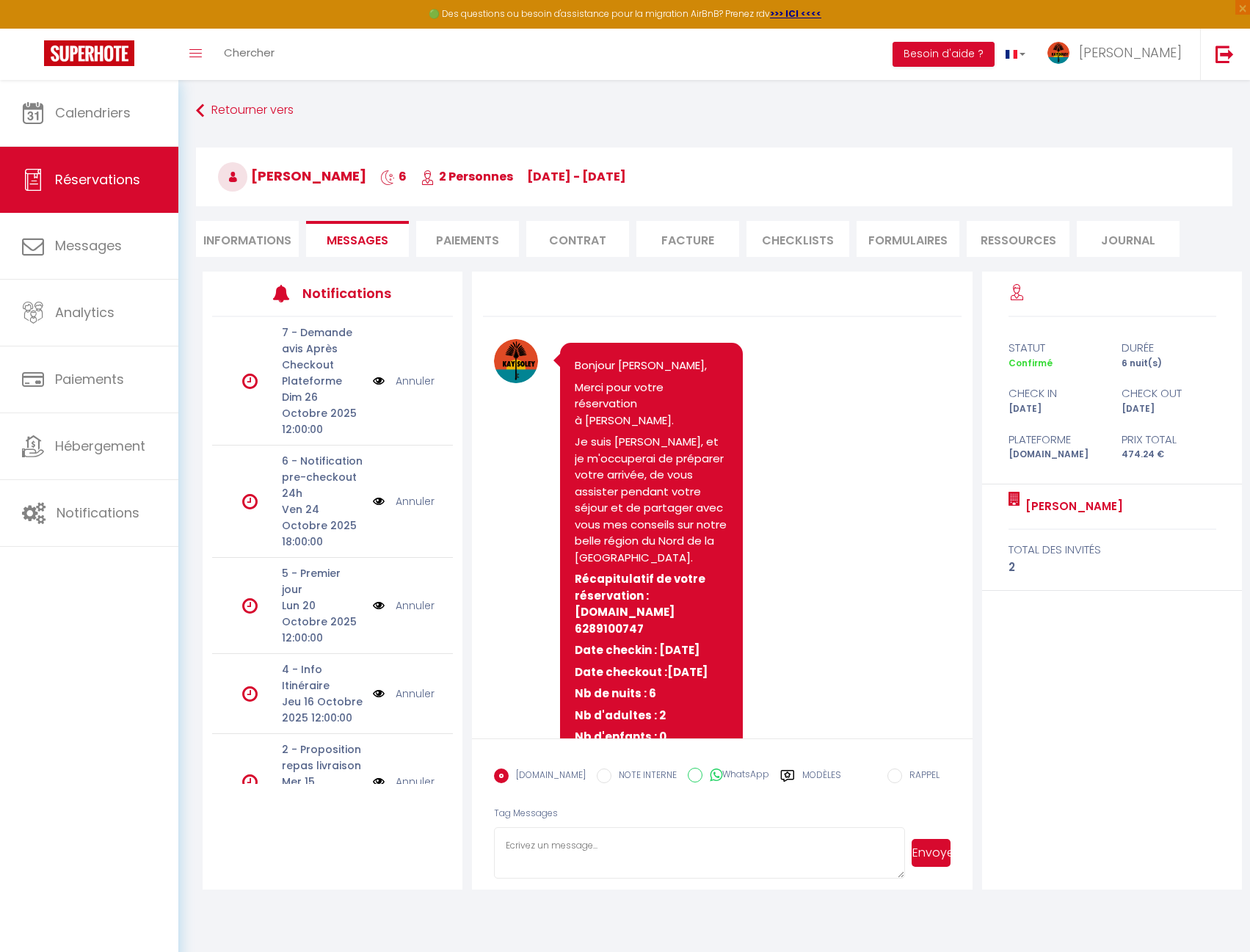
scroll to position [1051, 0]
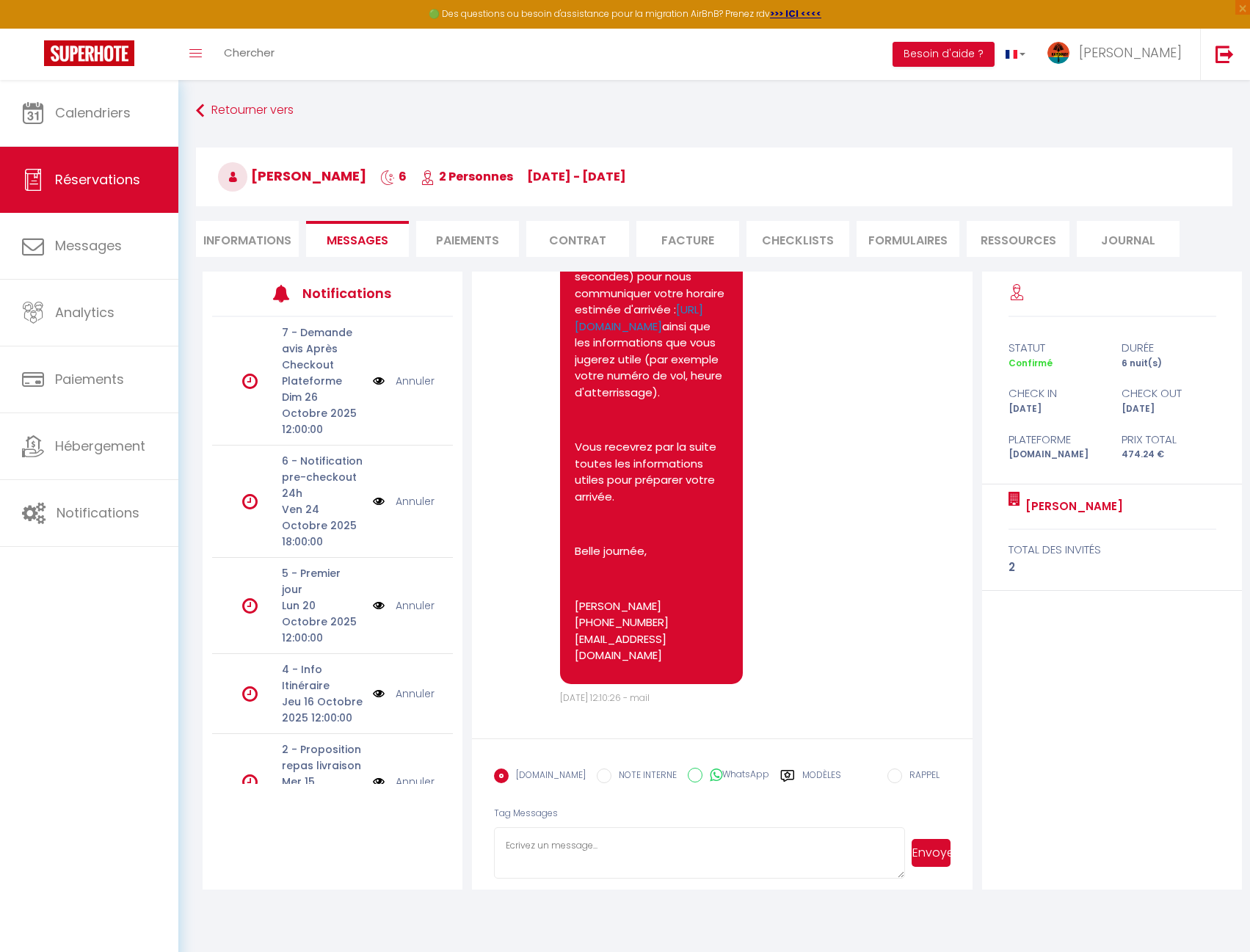
click at [553, 851] on textarea at bounding box center [699, 852] width 411 height 51
paste textarea "Bonjour [PERSON_NAME], je vous prie de nous excuser, suite à un problème, de fi…"
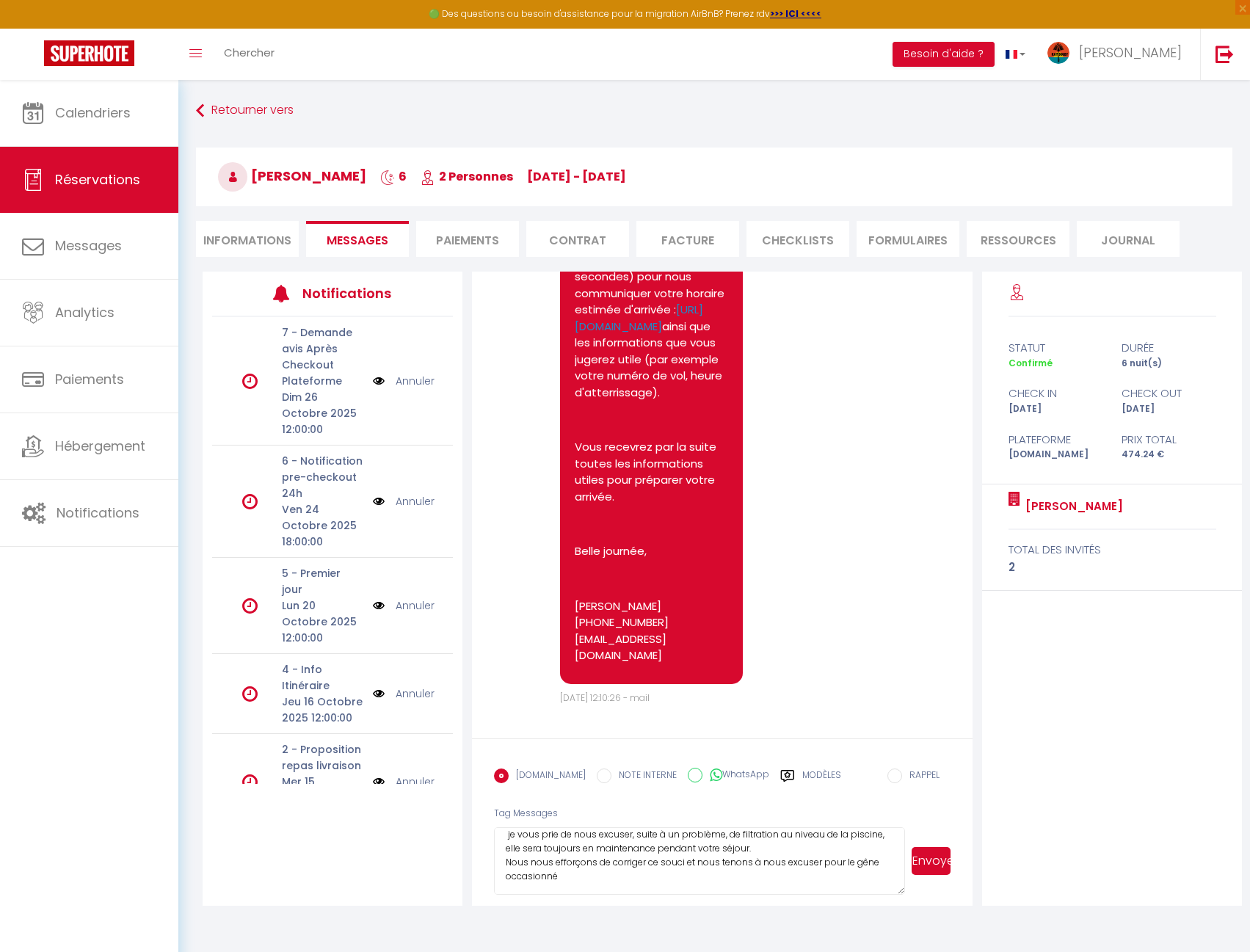
scroll to position [0, 0]
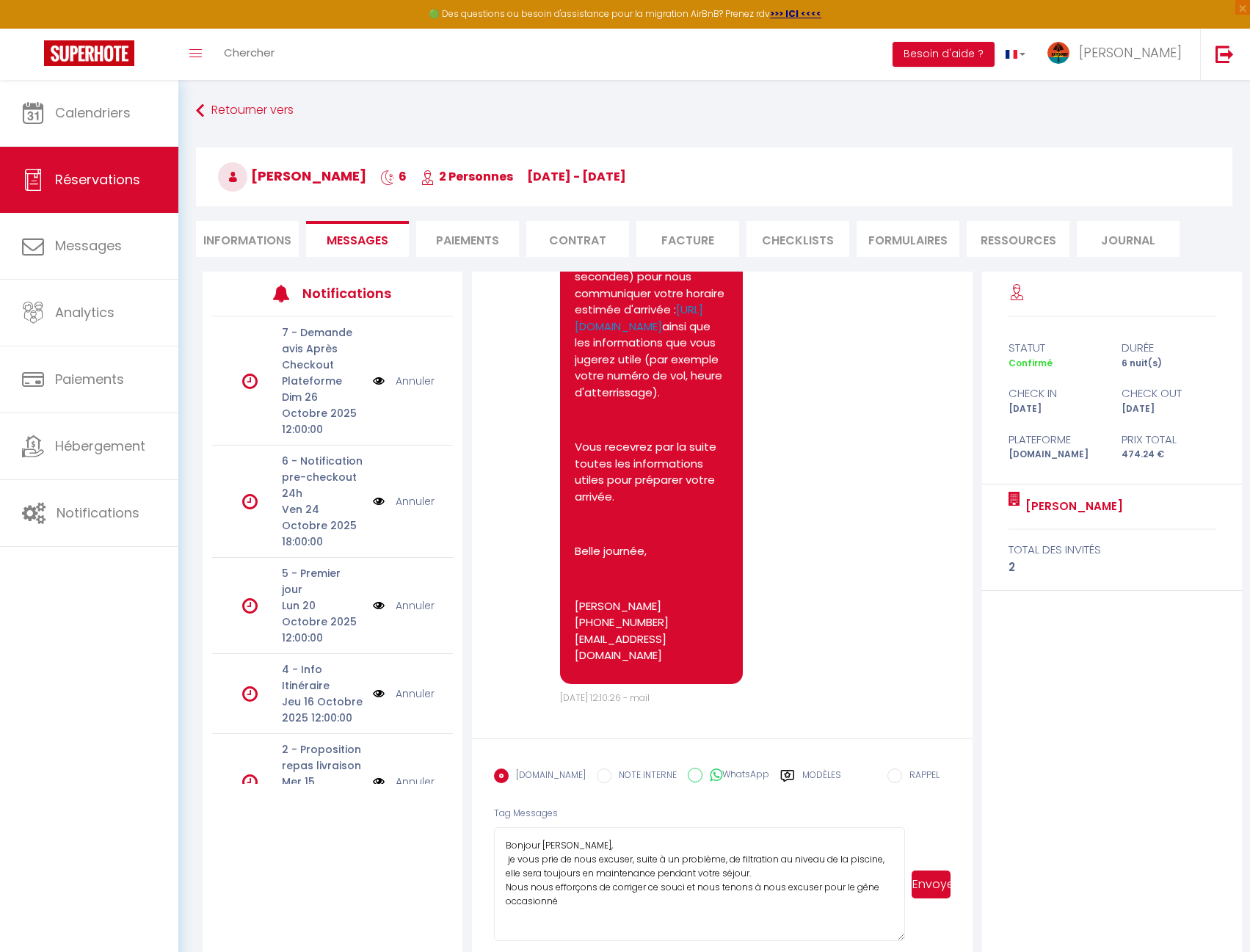
drag, startPoint x: 901, startPoint y: 876, endPoint x: 902, endPoint y: 939, distance: 63.0
click at [902, 939] on textarea "Bonjour [PERSON_NAME], je vous prie de nous excuser, suite à un problème, de fi…" at bounding box center [699, 883] width 411 height 114
click at [288, 176] on span "[PERSON_NAME]" at bounding box center [291, 176] width 148 height 18
copy span "Mattis"
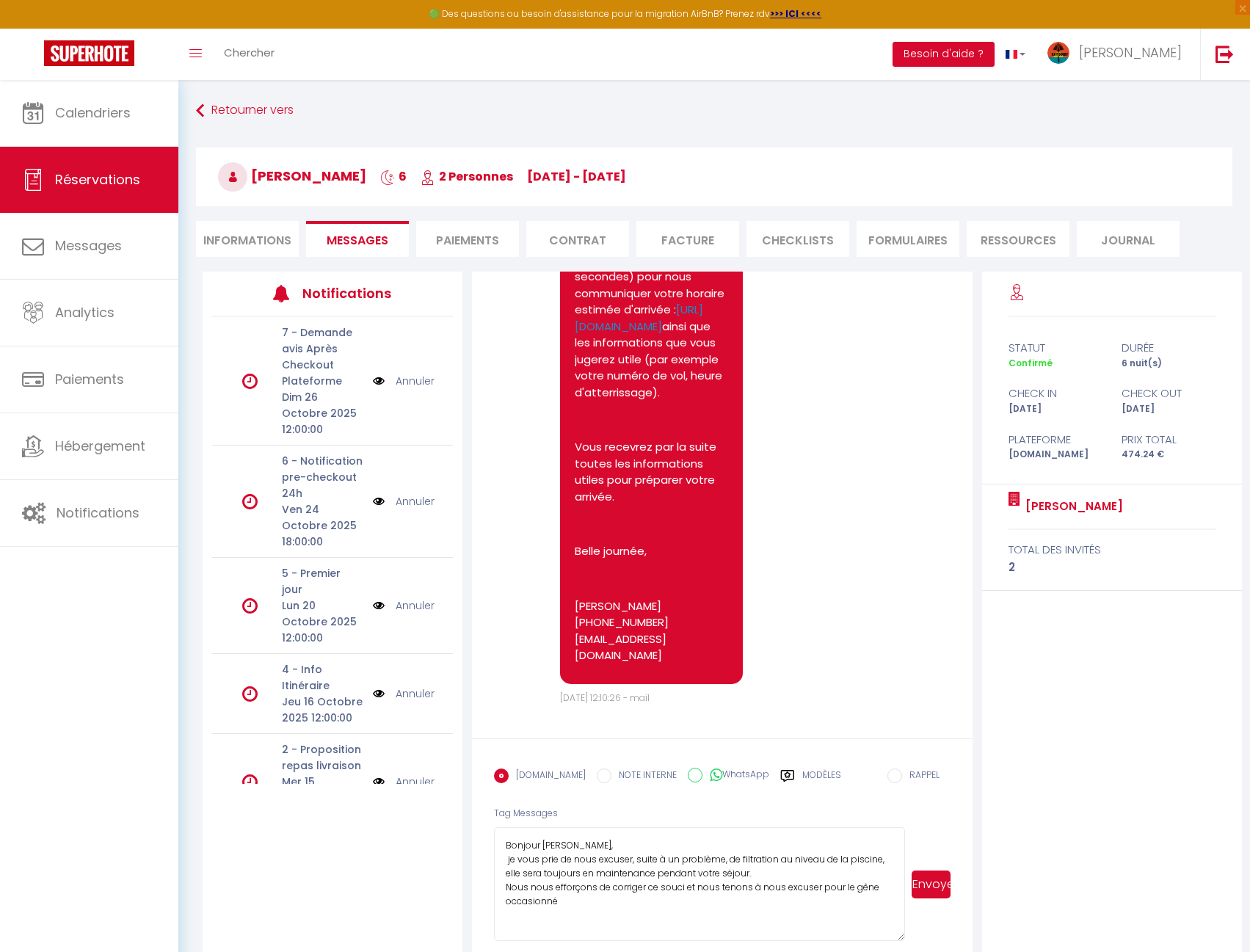
click at [560, 846] on textarea "Bonjour [PERSON_NAME], je vous prie de nous excuser, suite à un problème, de fi…" at bounding box center [699, 883] width 411 height 114
paste textarea "Mattis"
drag, startPoint x: 755, startPoint y: 870, endPoint x: 496, endPoint y: 871, distance: 259.0
click at [496, 871] on textarea "Bonjour [PERSON_NAME], je vous prie de nous excuser, suite à un problème, de fi…" at bounding box center [699, 883] width 411 height 114
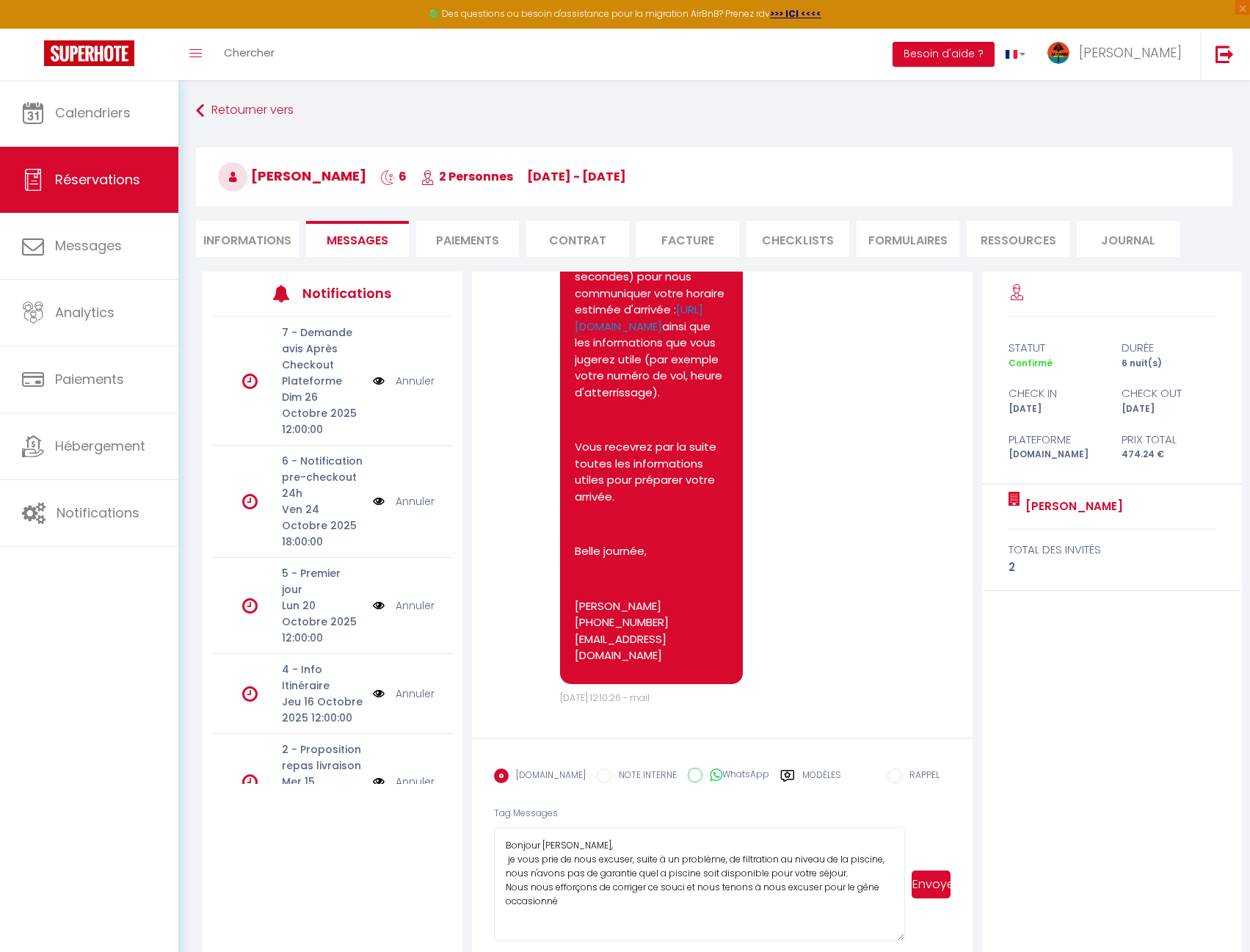
click at [877, 861] on textarea "Bonjour [PERSON_NAME], je vous prie de nous excuser, suite à un problème, de fi…" at bounding box center [699, 883] width 411 height 114
click at [775, 913] on textarea "Bonjour [PERSON_NAME], je vous prie de nous excuser, suite à un problème, de fi…" at bounding box center [699, 883] width 411 height 114
drag, startPoint x: 713, startPoint y: 917, endPoint x: 350, endPoint y: 771, distance: 391.3
click at [352, 773] on div "Notifications 7 - Demande avis Après Checkout Plateforme [DATE] 12:00:00 Annule…" at bounding box center [722, 611] width 1039 height 680
click at [787, 913] on textarea "Bonjour [PERSON_NAME], je vous prie de nous excuser, suite à un problème, de fi…" at bounding box center [699, 883] width 411 height 114
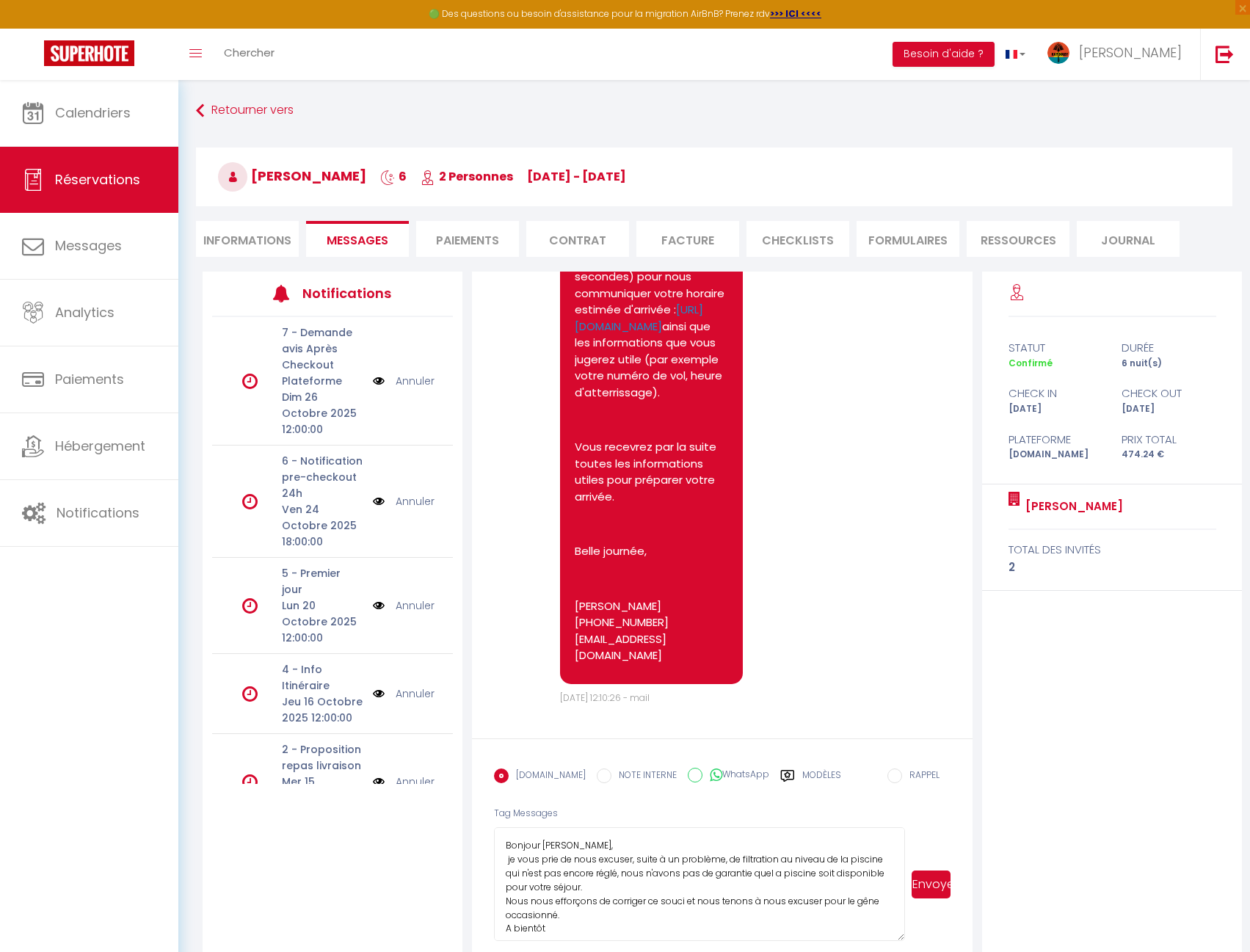
type textarea "Bonjour [PERSON_NAME], je vous prie de nous excuser, suite à un problème, de fi…"
click at [933, 879] on button "Envoyer" at bounding box center [931, 884] width 39 height 28
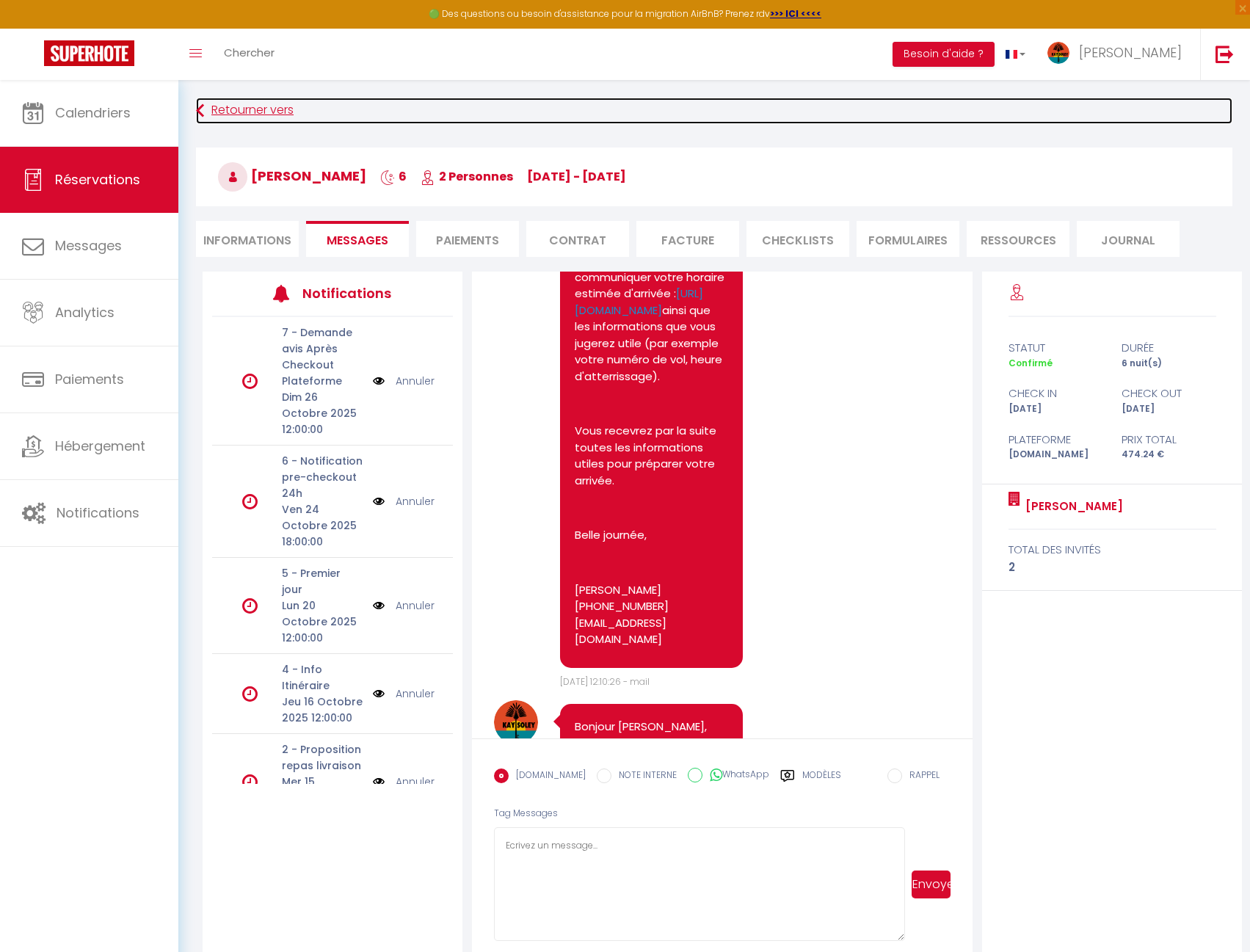
click at [268, 110] on link "Retourner vers" at bounding box center [715, 110] width 1037 height 26
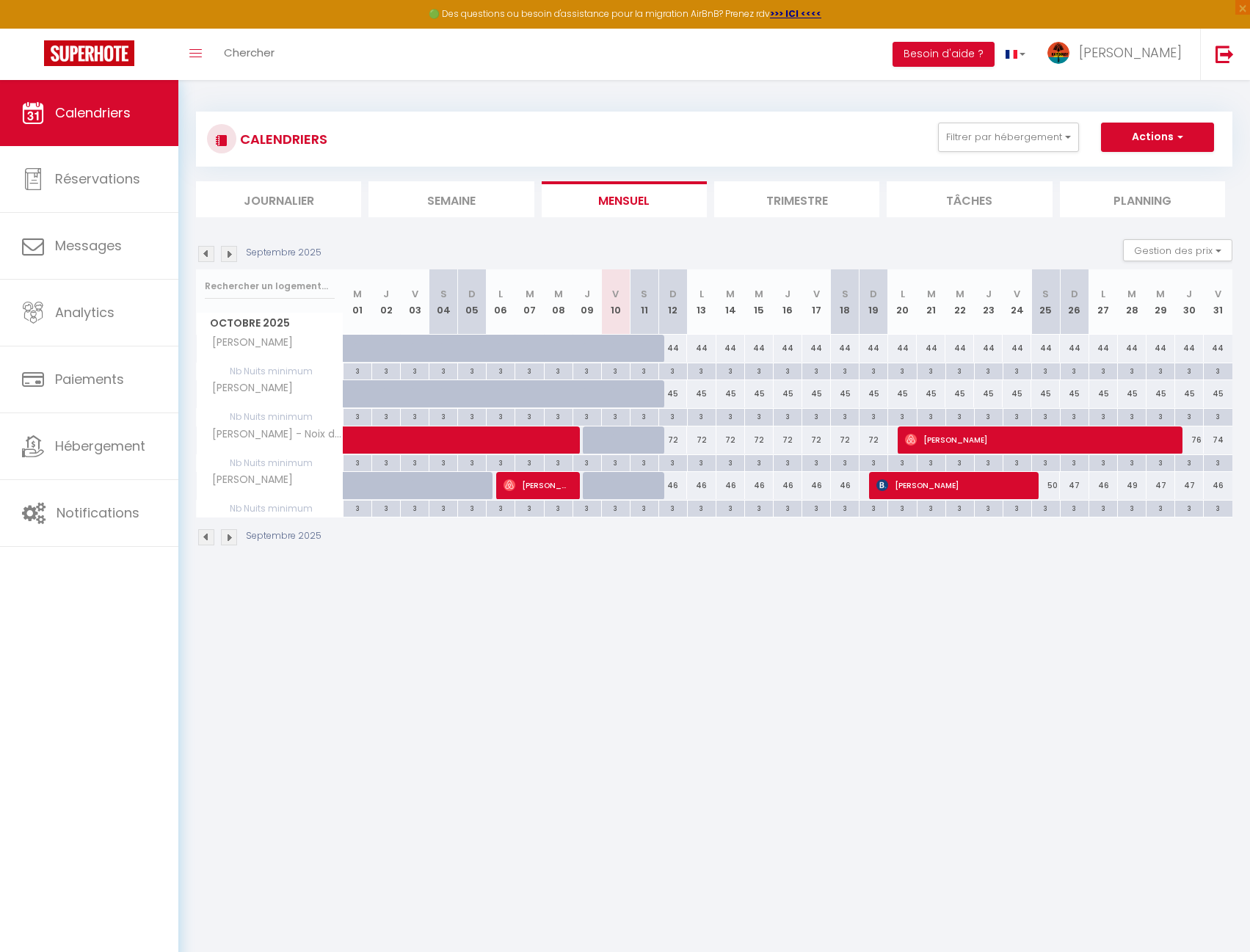
click at [968, 424] on div "3" at bounding box center [959, 417] width 29 height 17
type input "3"
type input "Mer 22 Octobre 2025"
type input "Jeu 23 Octobre 2025"
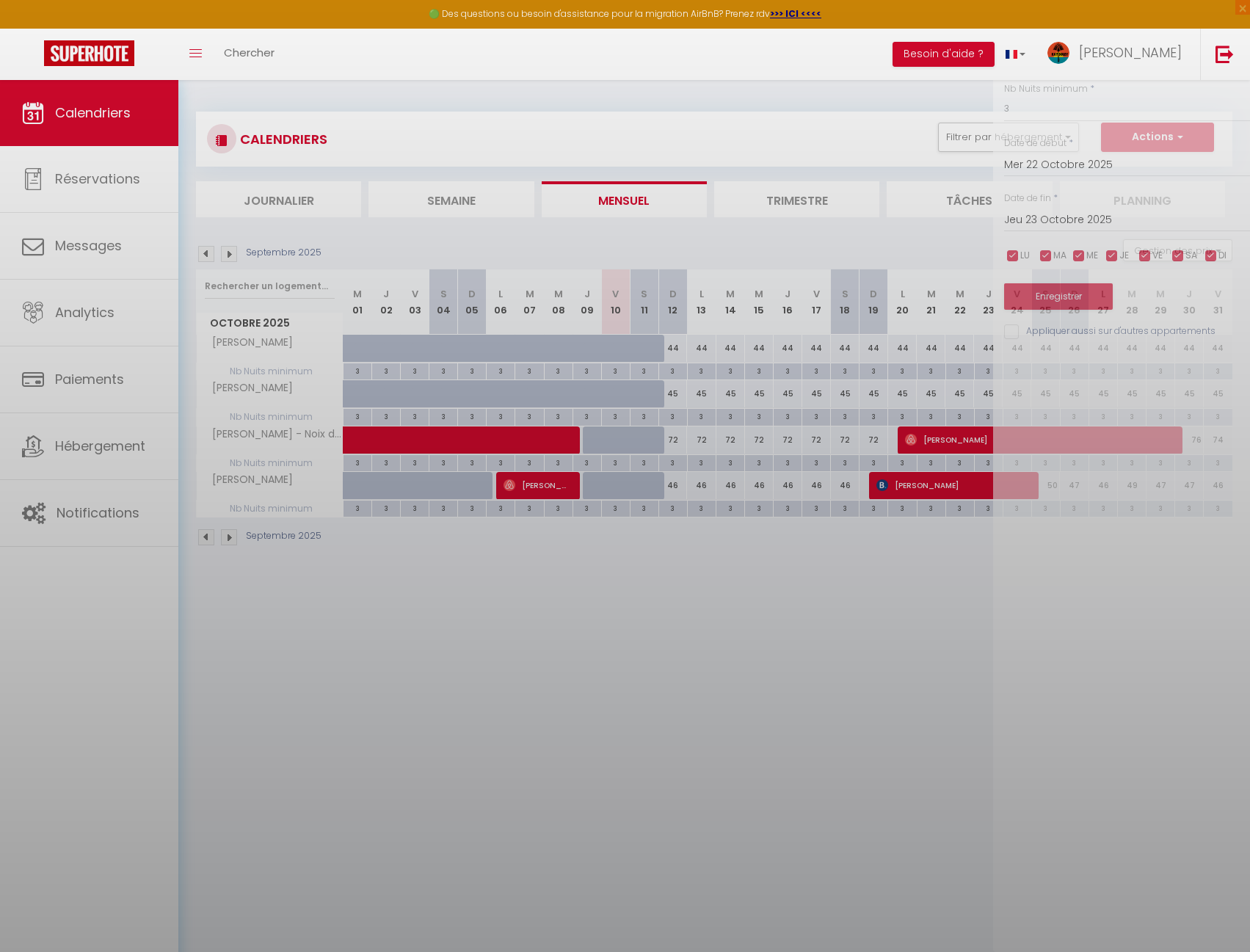
click at [967, 433] on div at bounding box center [625, 476] width 1250 height 952
type input "undefined aN undefined NaN"
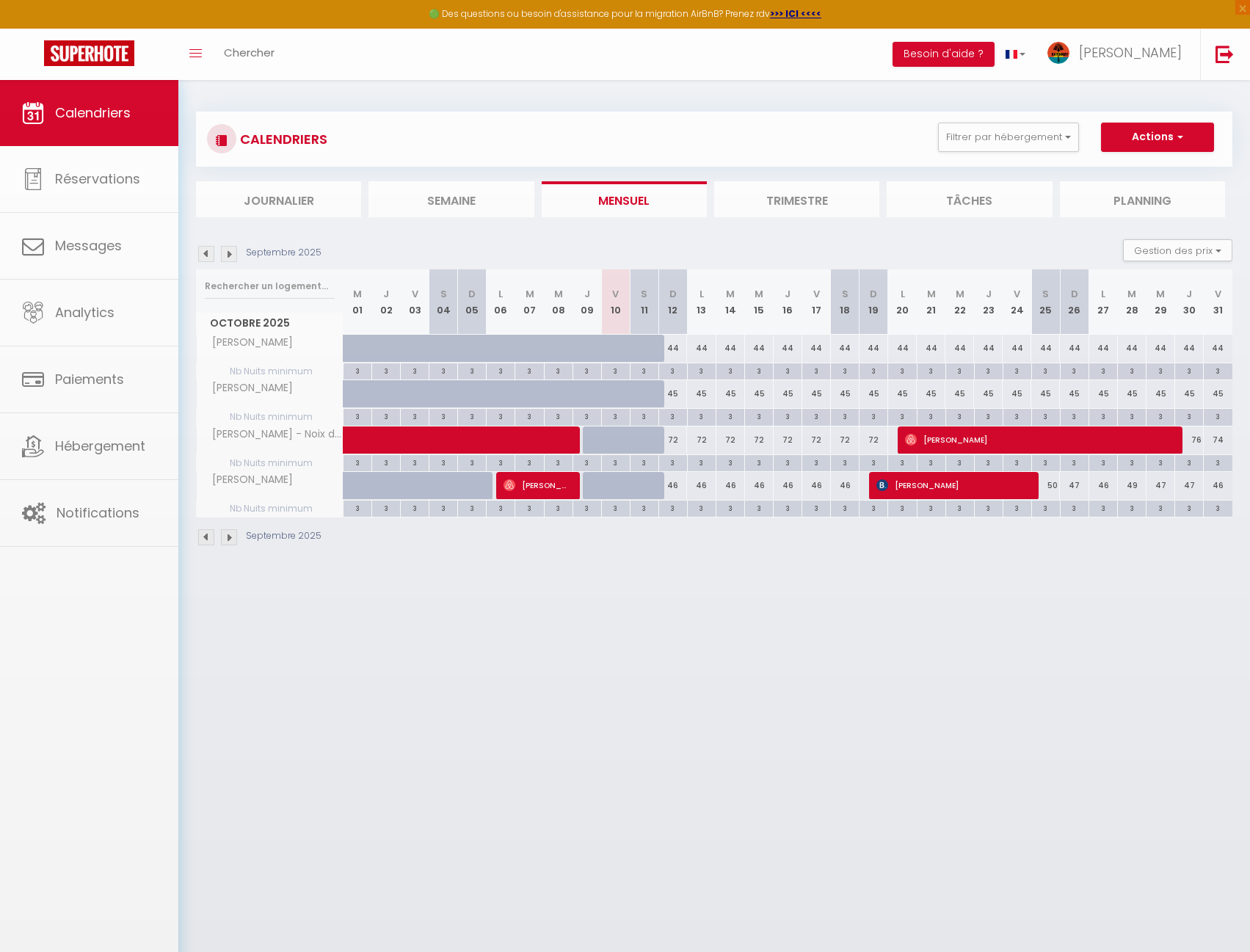
click at [962, 435] on body "🟢 Des questions ou besoin d'assistance pour la migration AirBnB? Prenez rdv >>>…" at bounding box center [625, 556] width 1250 height 952
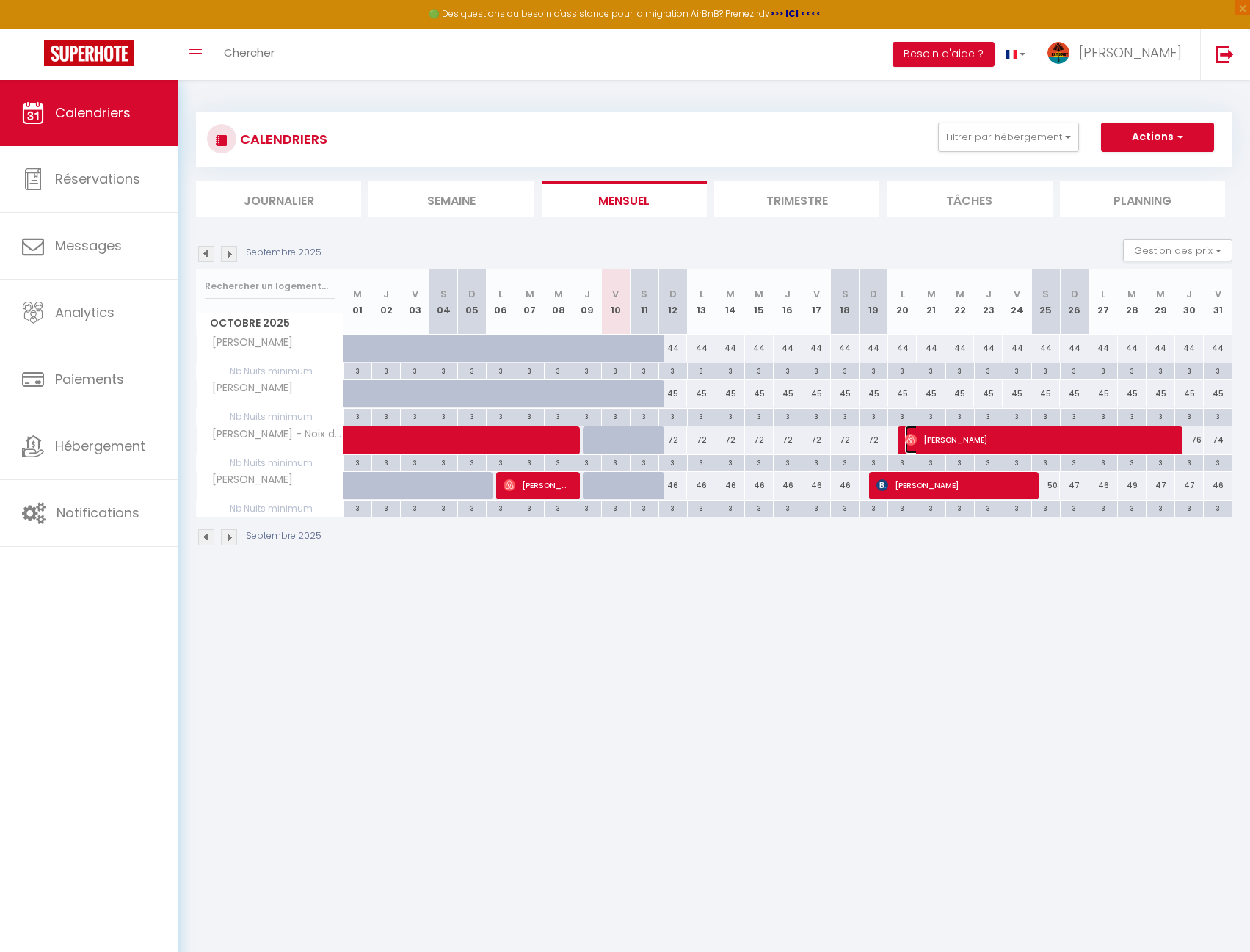
click at [940, 437] on span "[PERSON_NAME]" at bounding box center [1038, 439] width 267 height 28
select select "OK"
select select "0"
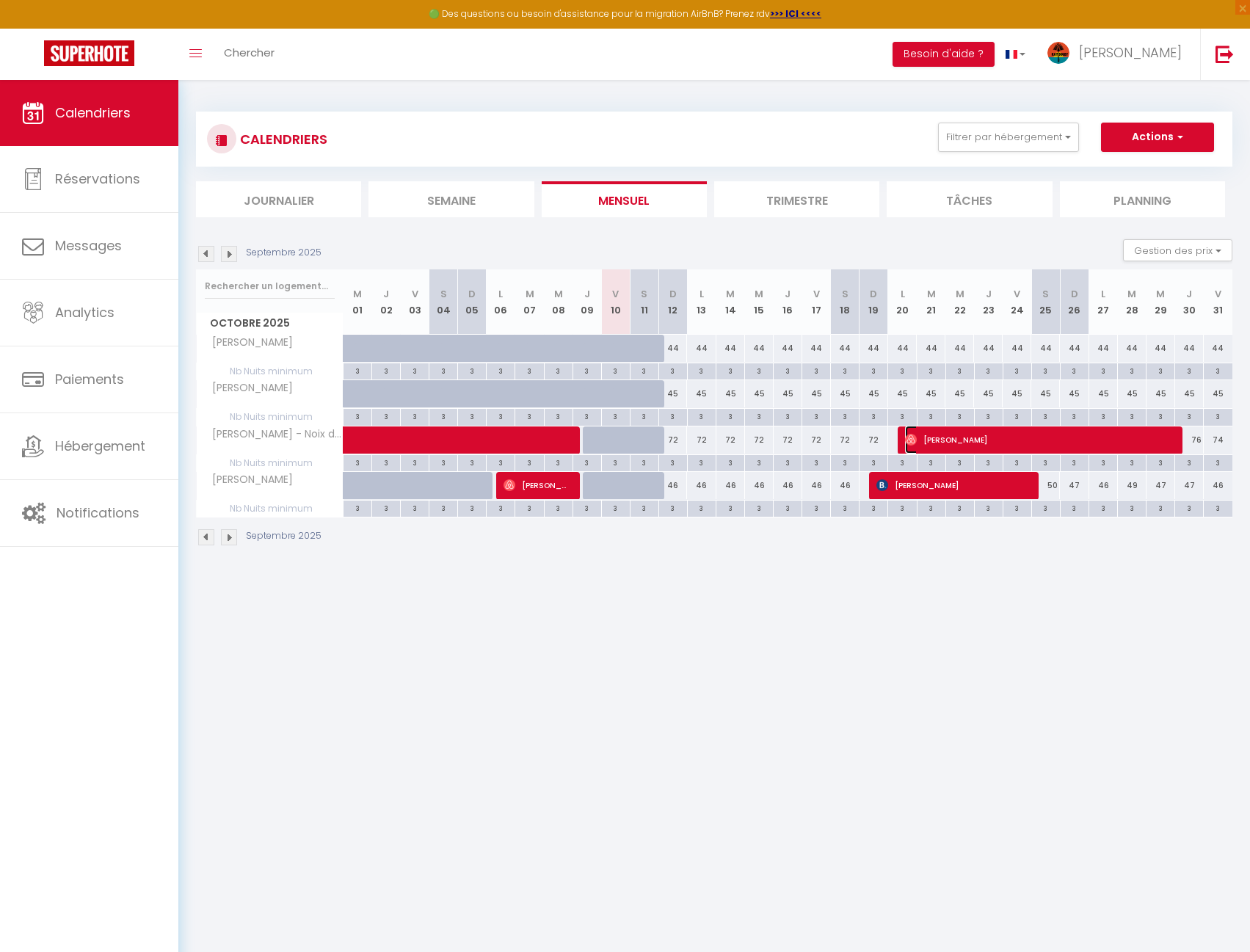
select select "1"
select select
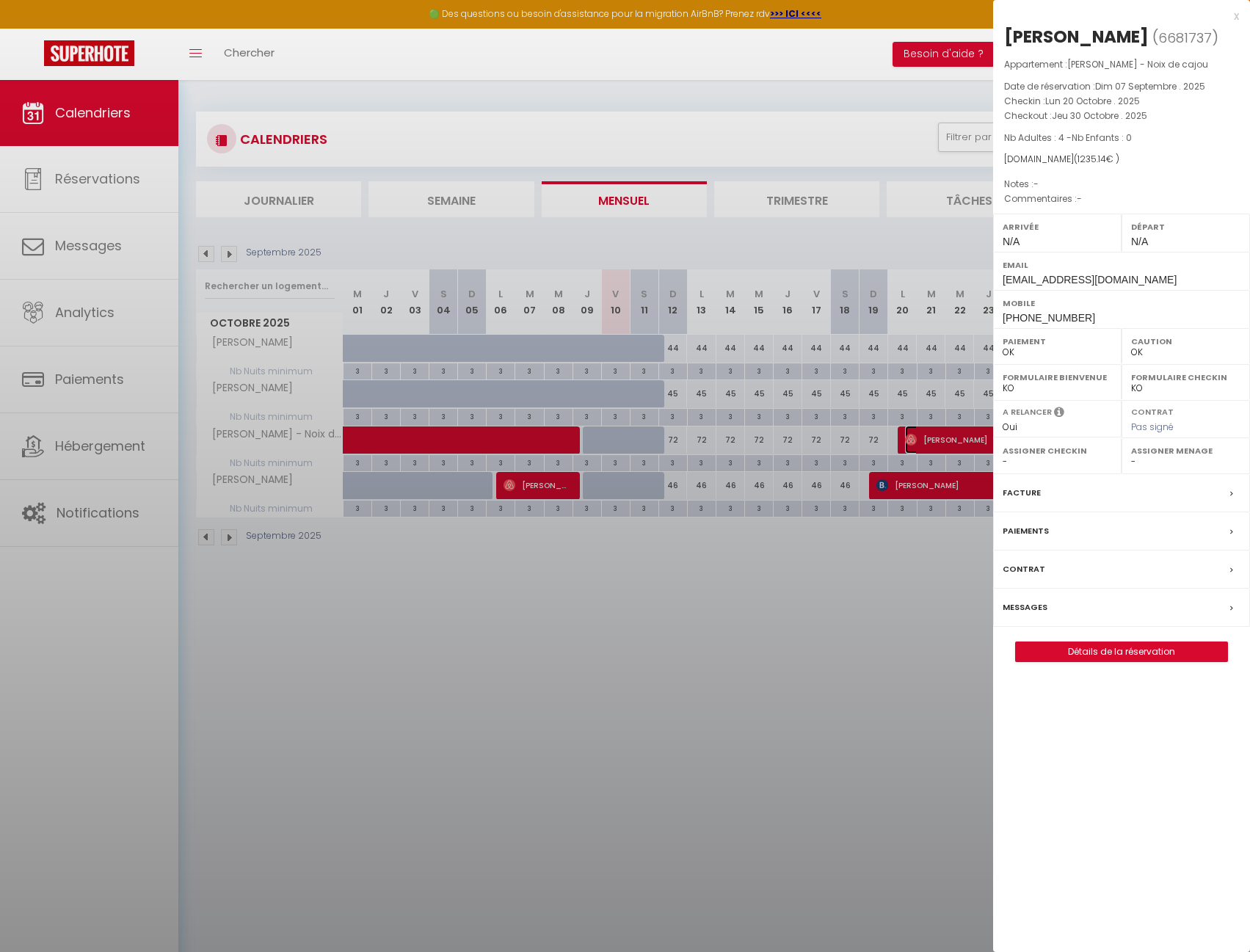
select select "33788"
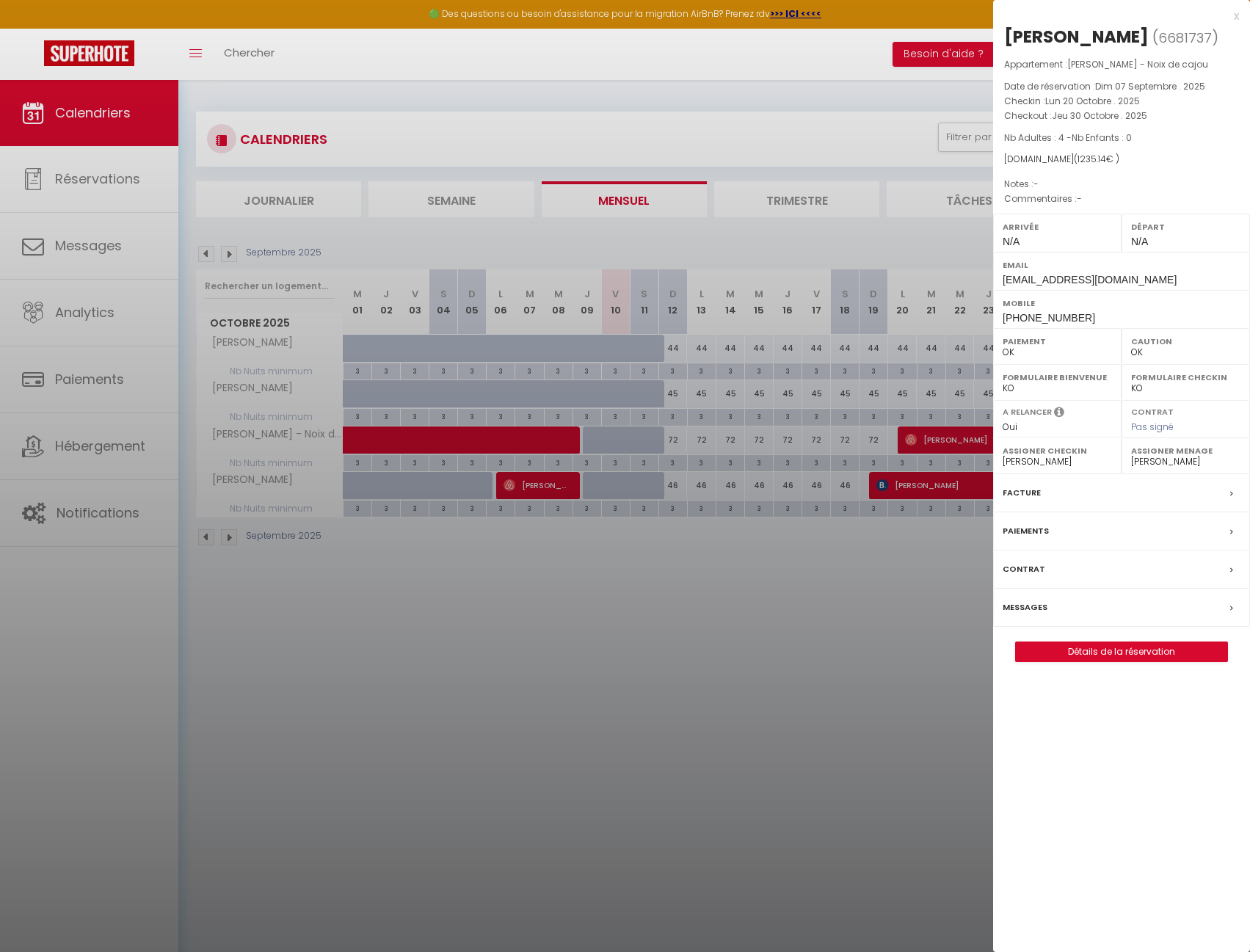
click at [1023, 615] on label "Messages" at bounding box center [1025, 607] width 45 height 15
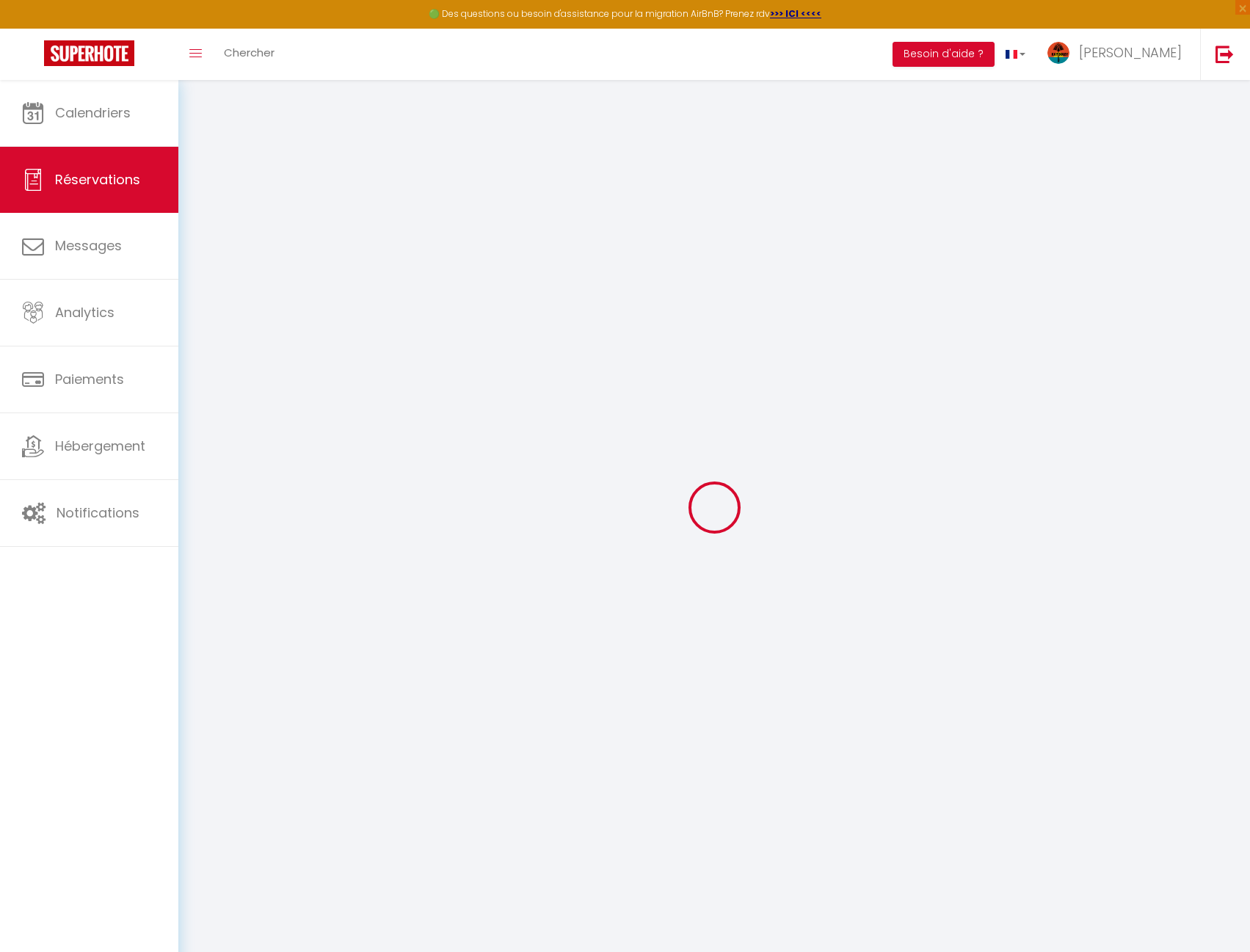
type input "[PERSON_NAME]"
type input "[EMAIL_ADDRESS][DOMAIN_NAME]"
type input "[PHONE_NUMBER]"
select select
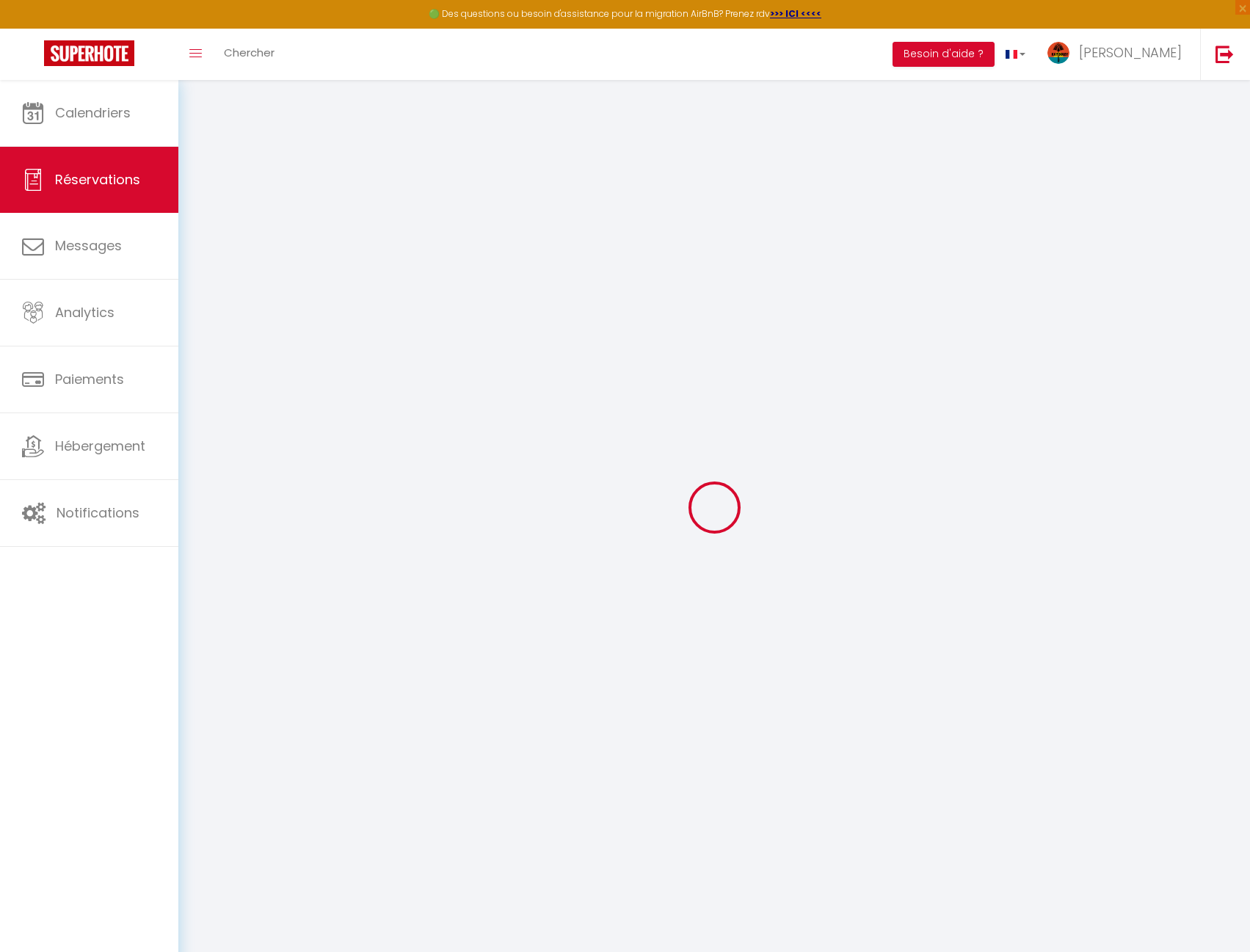
type input "180.8"
select select "50937"
select select "1"
select select
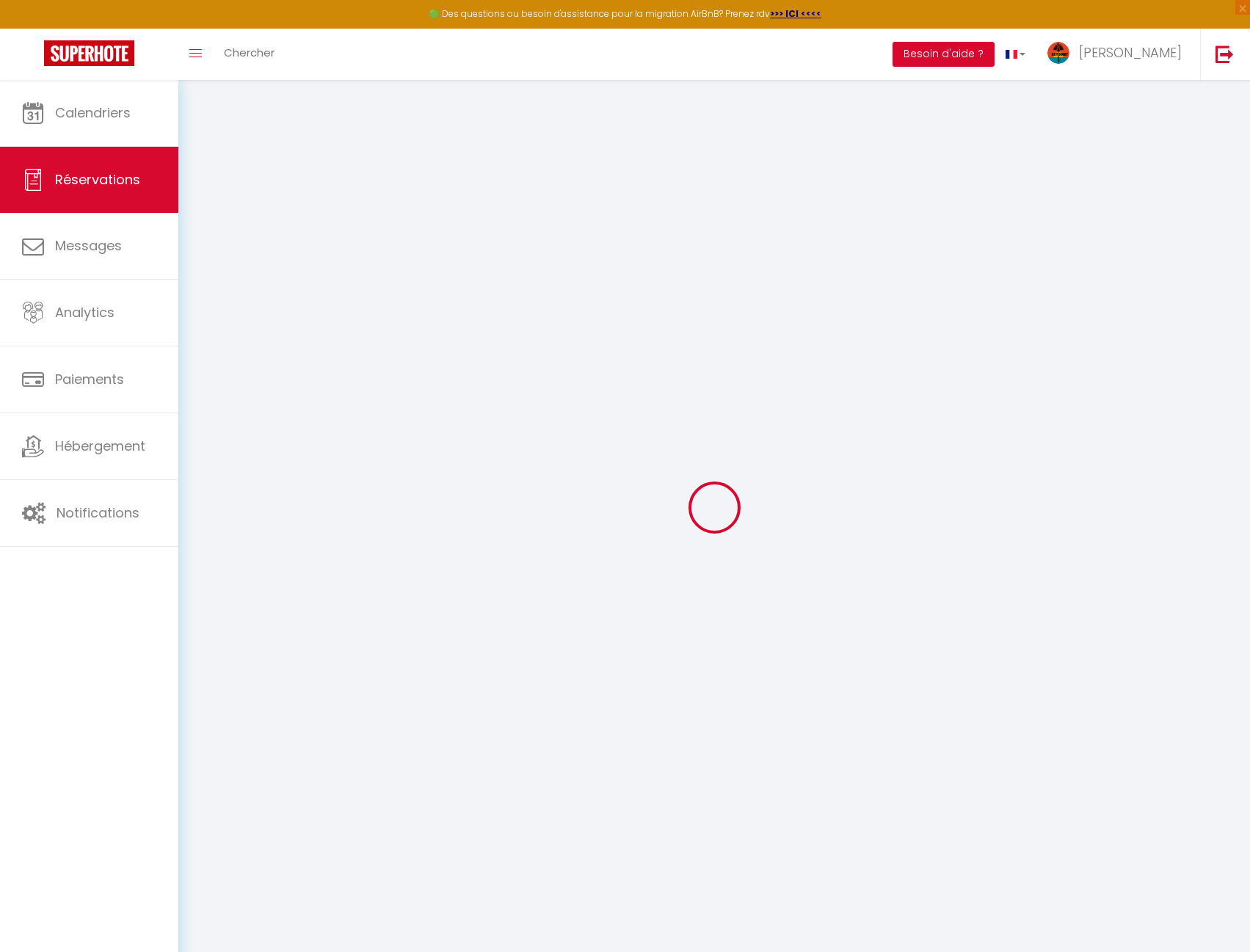
type input "4"
select select "12"
select select
type input "1085.3"
checkbox input "false"
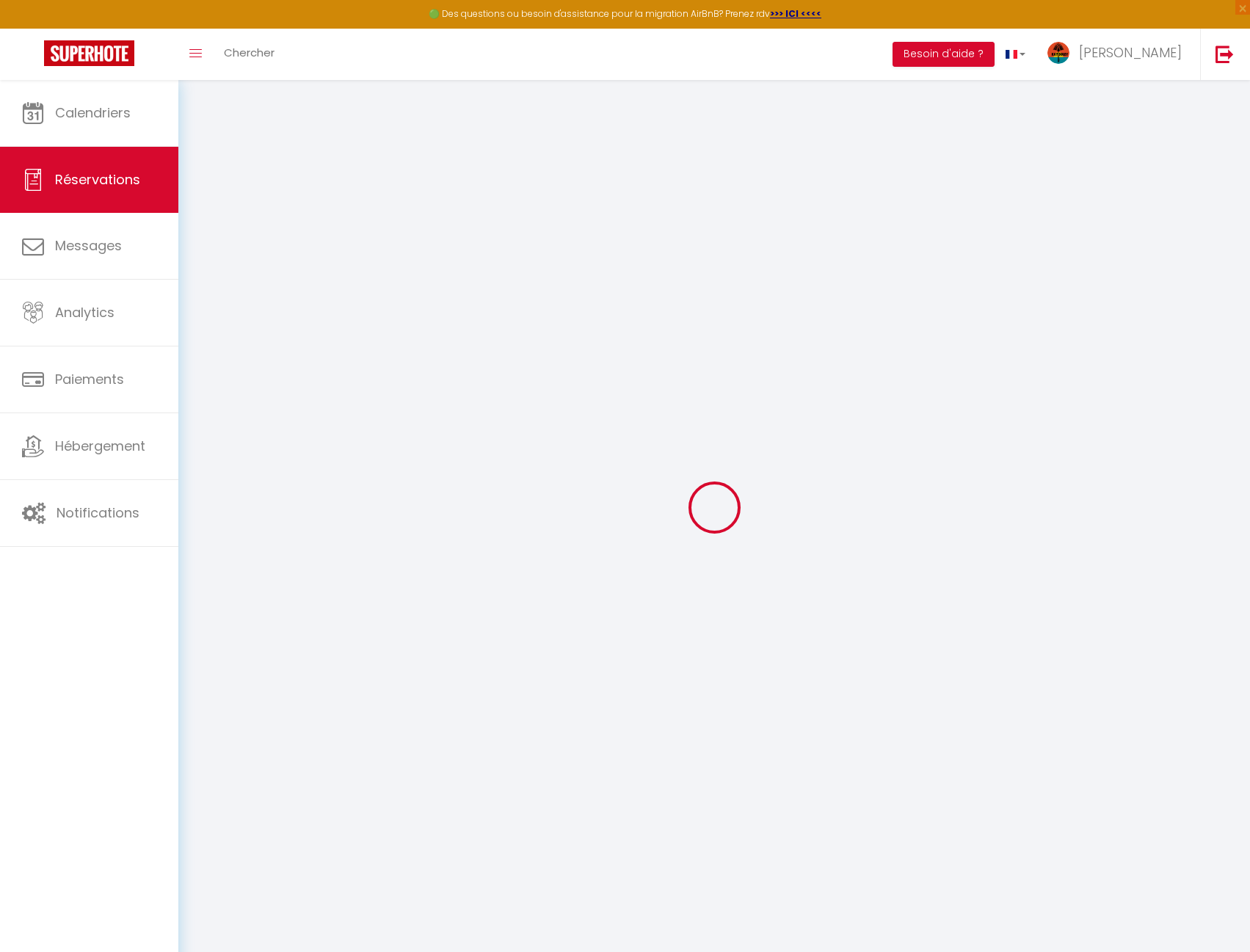
type input "0"
select select "1"
type input "65"
type input "0"
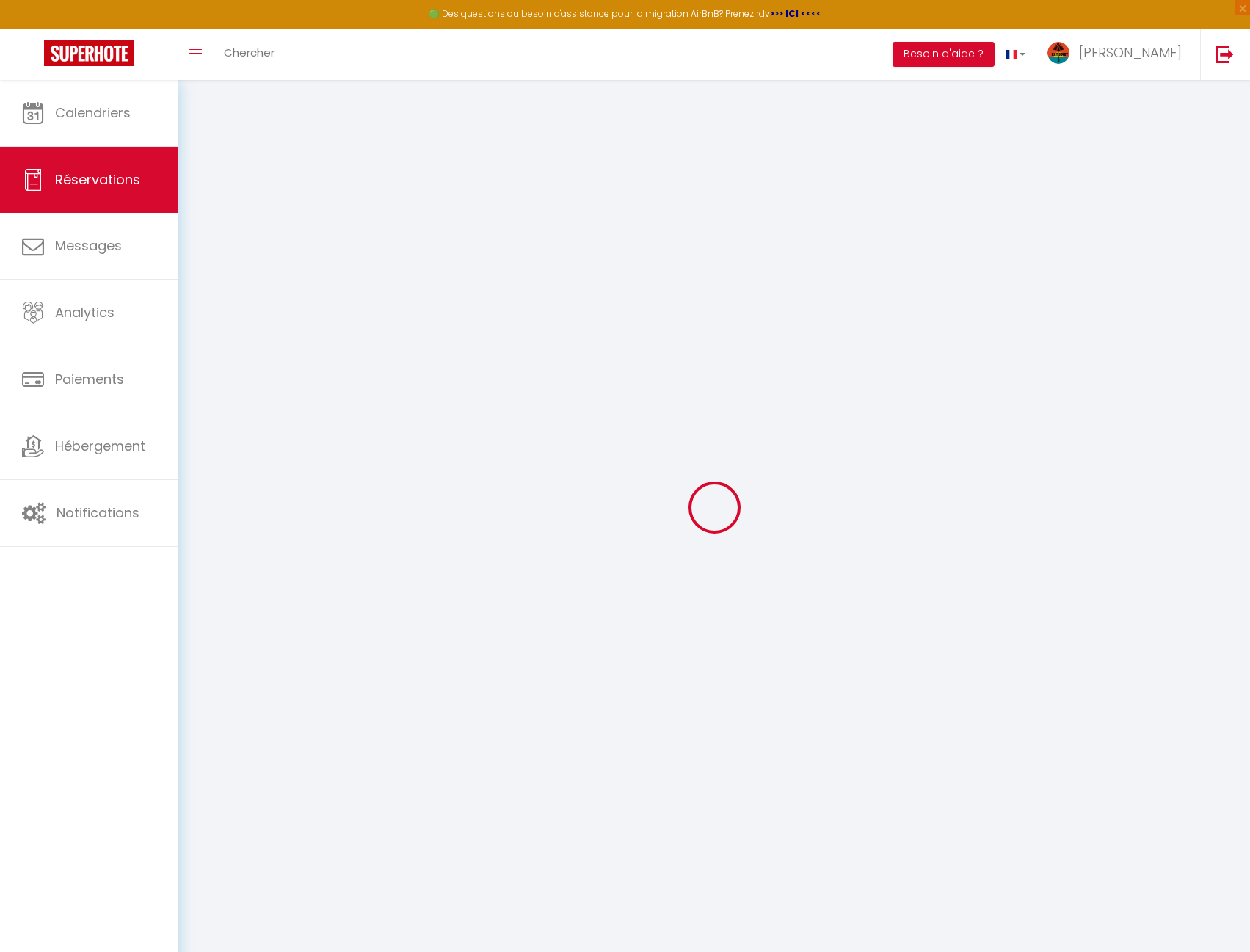
select select
select select "15"
checkbox input "false"
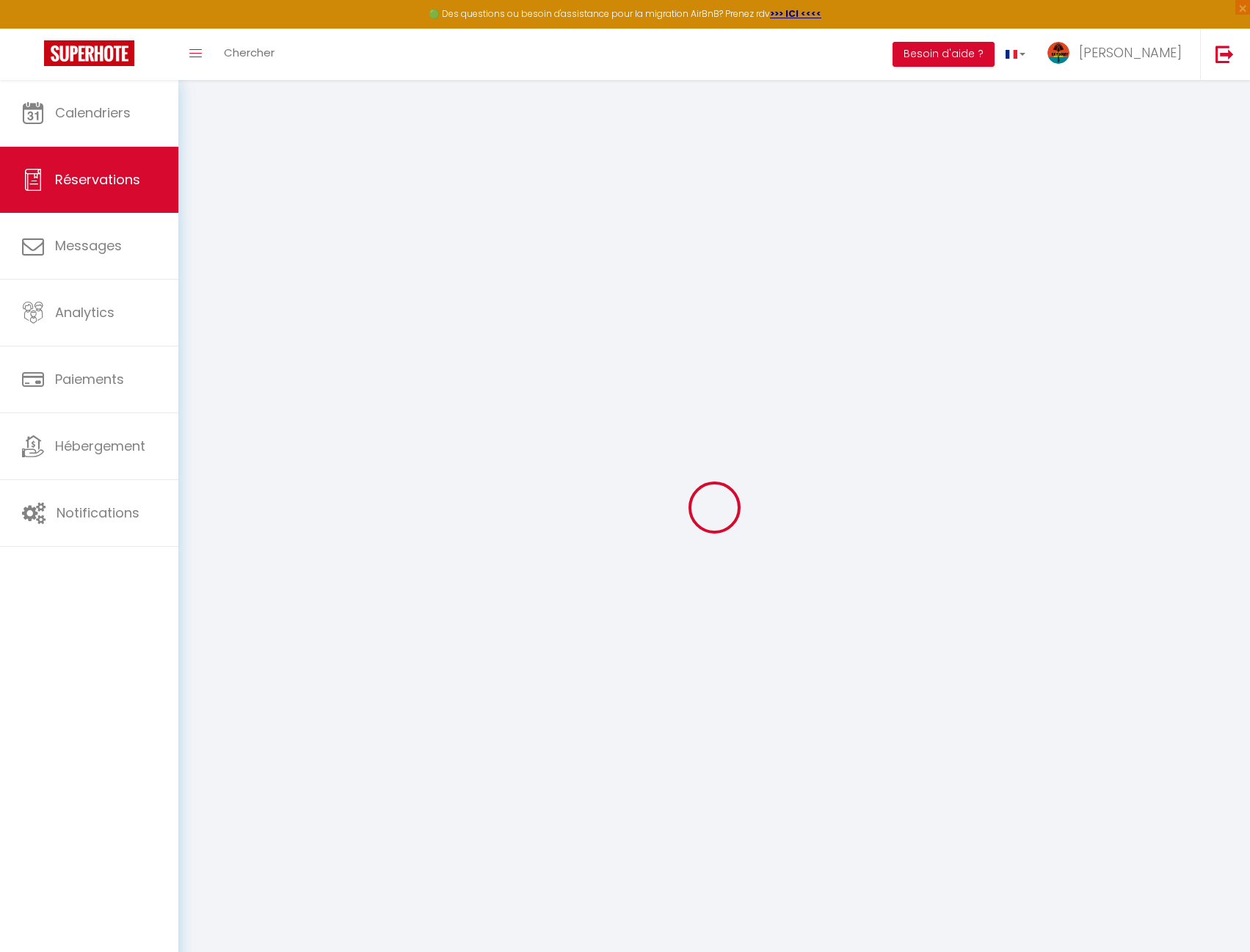
select select
checkbox input "false"
select select
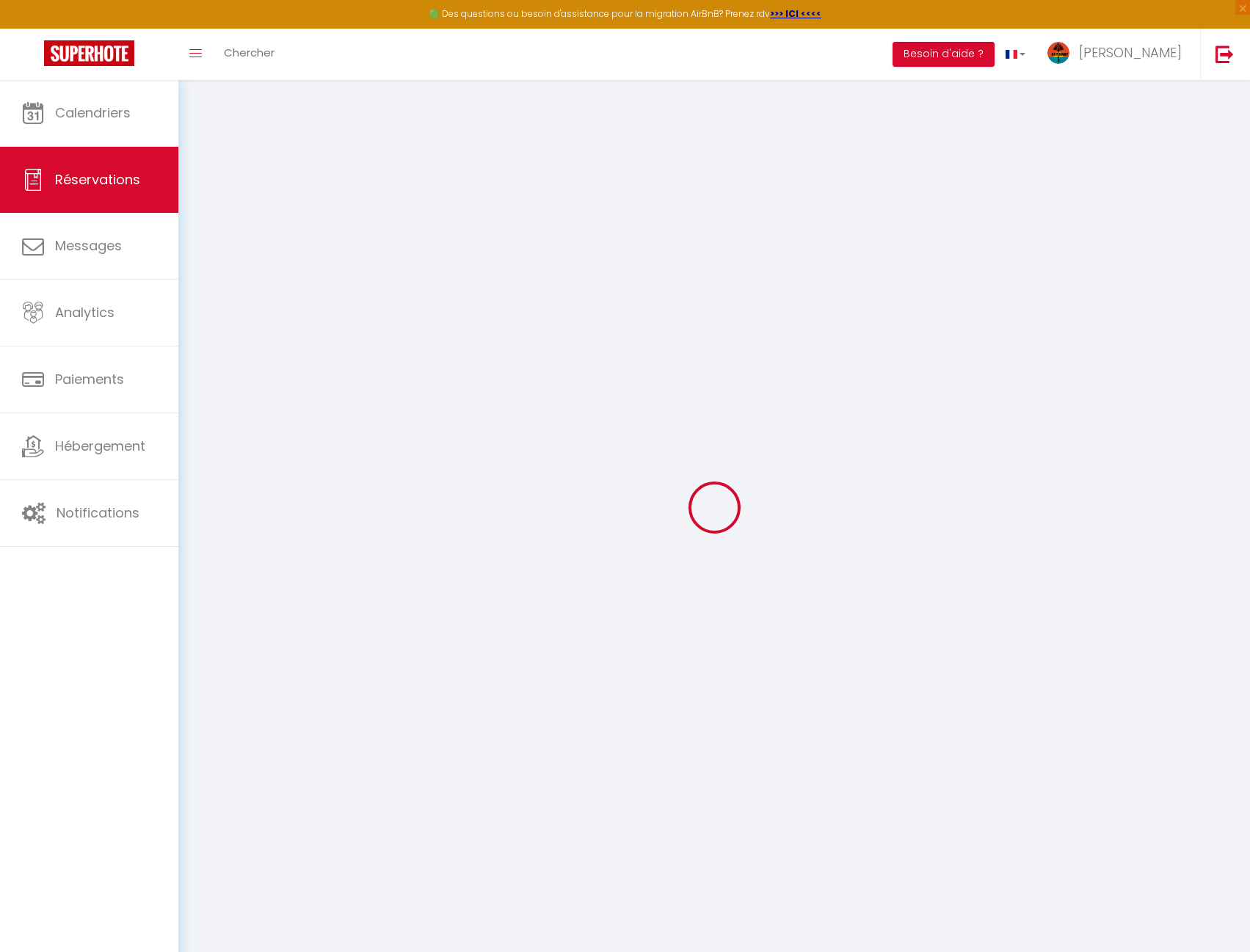
select select
checkbox input "false"
select select
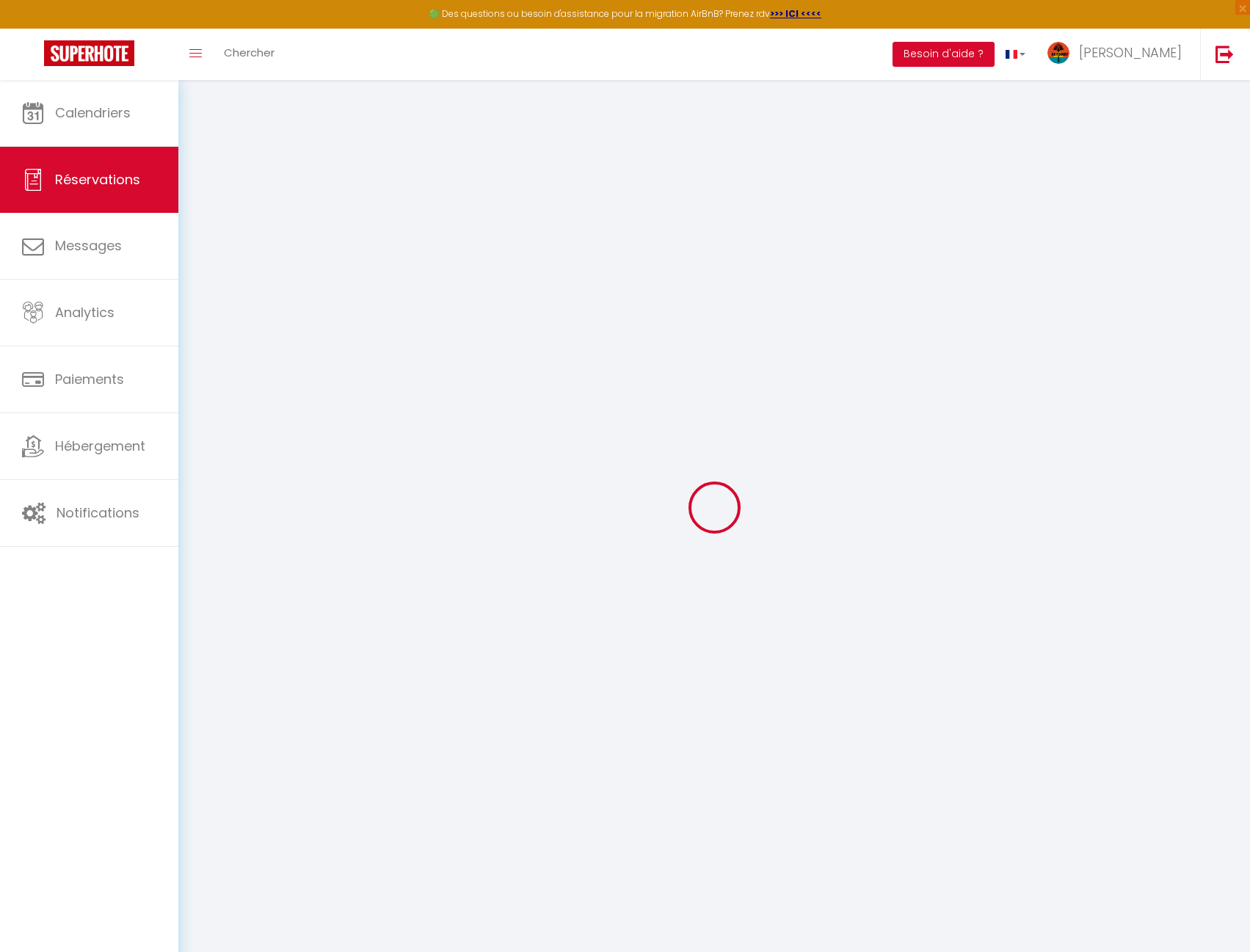
select select
checkbox input "false"
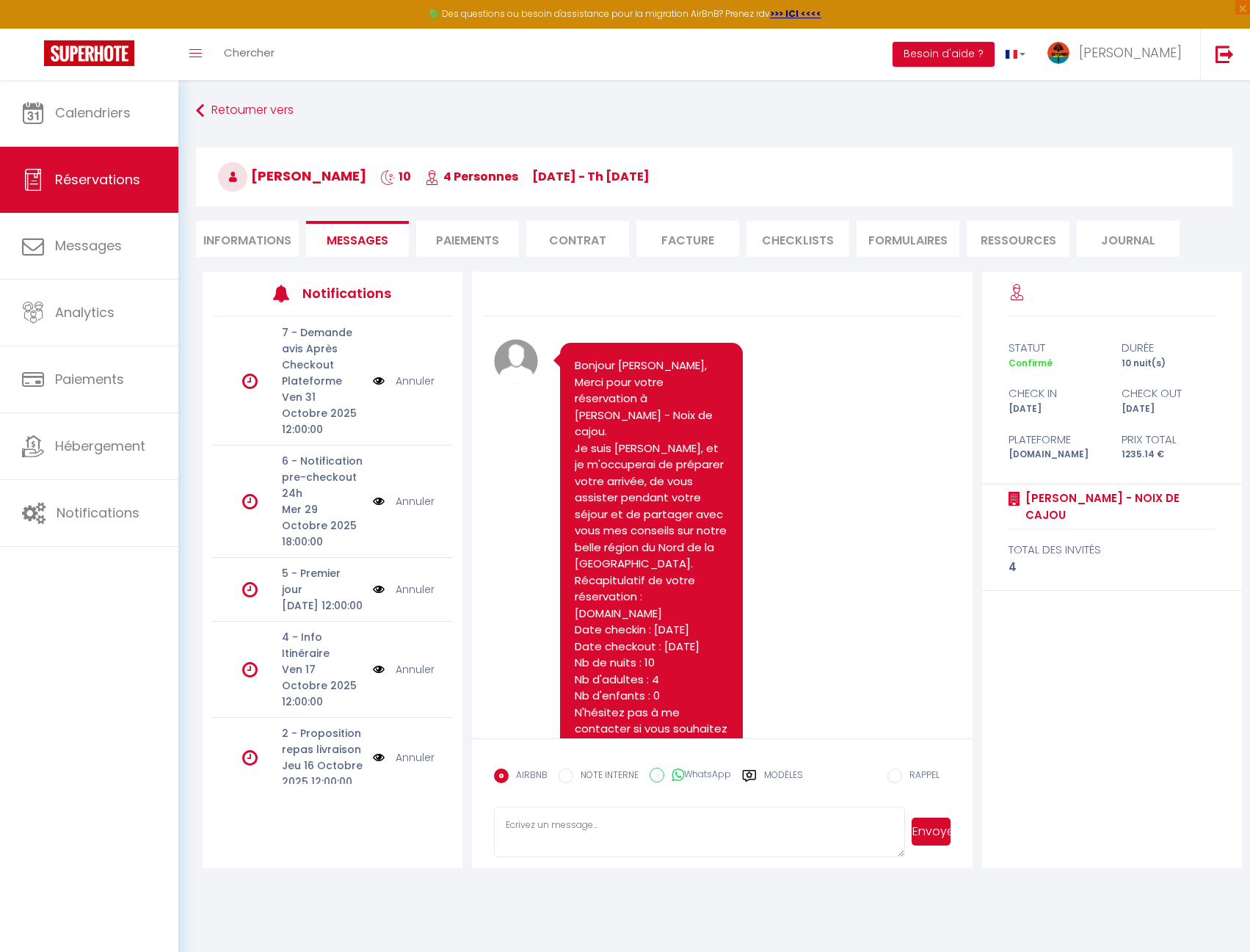
scroll to position [810, 0]
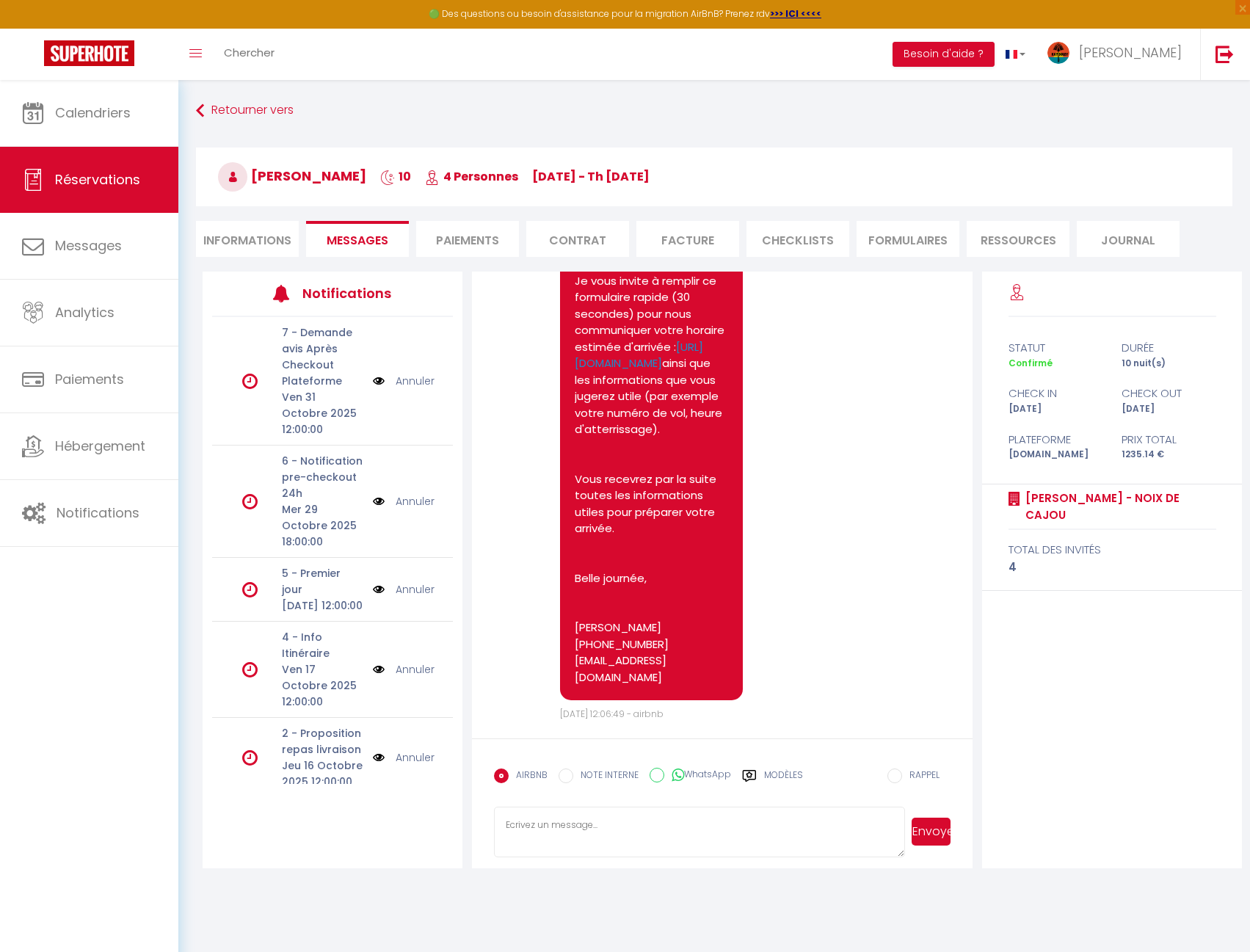
paste textarea "Bonjour [PERSON_NAME], je vous prie de nous excuser, suite à un problème, de fi…"
click at [556, 823] on textarea "Bonjour [PERSON_NAME], je vous prie de nous excuser, suite à un problème, de fi…" at bounding box center [699, 832] width 411 height 51
type textarea "Bonjour [PERSON_NAME], je vous prie de nous excuser, suite à un problème, de fi…"
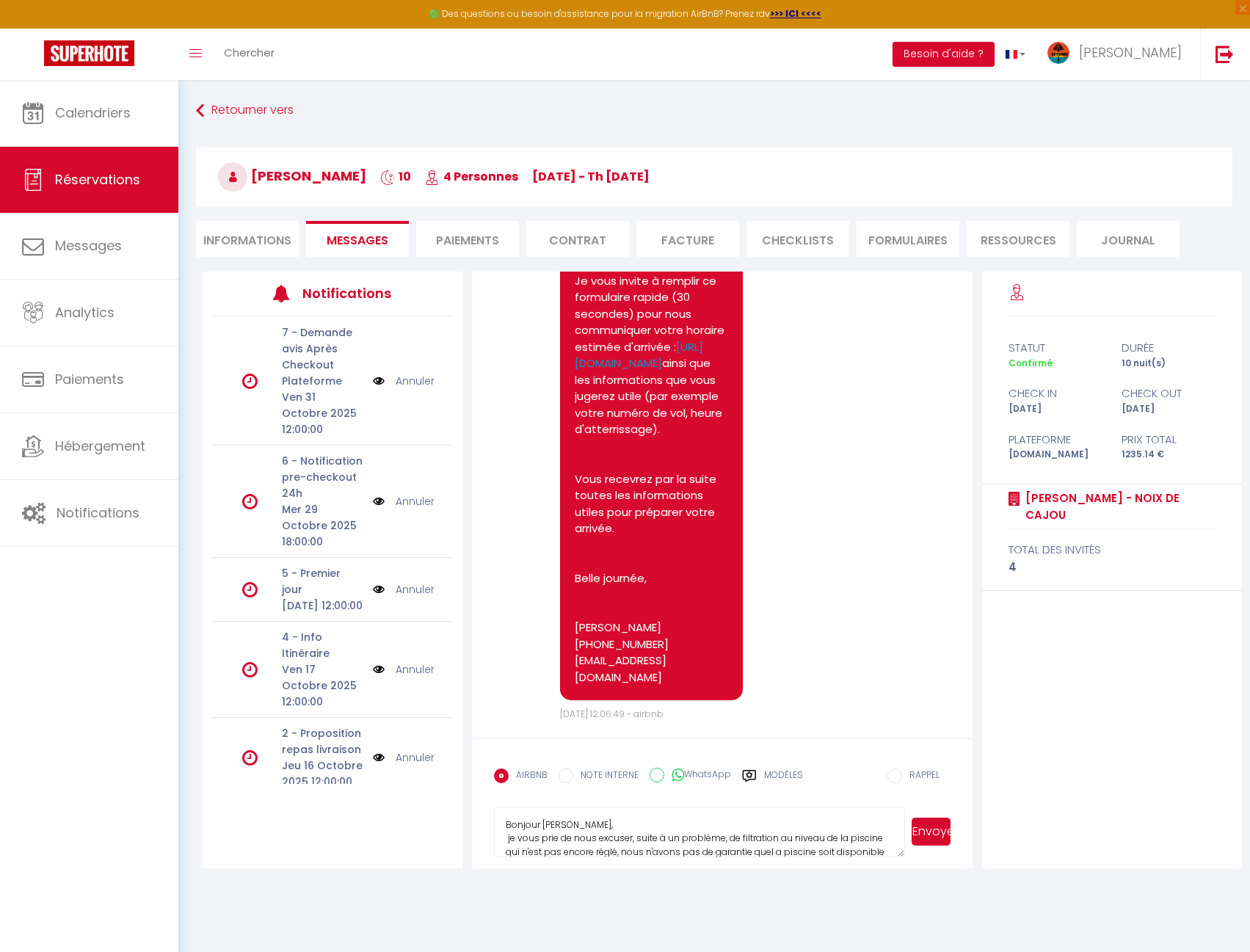
click at [939, 835] on button "Envoyer" at bounding box center [931, 831] width 39 height 28
